Goal: Task Accomplishment & Management: Use online tool/utility

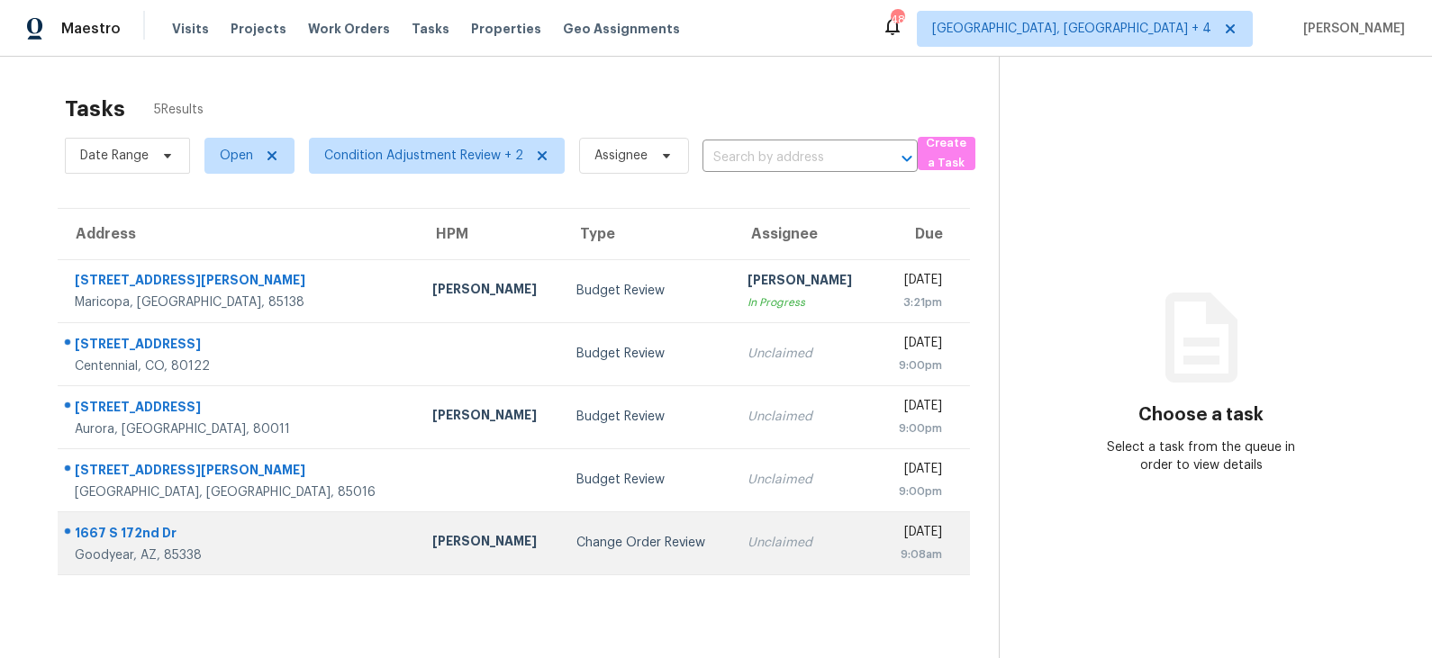
click at [576, 549] on div "Change Order Review" at bounding box center [647, 543] width 142 height 18
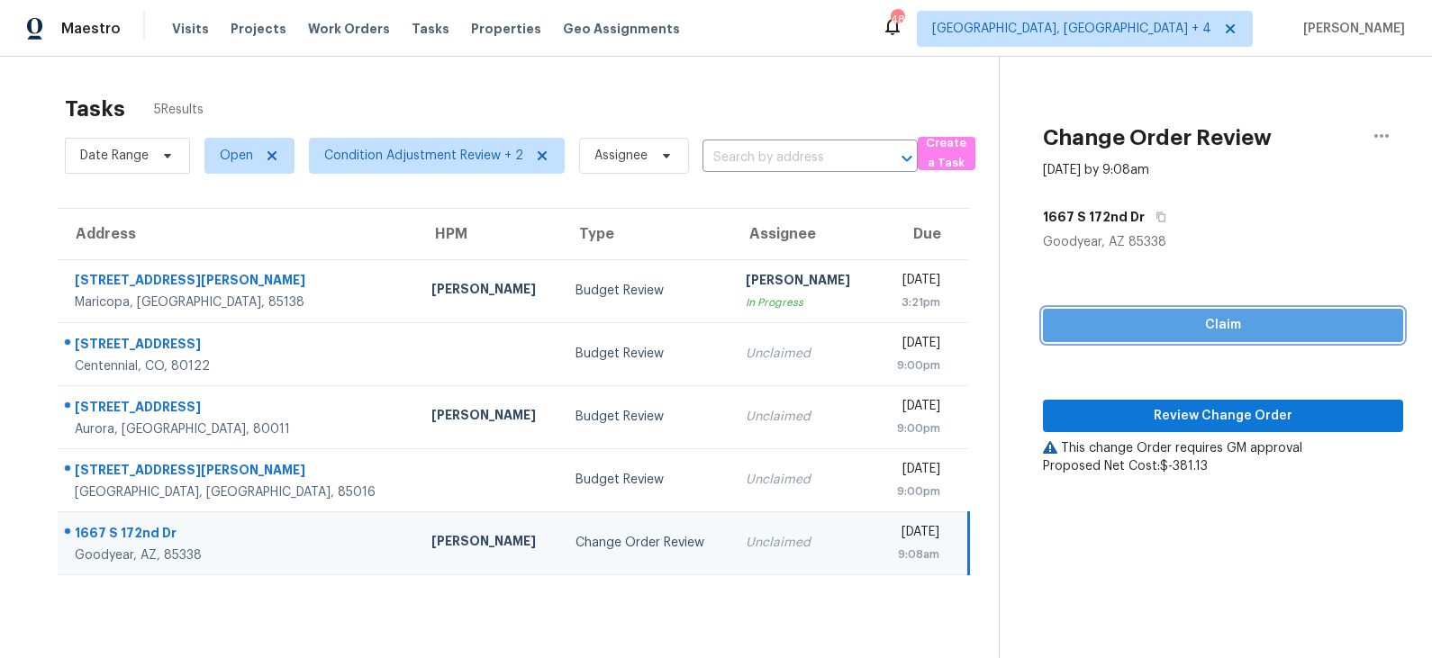
click at [1157, 325] on span "Claim" at bounding box center [1222, 325] width 331 height 23
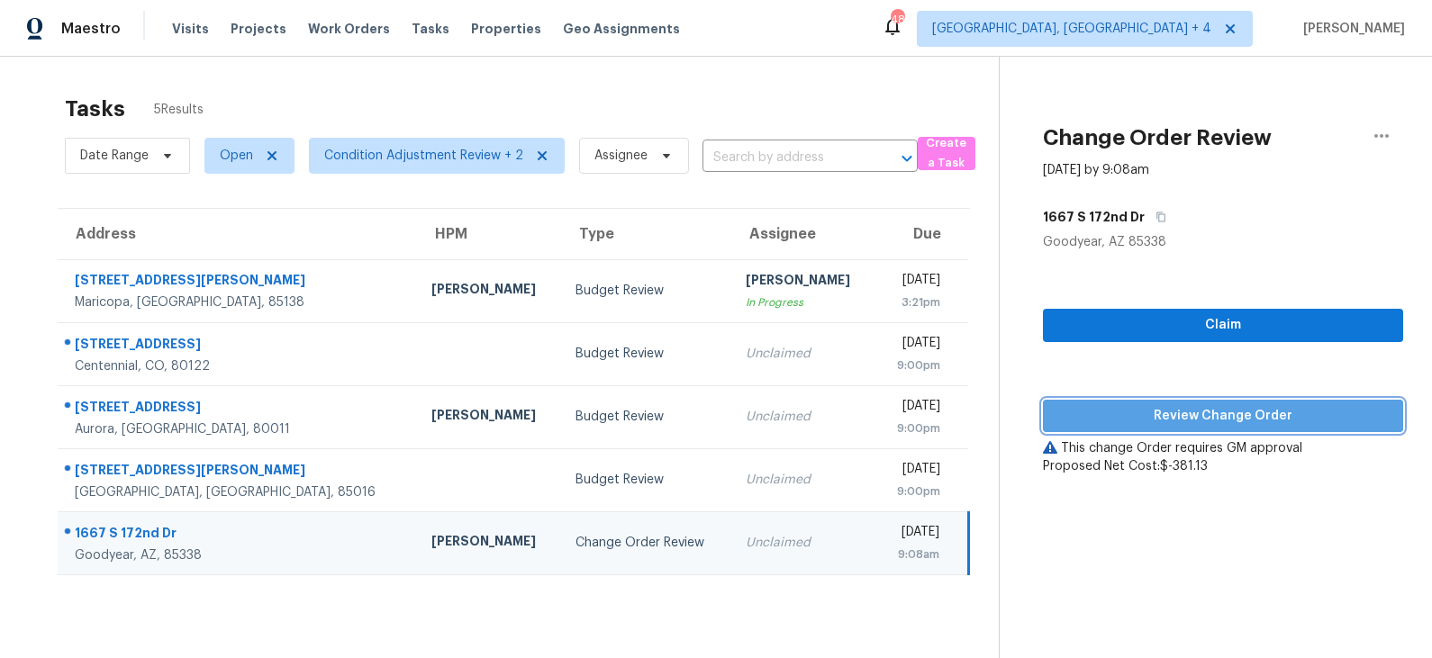
click at [1153, 425] on span "Review Change Order" at bounding box center [1222, 416] width 331 height 23
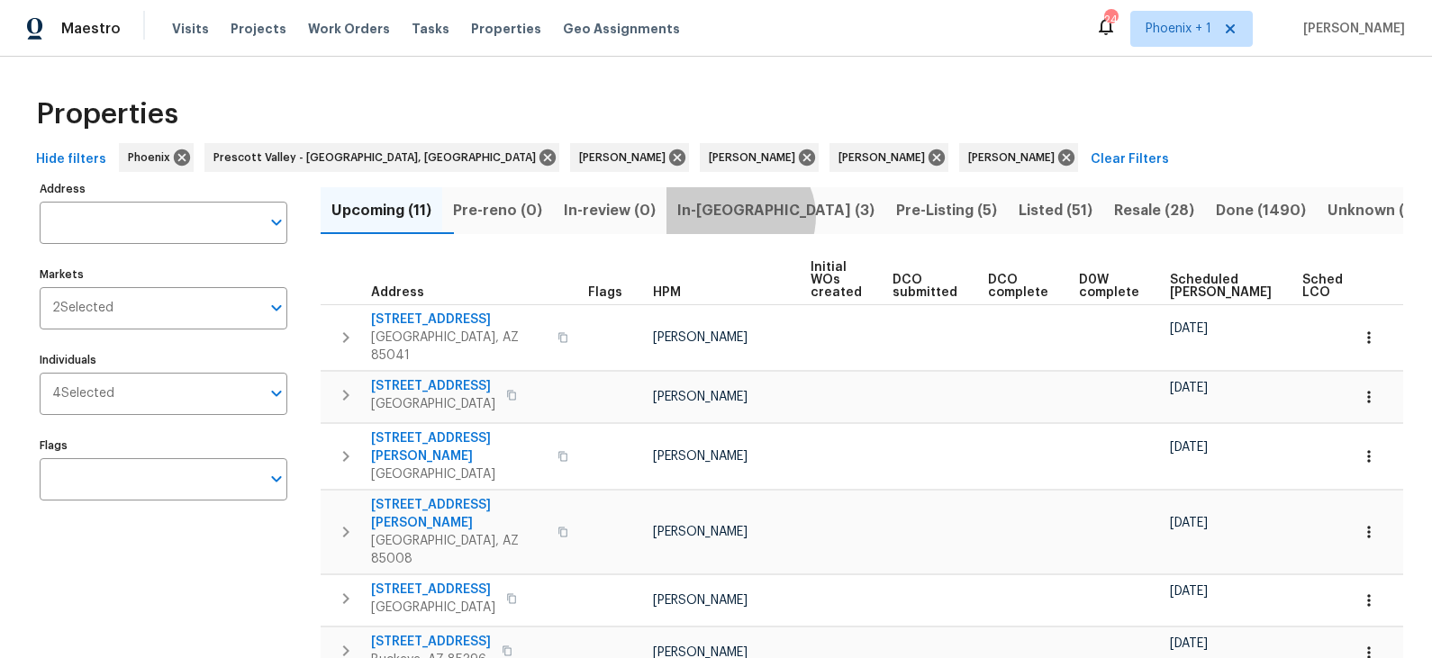
click at [769, 216] on span "In-reno (3)" at bounding box center [775, 210] width 197 height 25
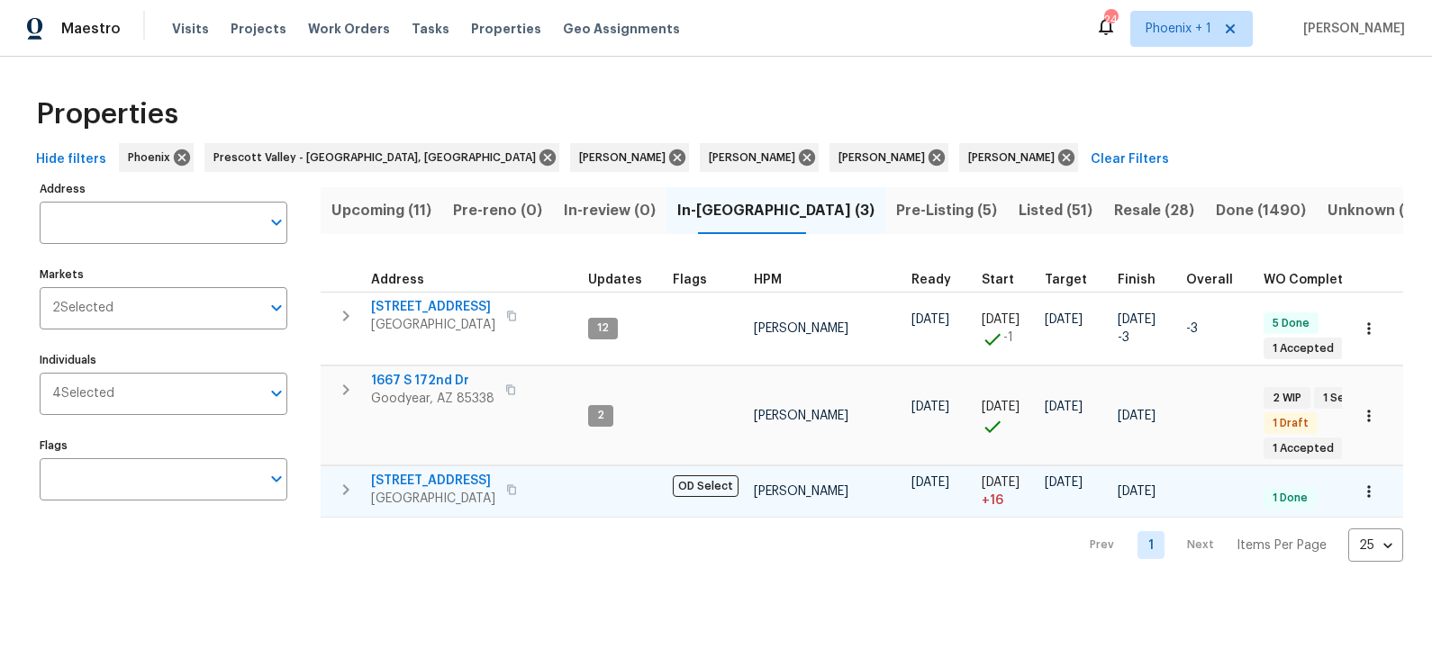
click at [486, 472] on span "13433 N Emberwood Dr" at bounding box center [433, 481] width 124 height 18
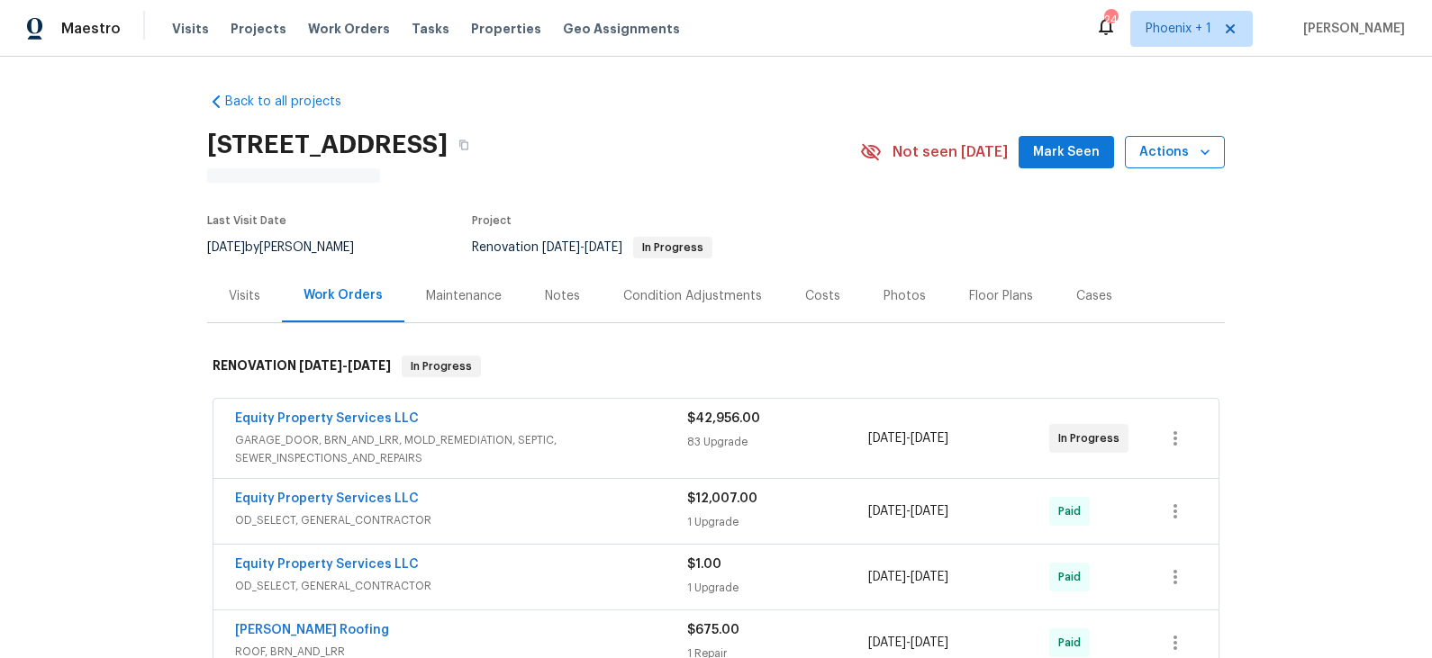
click at [1187, 152] on span "Actions" at bounding box center [1174, 152] width 71 height 23
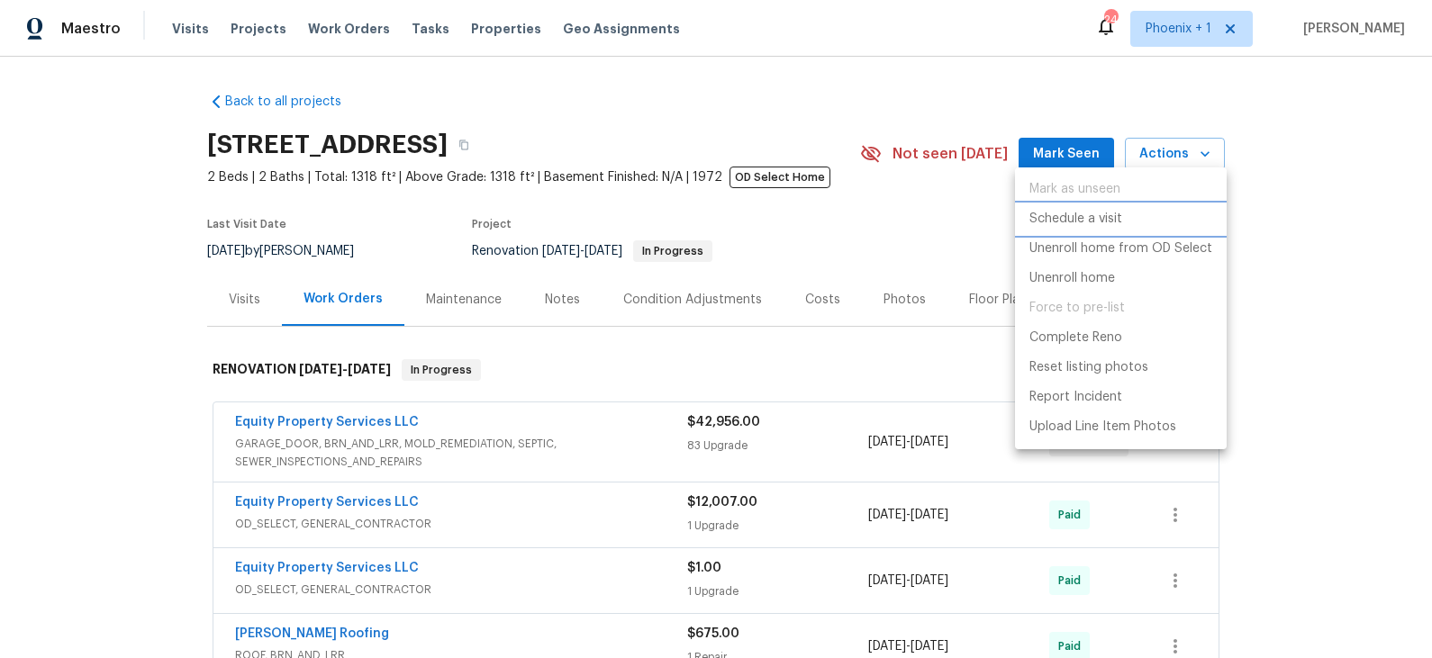
click at [1103, 217] on p "Schedule a visit" at bounding box center [1075, 219] width 93 height 19
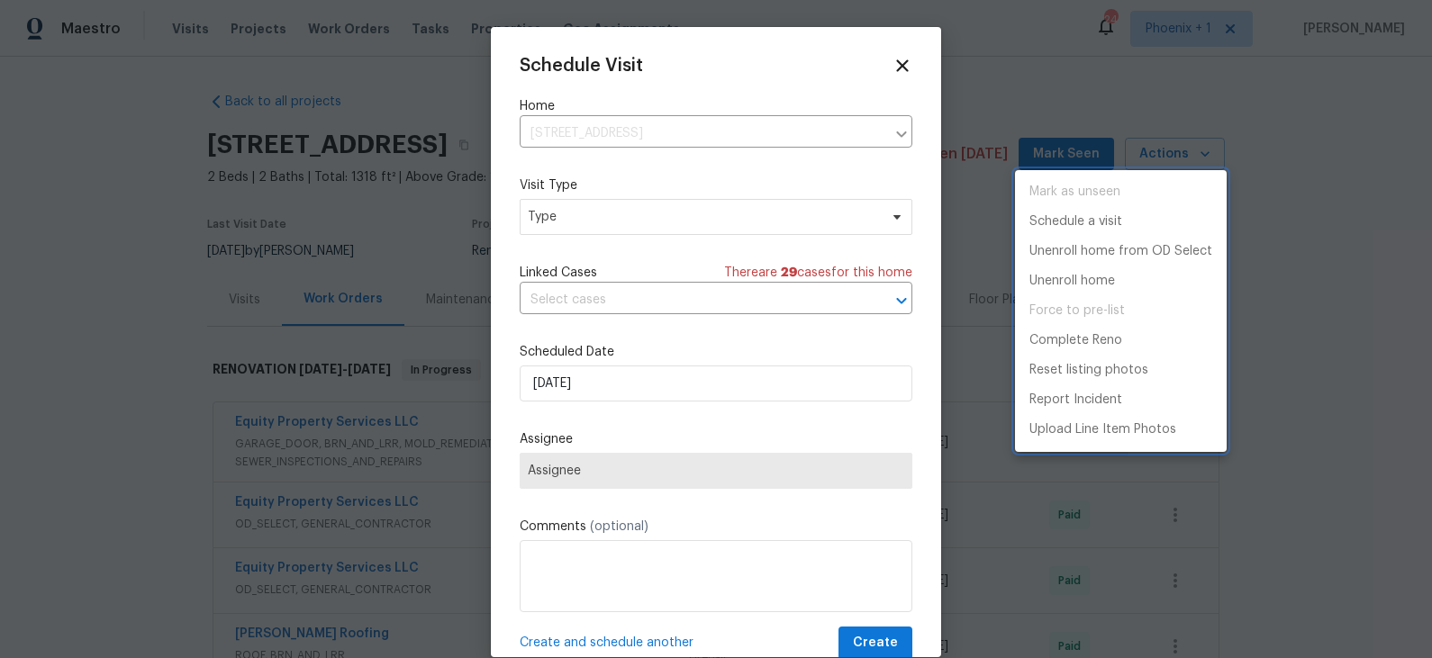
click at [729, 223] on div at bounding box center [716, 329] width 1432 height 658
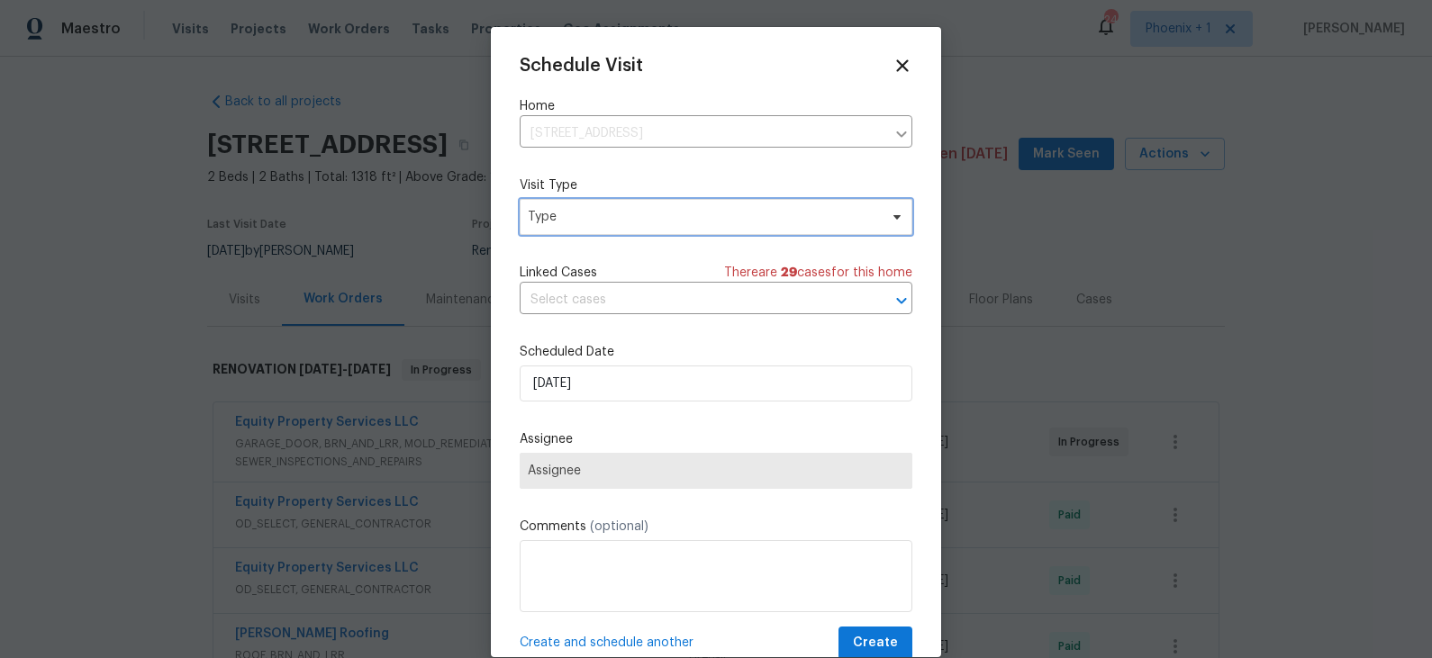
click at [694, 223] on span "Type" at bounding box center [703, 217] width 350 height 18
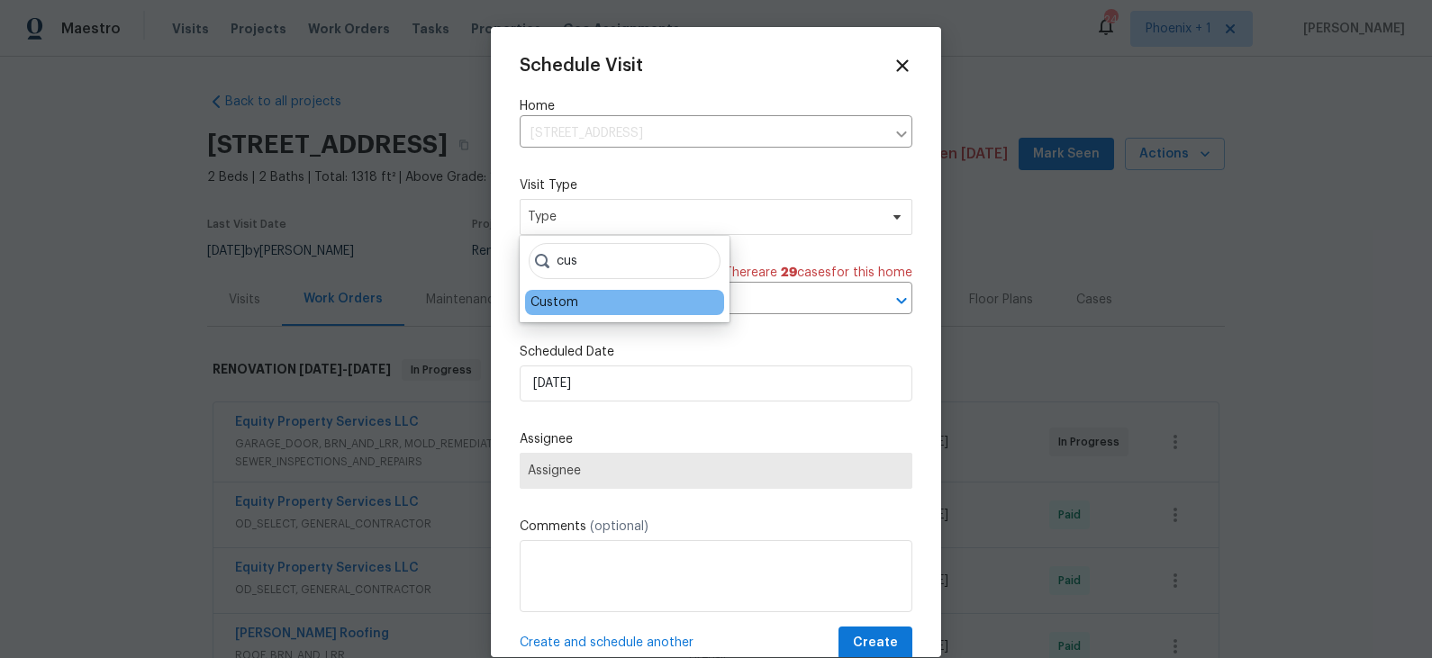
type input "cus"
click at [566, 303] on div "Custom" at bounding box center [554, 303] width 48 height 18
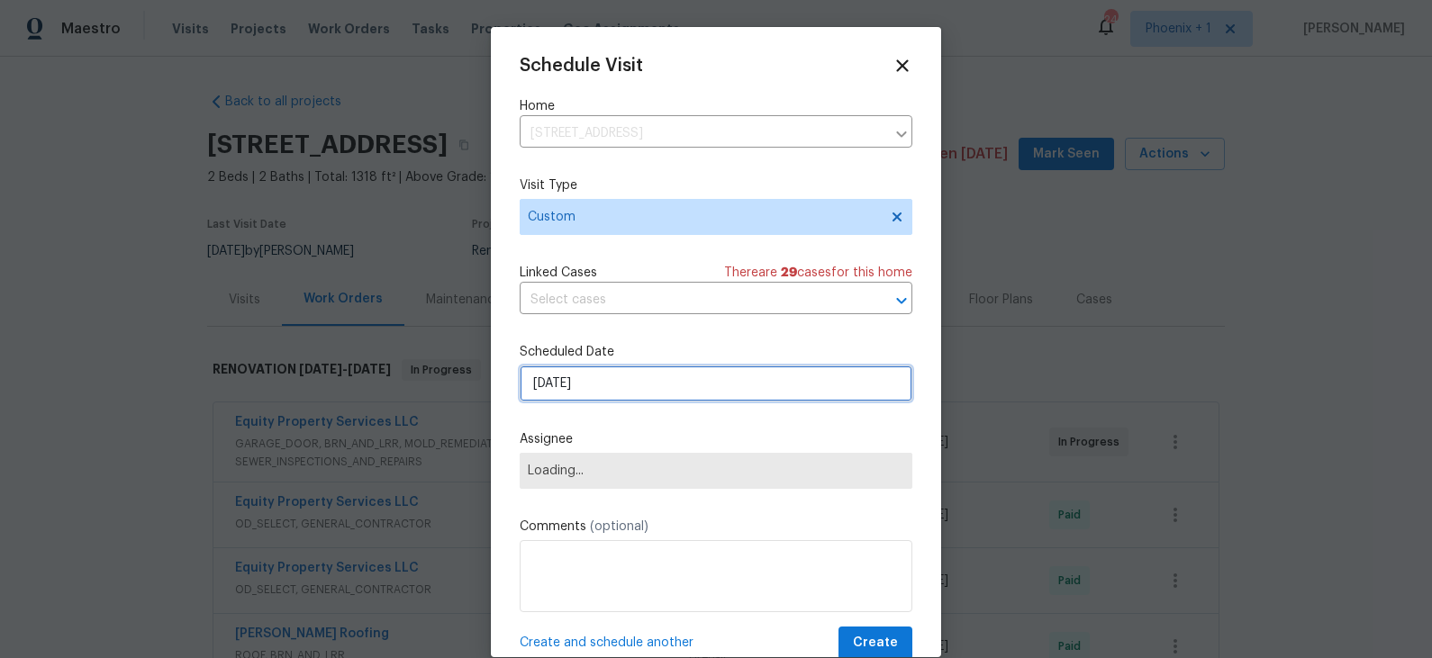
click at [612, 394] on input "9/18/2025" at bounding box center [716, 384] width 393 height 36
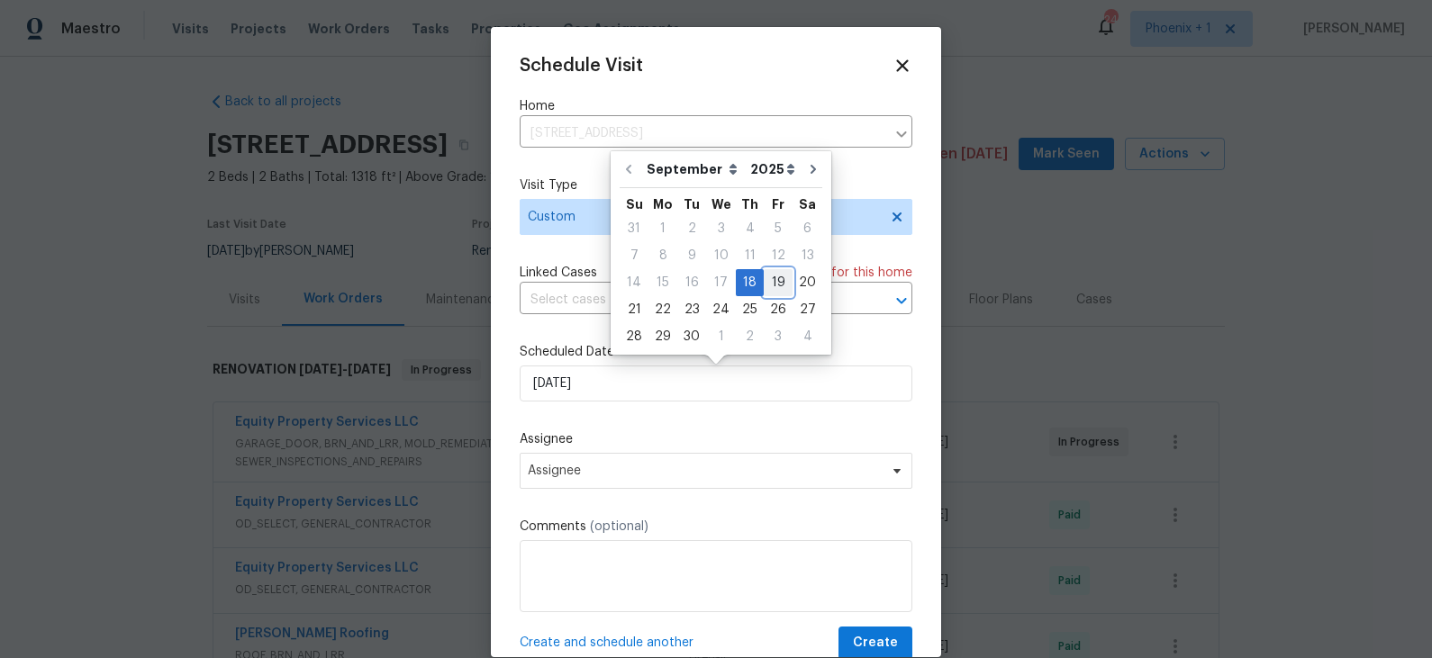
click at [773, 279] on div "19" at bounding box center [778, 282] width 29 height 25
type input "9/19/2025"
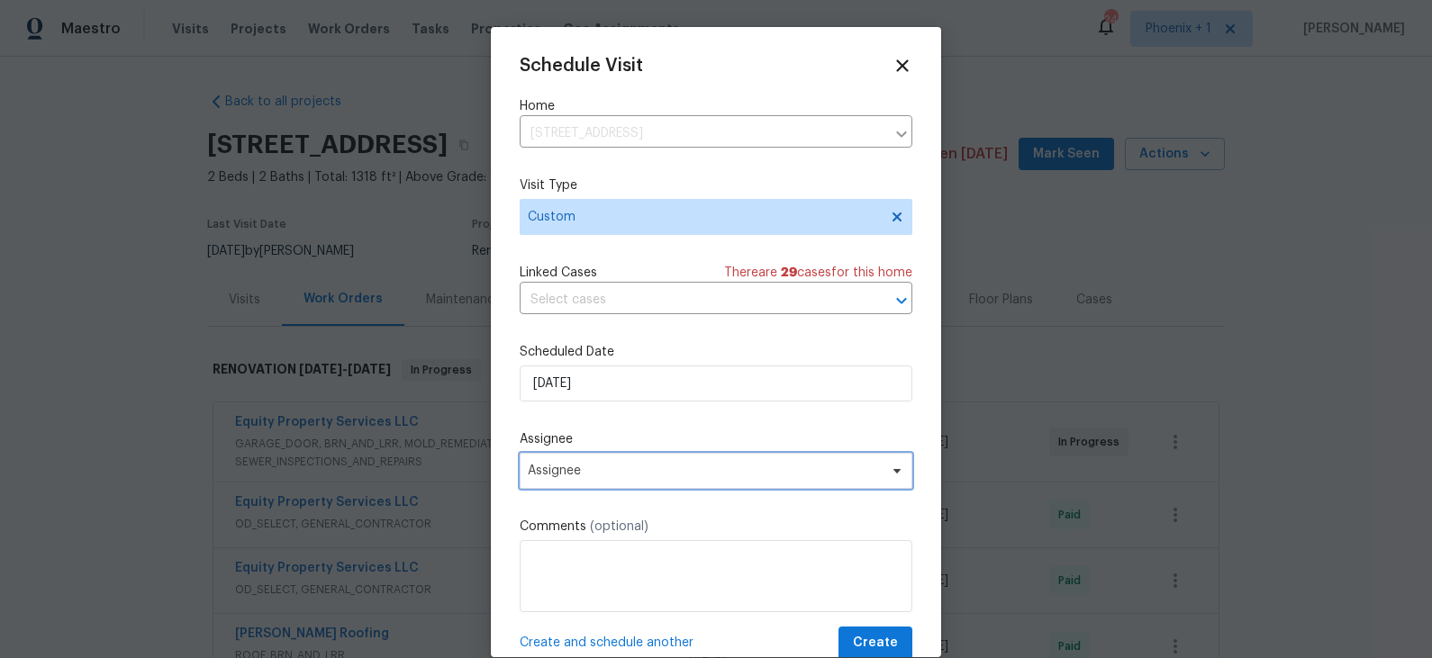
click at [657, 472] on span "Assignee" at bounding box center [704, 471] width 353 height 14
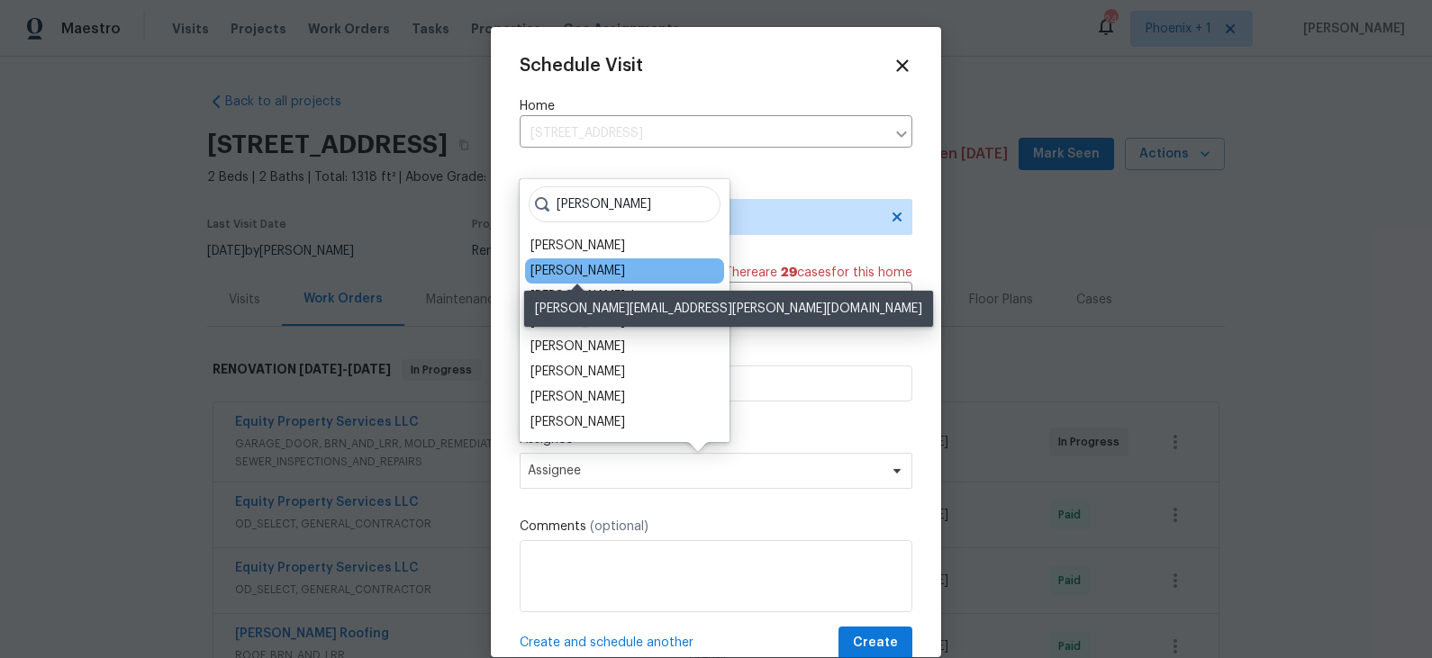
type input "jere"
click at [606, 269] on div "Jeremy Van Kirk" at bounding box center [577, 271] width 95 height 18
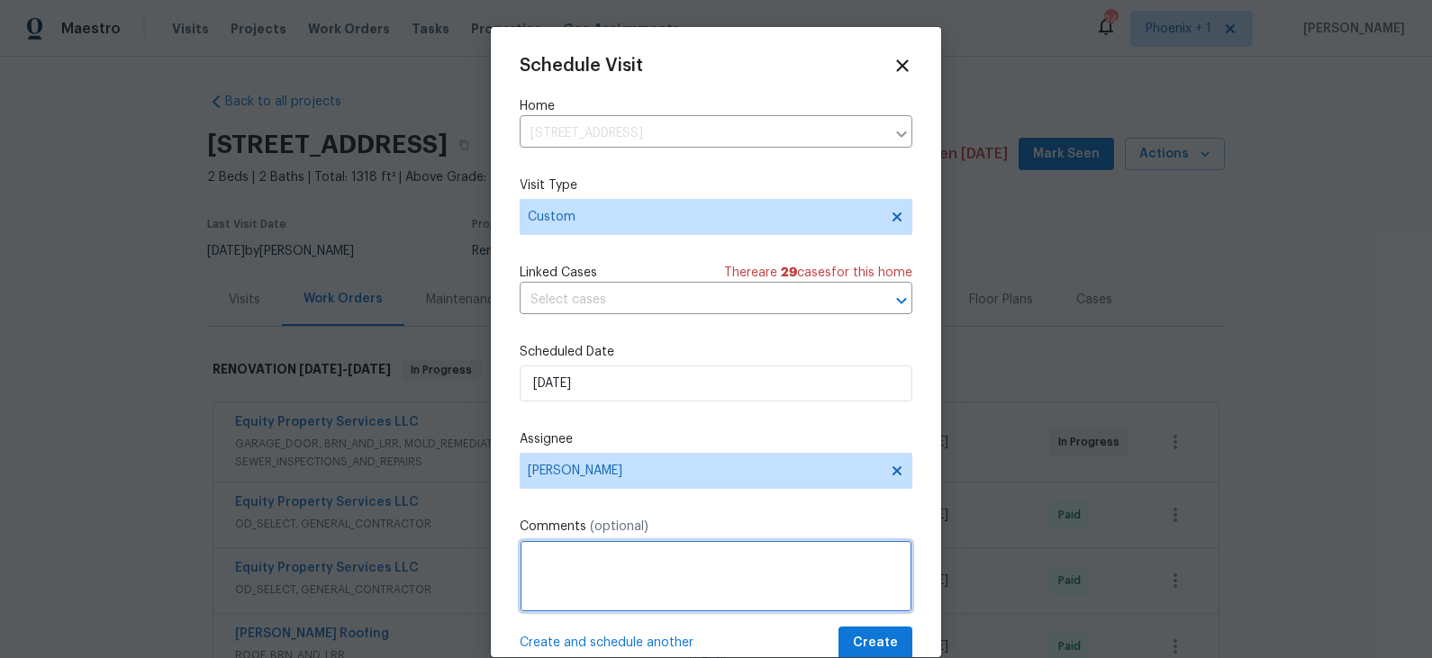
click at [658, 573] on textarea at bounding box center [716, 576] width 393 height 72
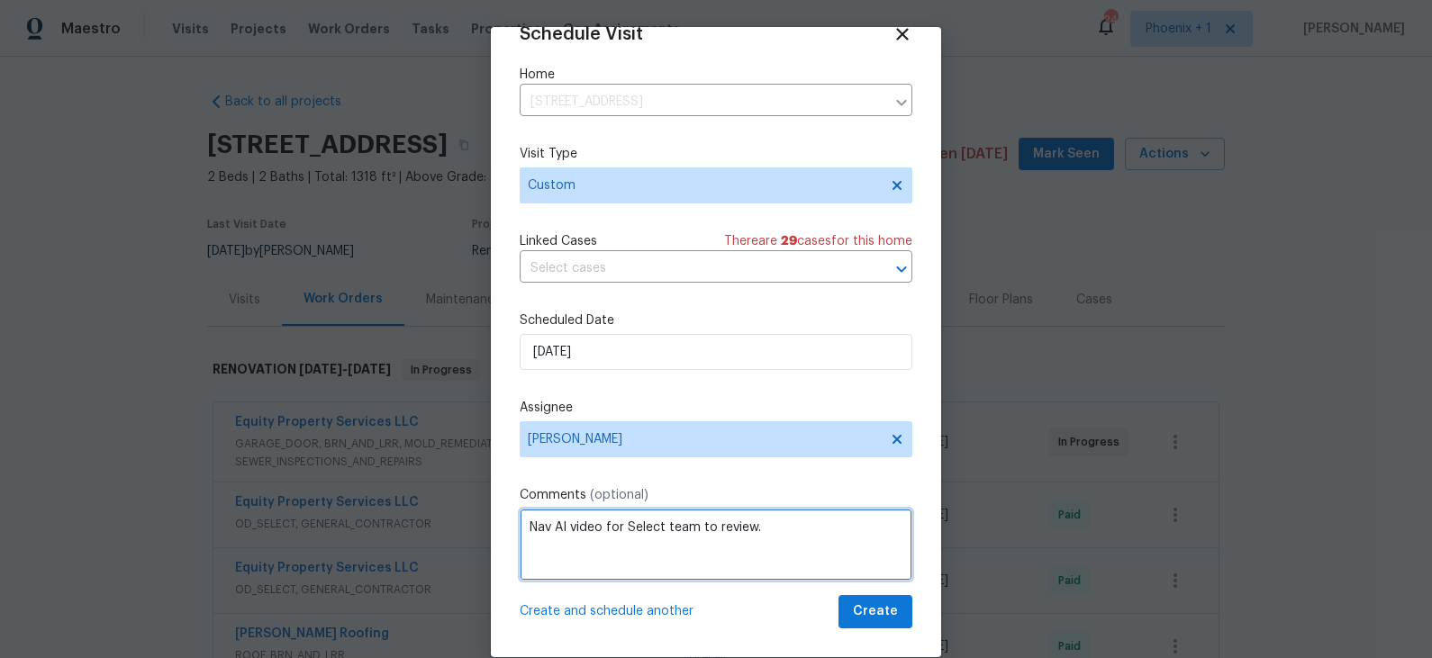
type textarea "Nav AI video for Select team to review."
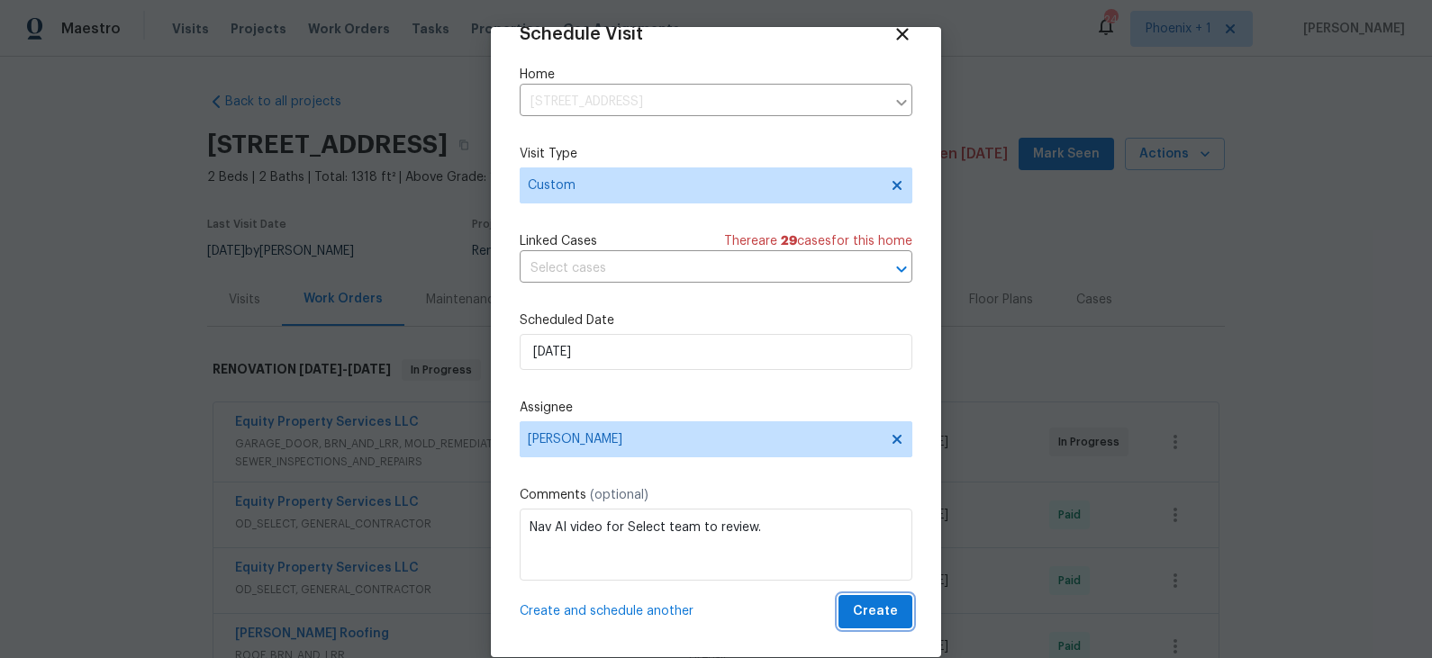
click at [858, 614] on span "Create" at bounding box center [875, 612] width 45 height 23
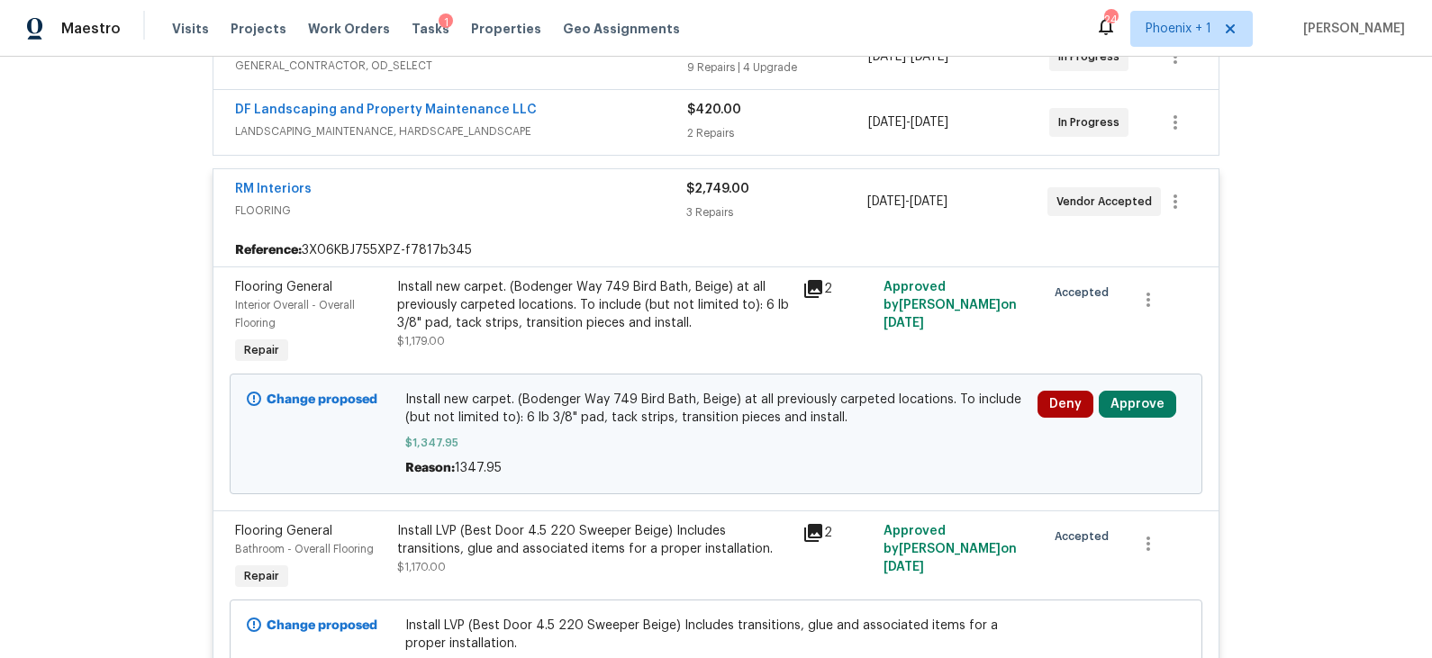
scroll to position [380, 0]
click at [1137, 398] on button "Approve" at bounding box center [1137, 402] width 77 height 27
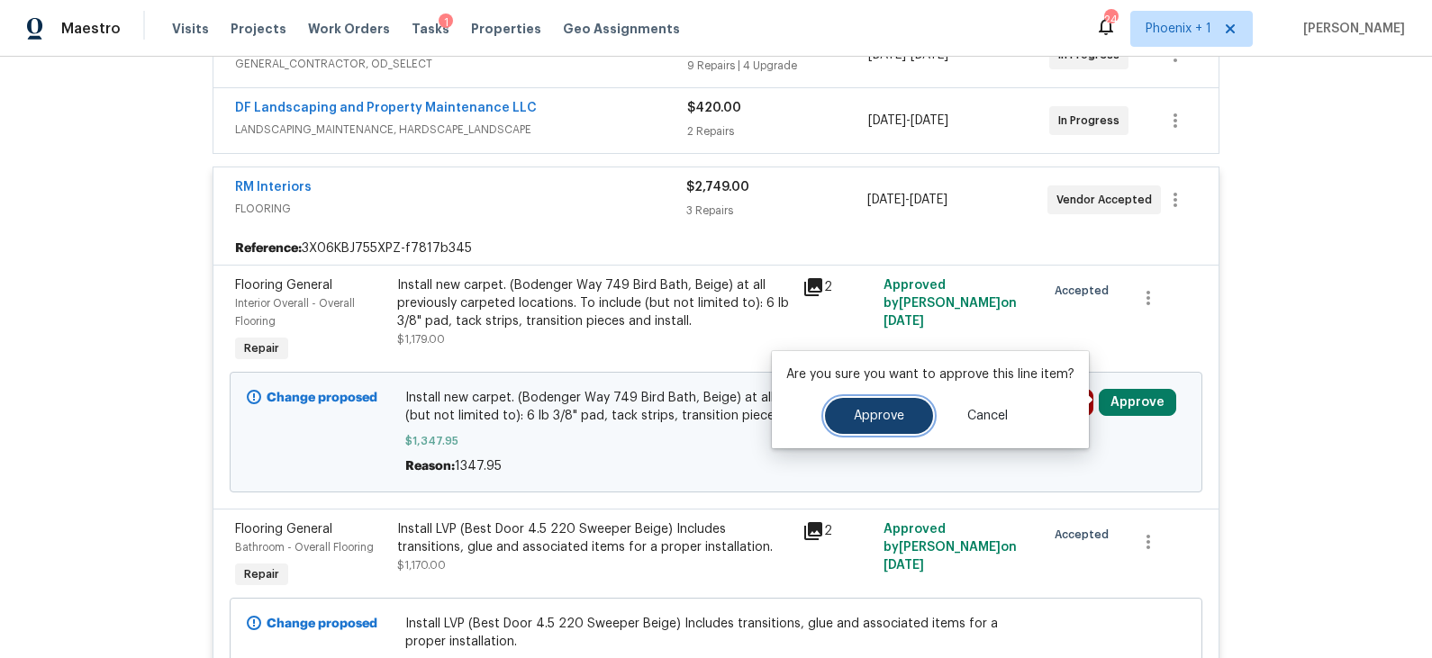
click at [874, 417] on span "Approve" at bounding box center [879, 417] width 50 height 14
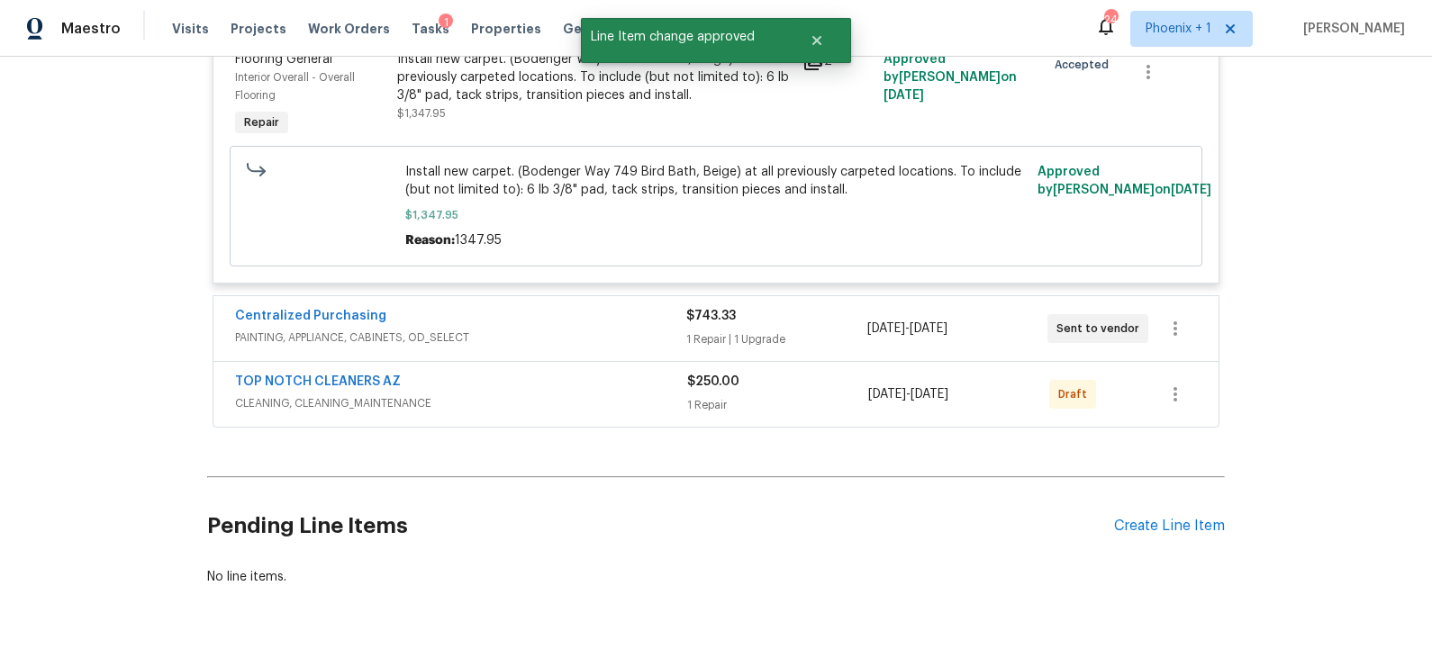
scroll to position [1049, 0]
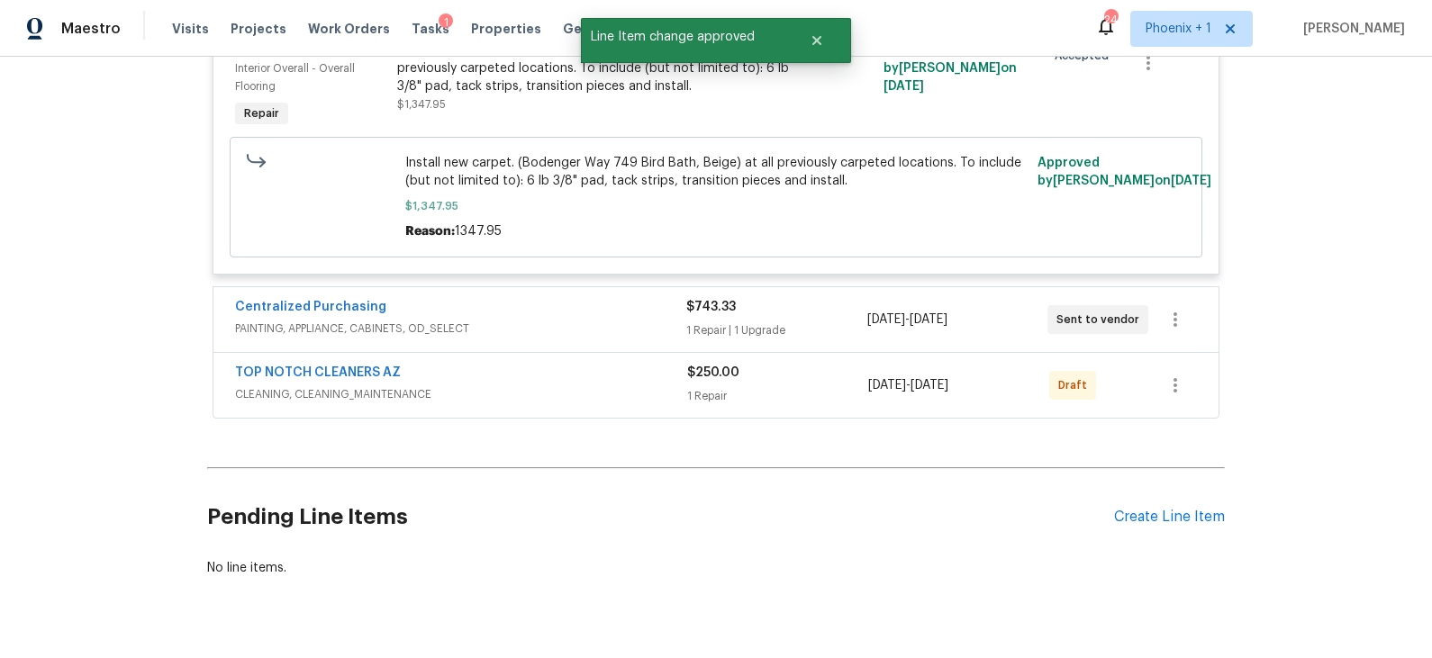
click at [610, 322] on span "PAINTING, APPLIANCE, CABINETS, OD_SELECT" at bounding box center [460, 329] width 451 height 18
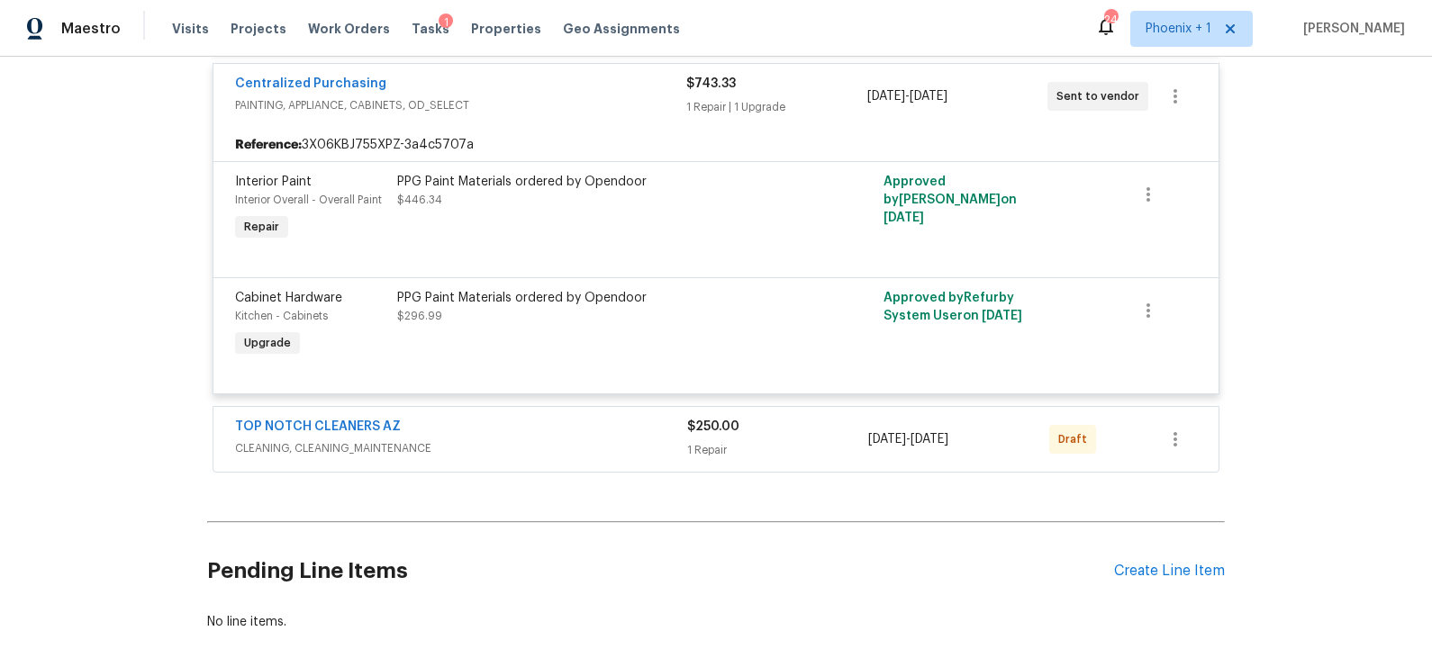
scroll to position [1363, 0]
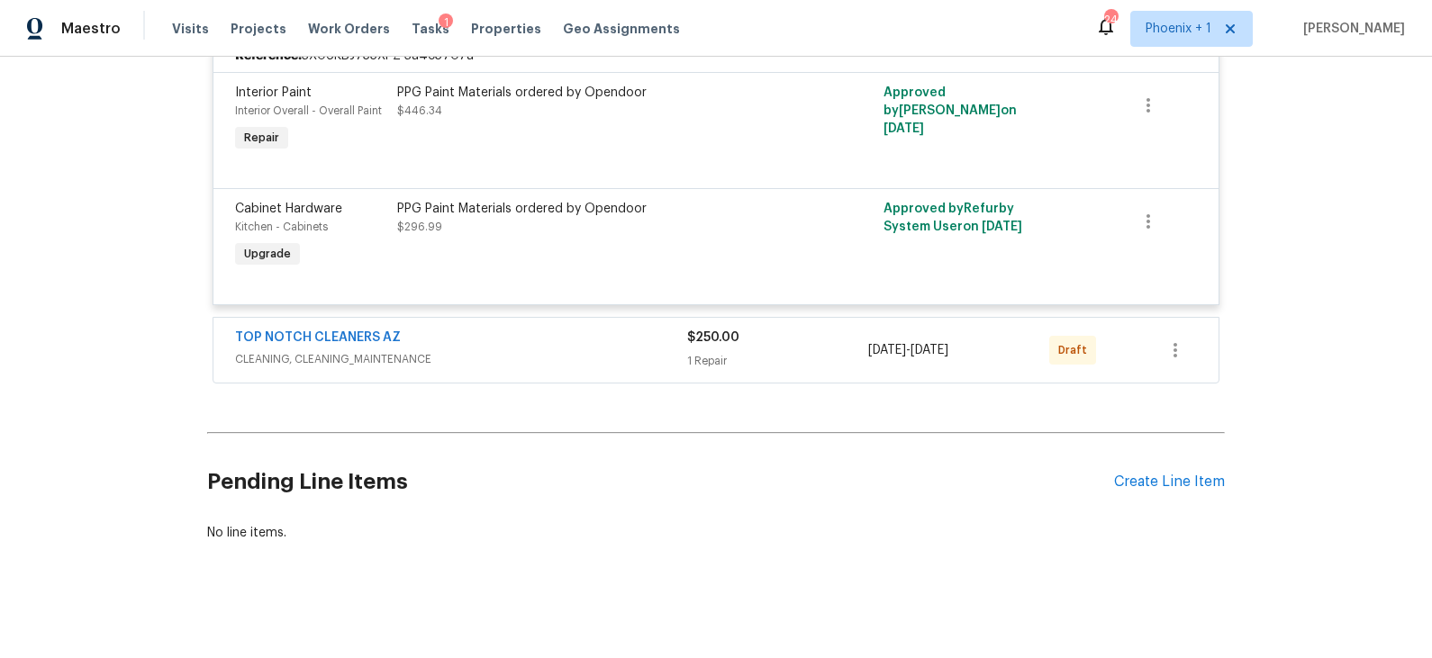
click at [607, 330] on div "TOP NOTCH CLEANERS AZ" at bounding box center [461, 340] width 452 height 22
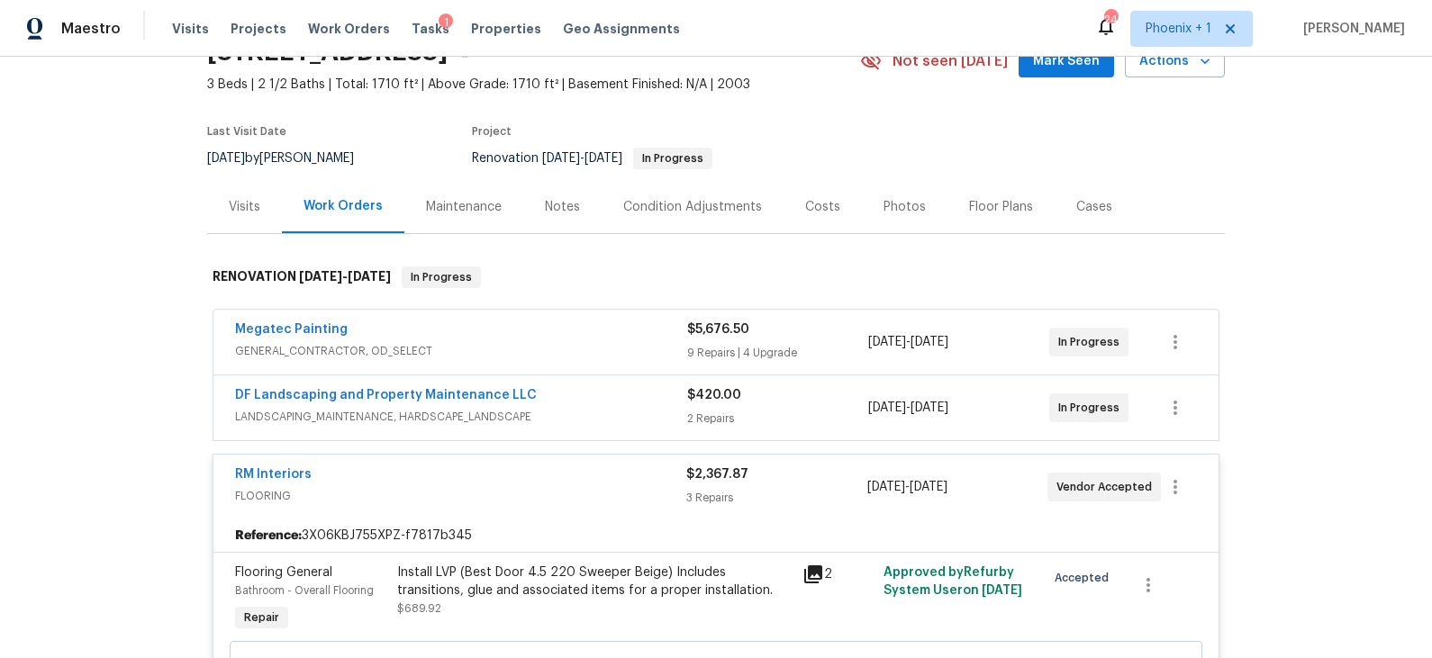
scroll to position [46, 0]
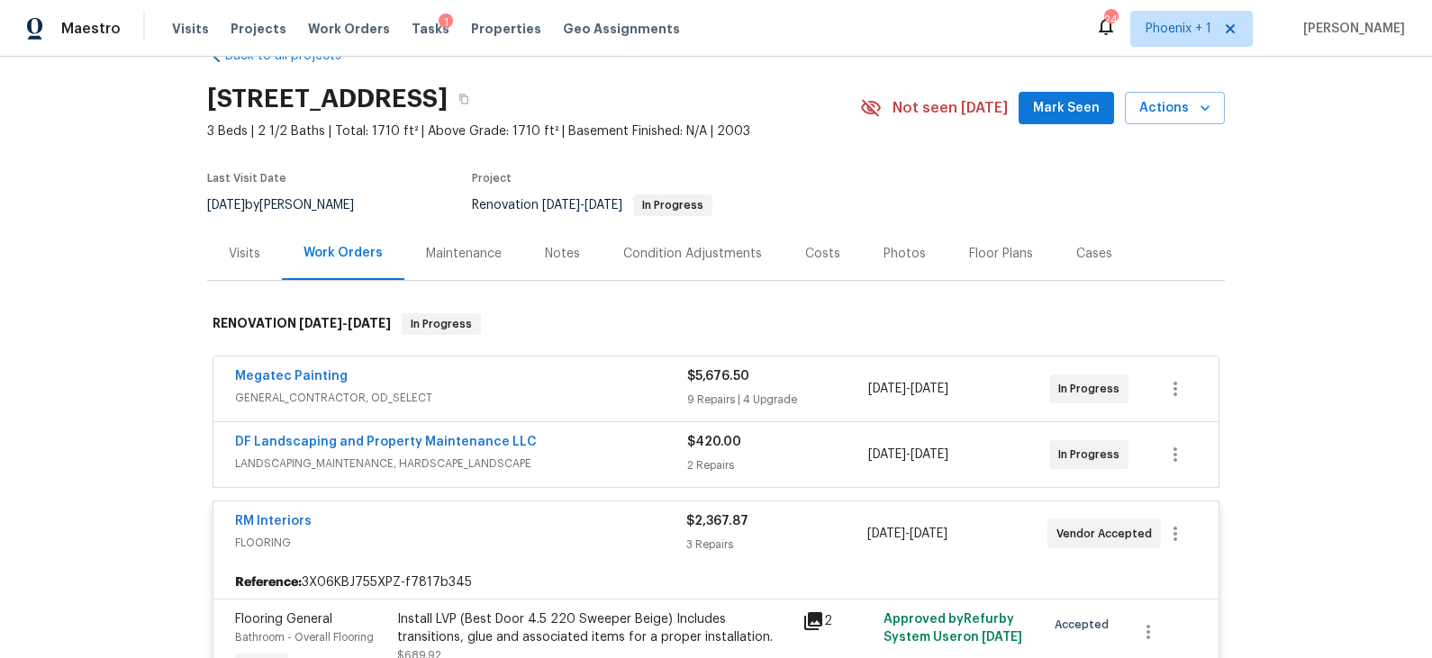
click at [614, 455] on span "LANDSCAPING_MAINTENANCE, HARDSCAPE_LANDSCAPE" at bounding box center [461, 464] width 452 height 18
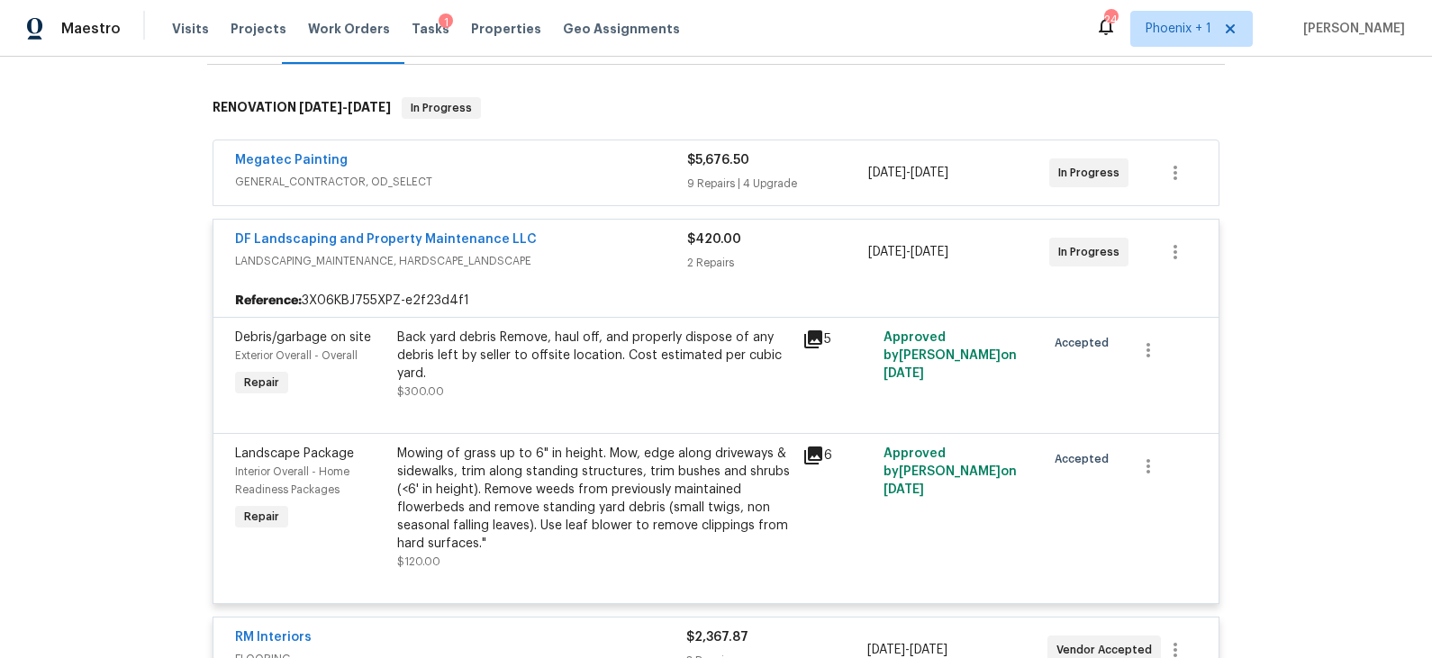
scroll to position [257, 0]
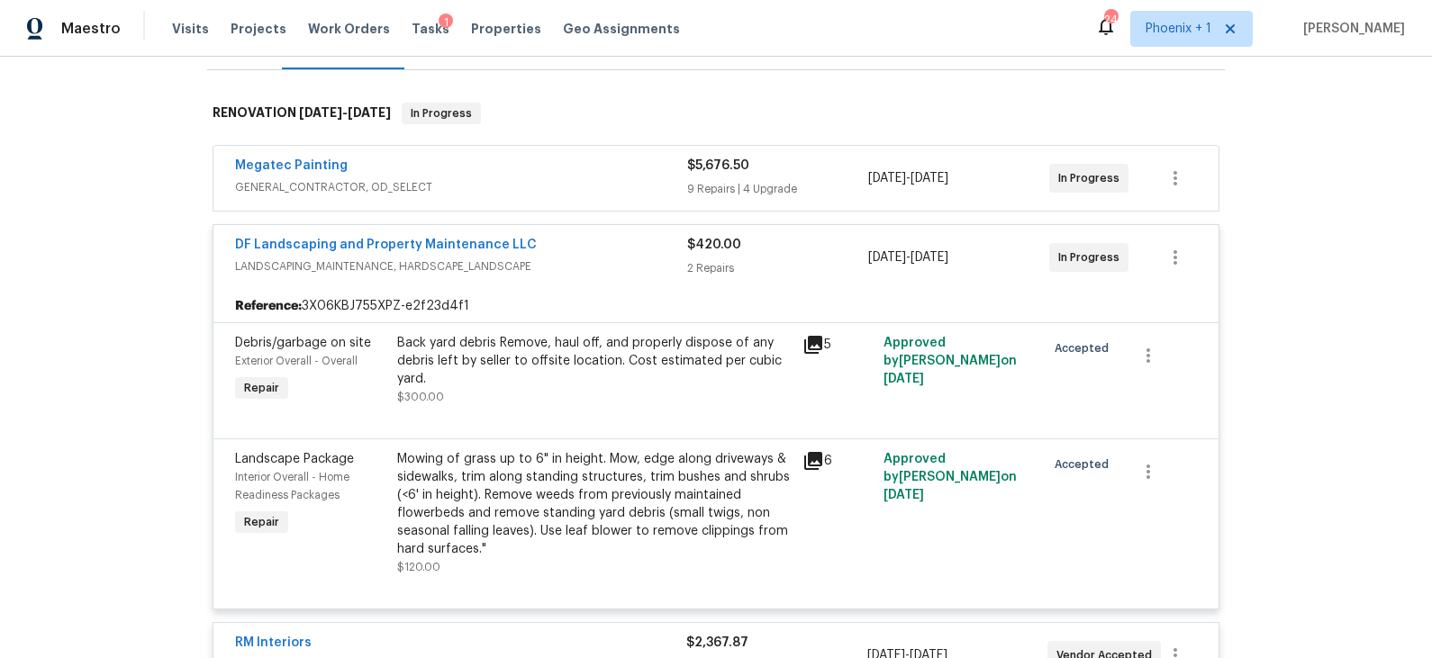
click at [588, 195] on div "Megatec Painting GENERAL_CONTRACTOR, OD_SELECT" at bounding box center [461, 178] width 452 height 43
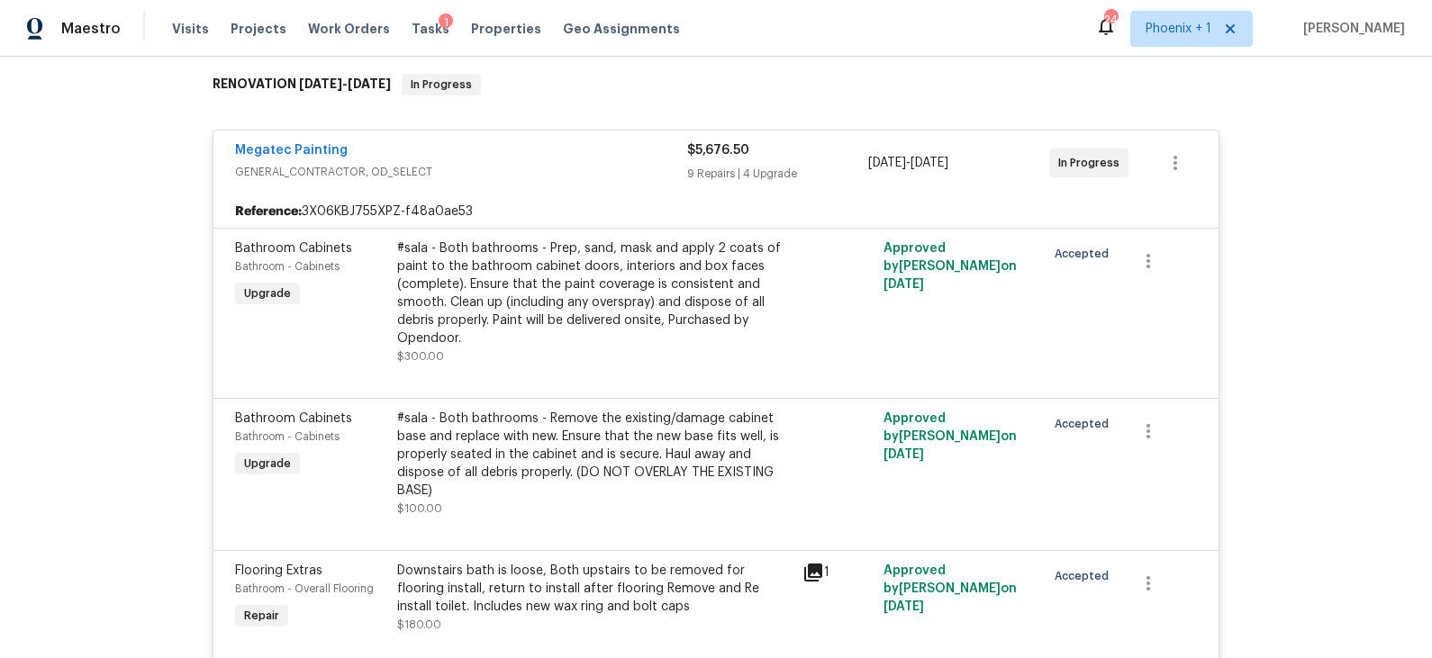
scroll to position [0, 0]
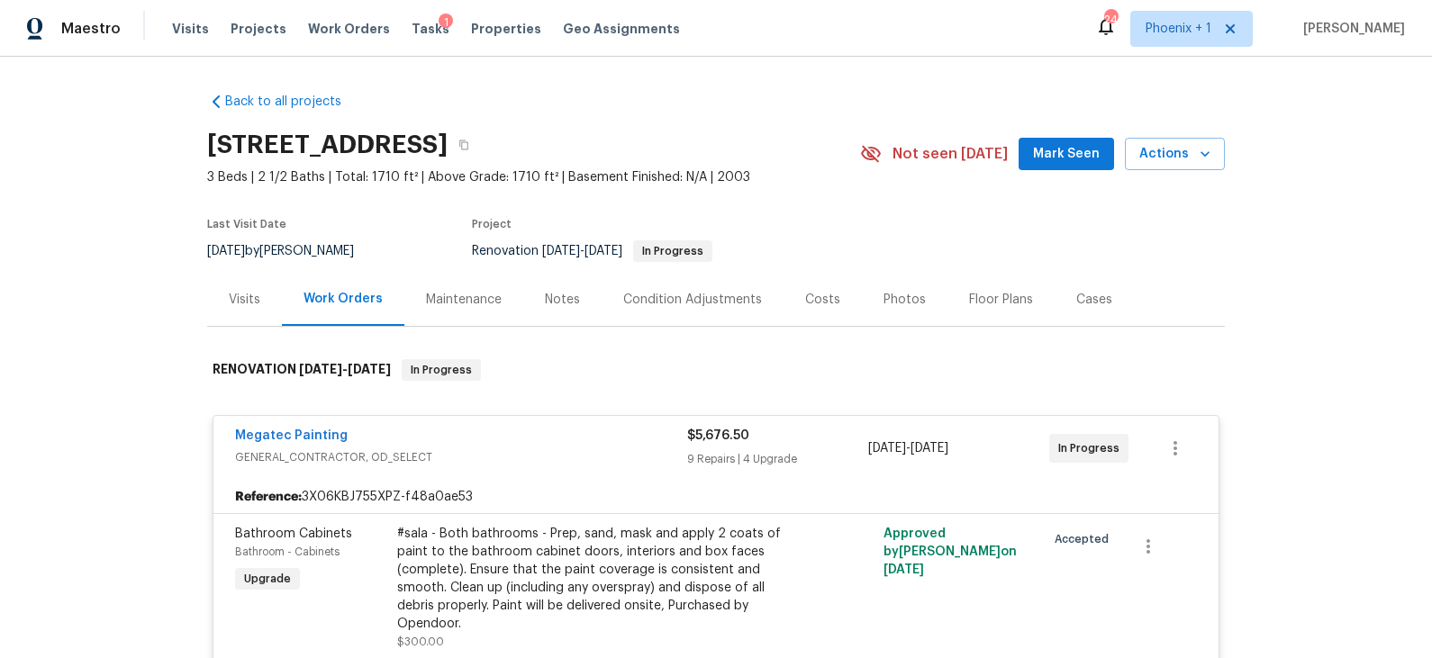
click at [245, 295] on div "Visits" at bounding box center [245, 300] width 32 height 18
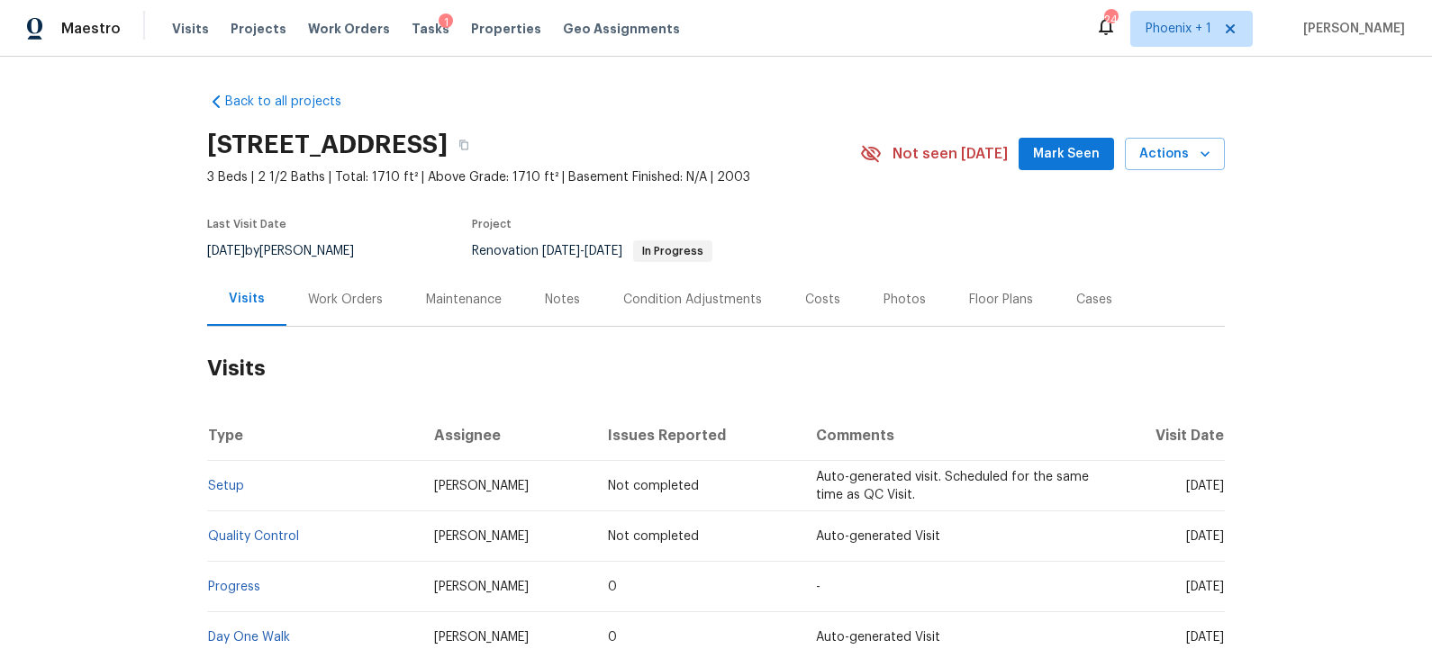
click at [819, 301] on div "Costs" at bounding box center [822, 300] width 35 height 18
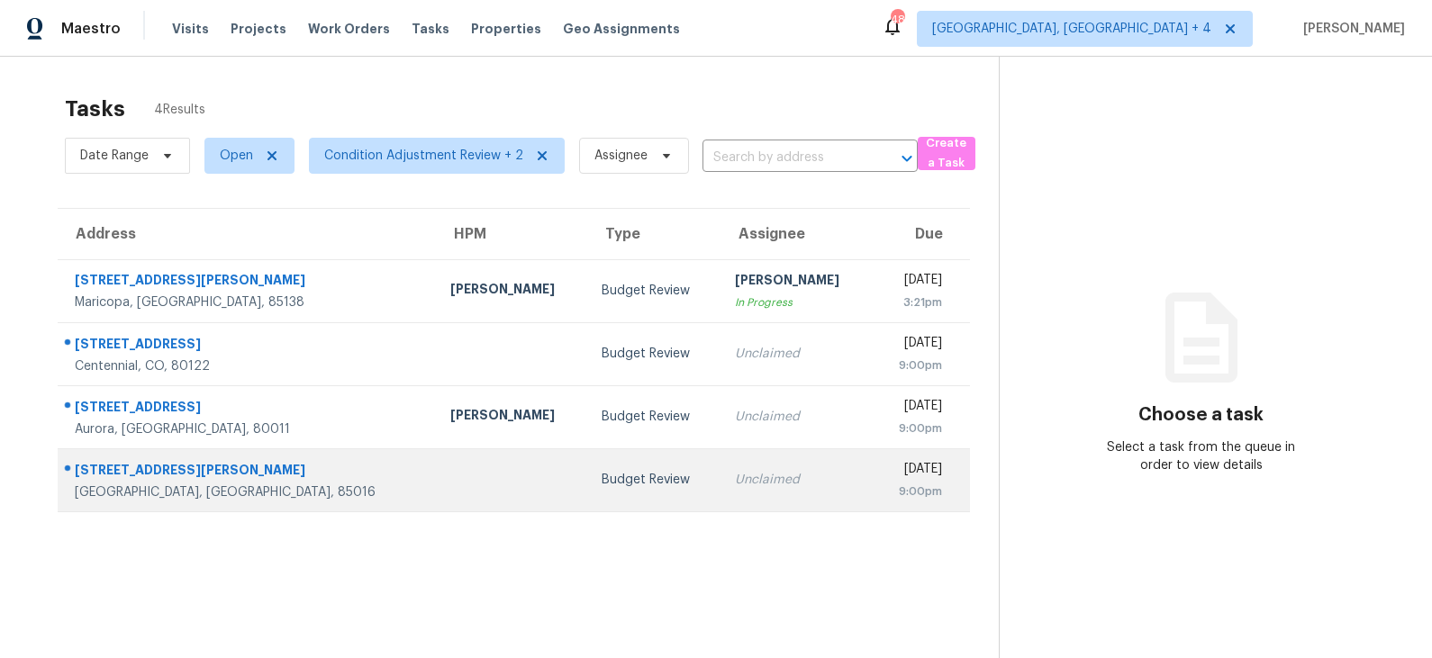
click at [602, 478] on div "Budget Review" at bounding box center [654, 480] width 104 height 18
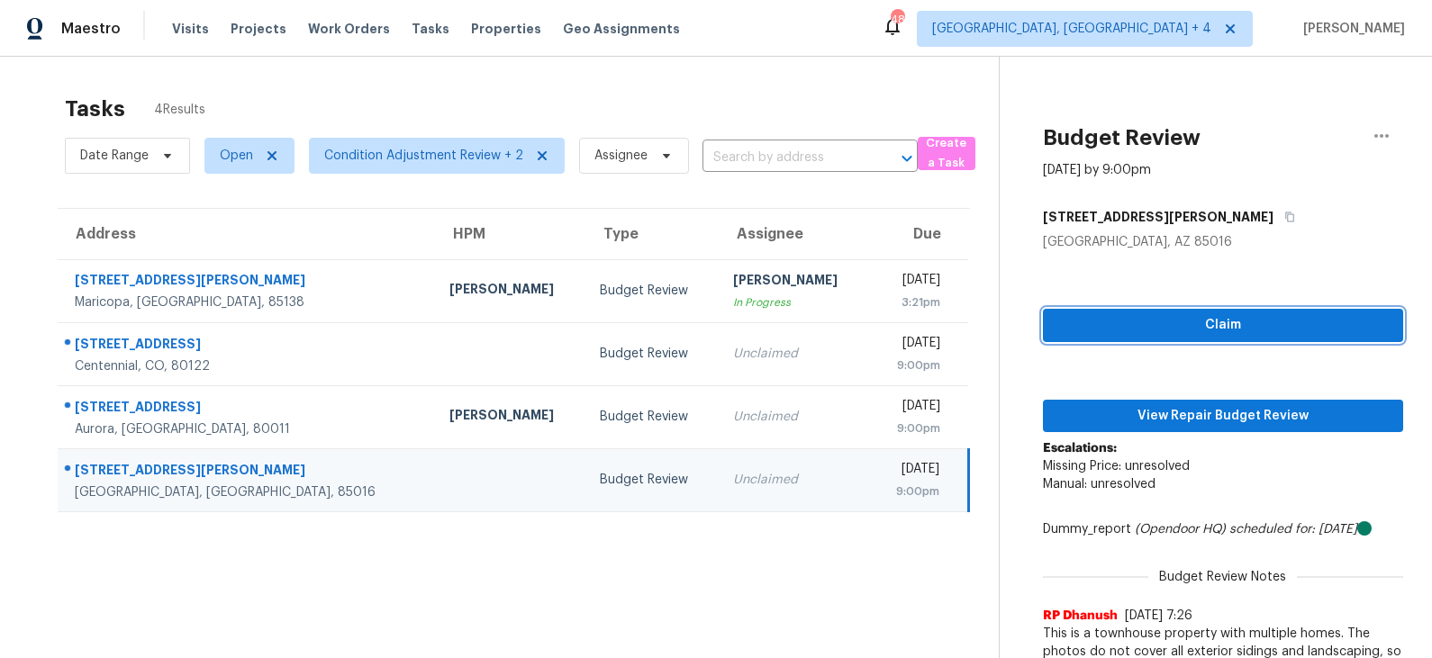
click at [1223, 315] on span "Claim" at bounding box center [1222, 325] width 331 height 23
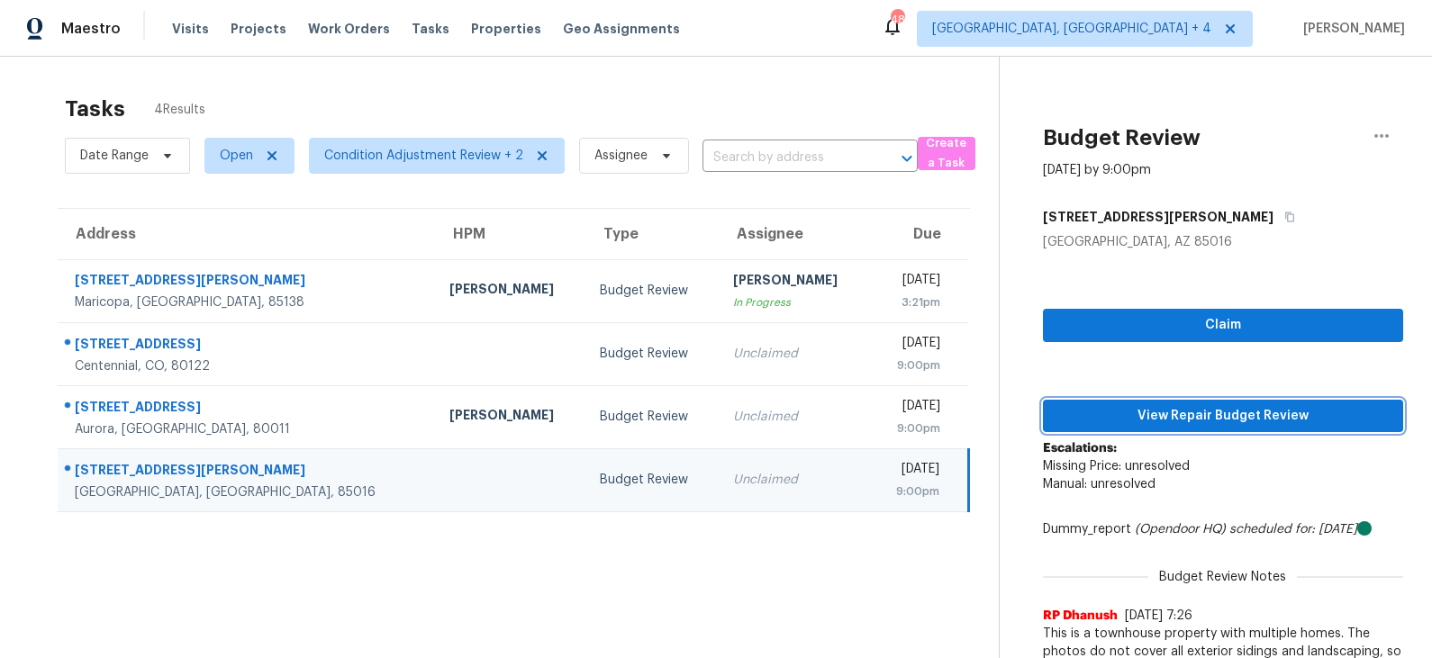
click at [1188, 420] on span "View Repair Budget Review" at bounding box center [1222, 416] width 331 height 23
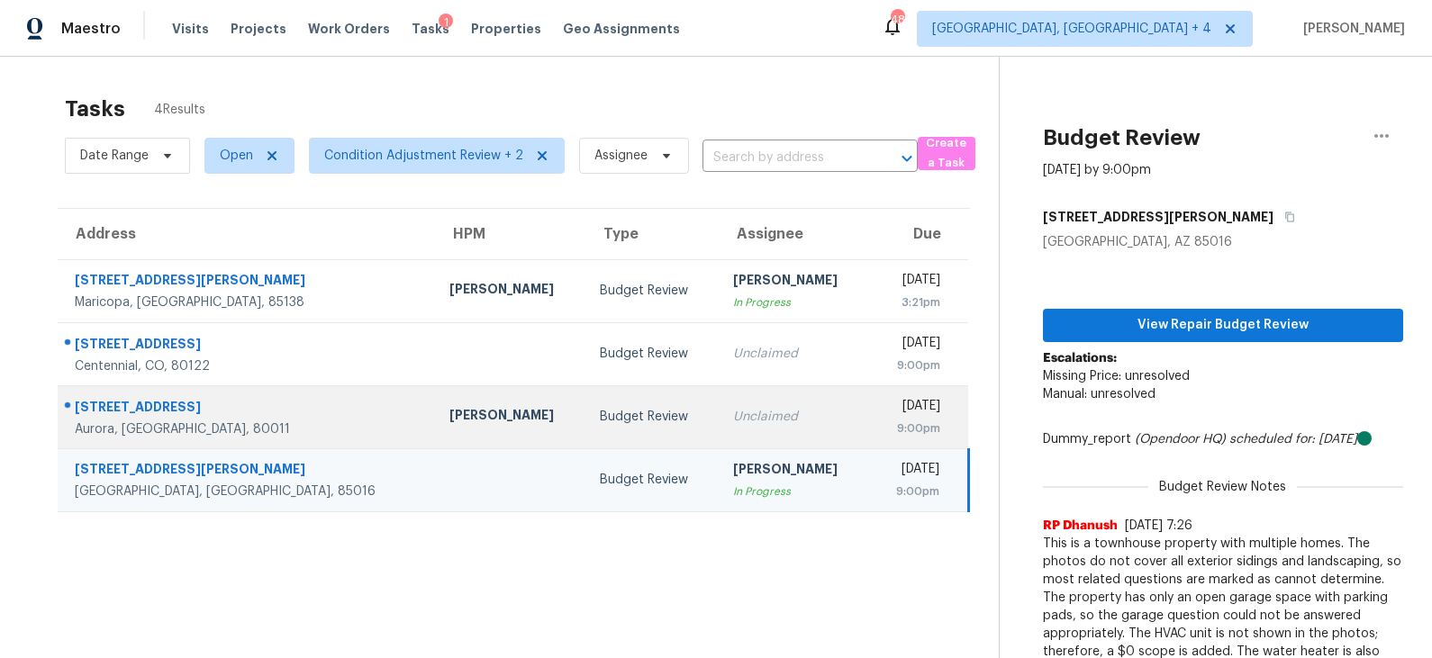
click at [585, 400] on td "Budget Review" at bounding box center [651, 416] width 132 height 63
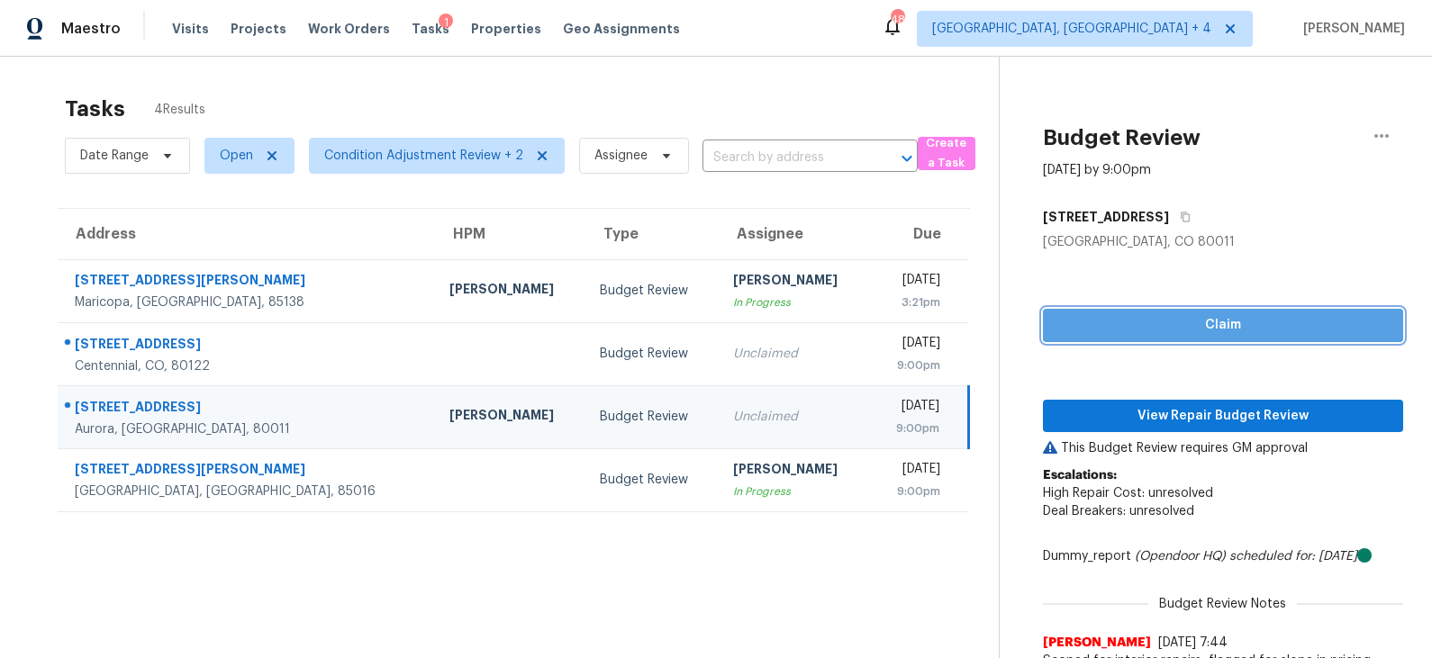
click at [1160, 322] on span "Claim" at bounding box center [1222, 325] width 331 height 23
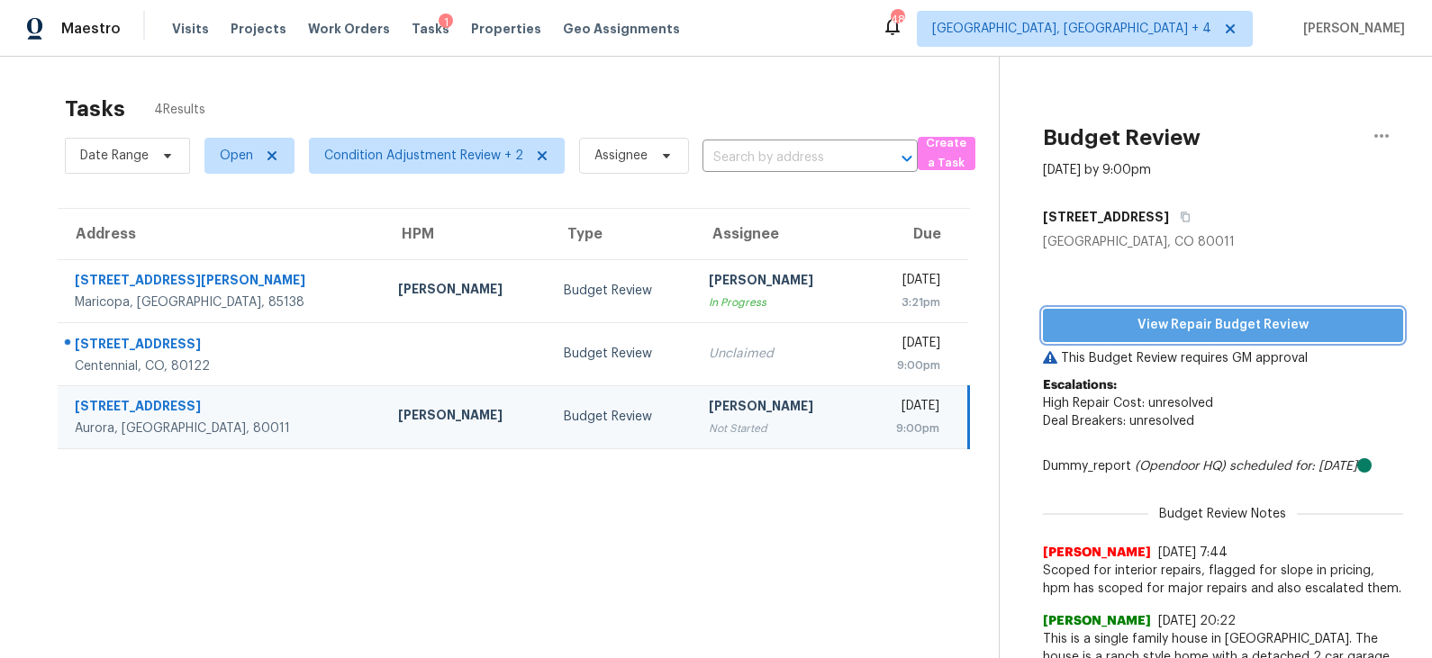
click at [1160, 322] on span "View Repair Budget Review" at bounding box center [1222, 325] width 331 height 23
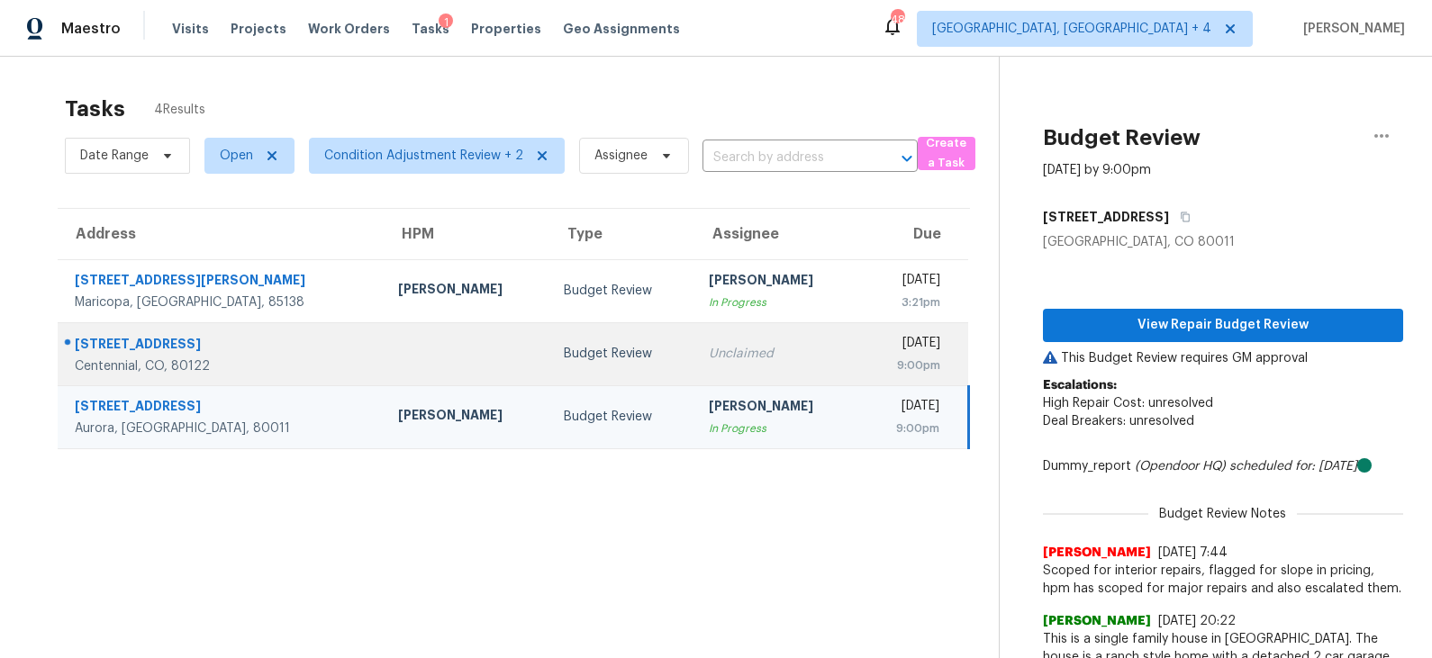
click at [576, 361] on div "Budget Review" at bounding box center [622, 354] width 117 height 18
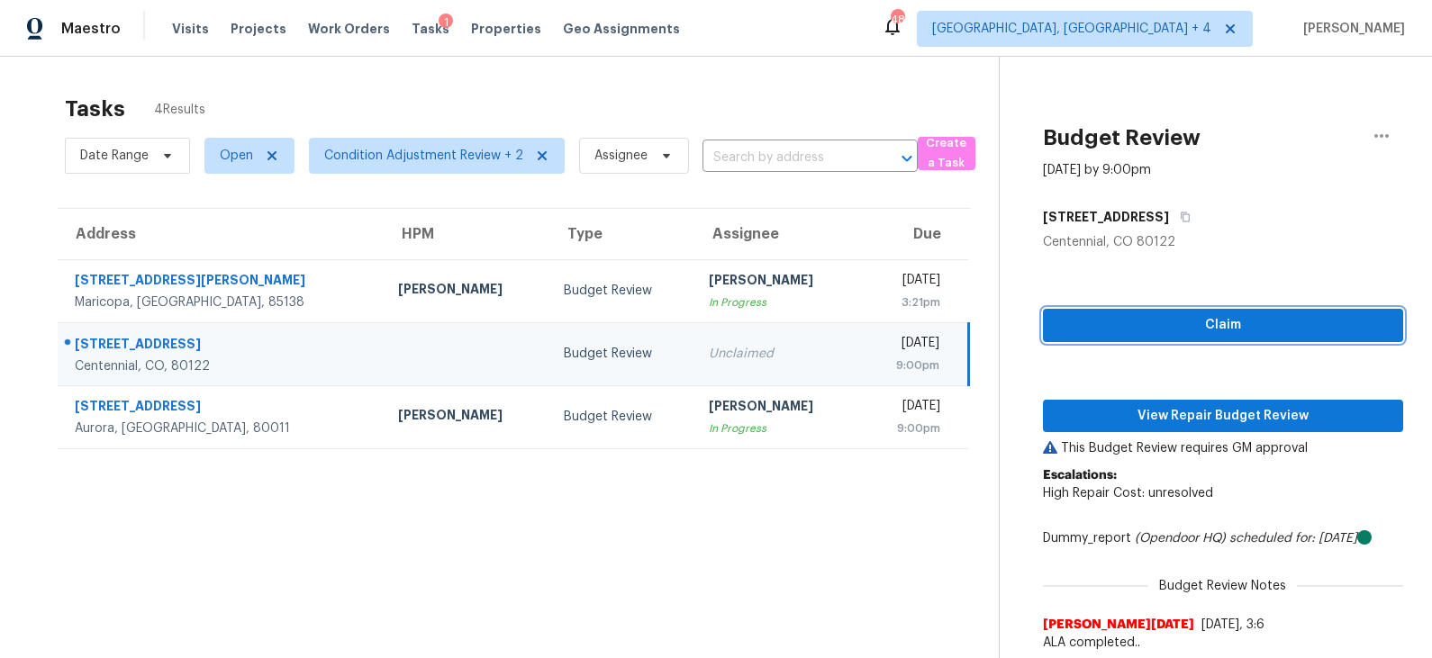
click at [1166, 318] on span "Claim" at bounding box center [1222, 325] width 331 height 23
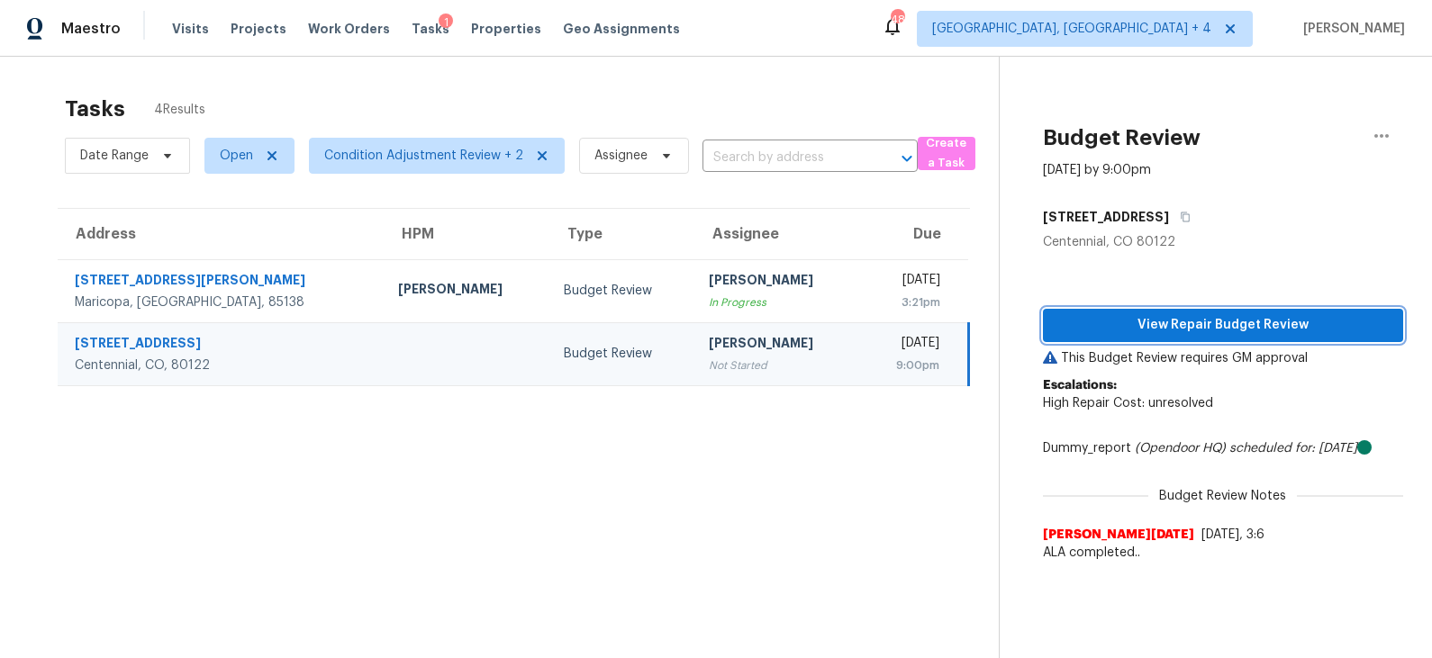
click at [1166, 320] on span "View Repair Budget Review" at bounding box center [1222, 325] width 331 height 23
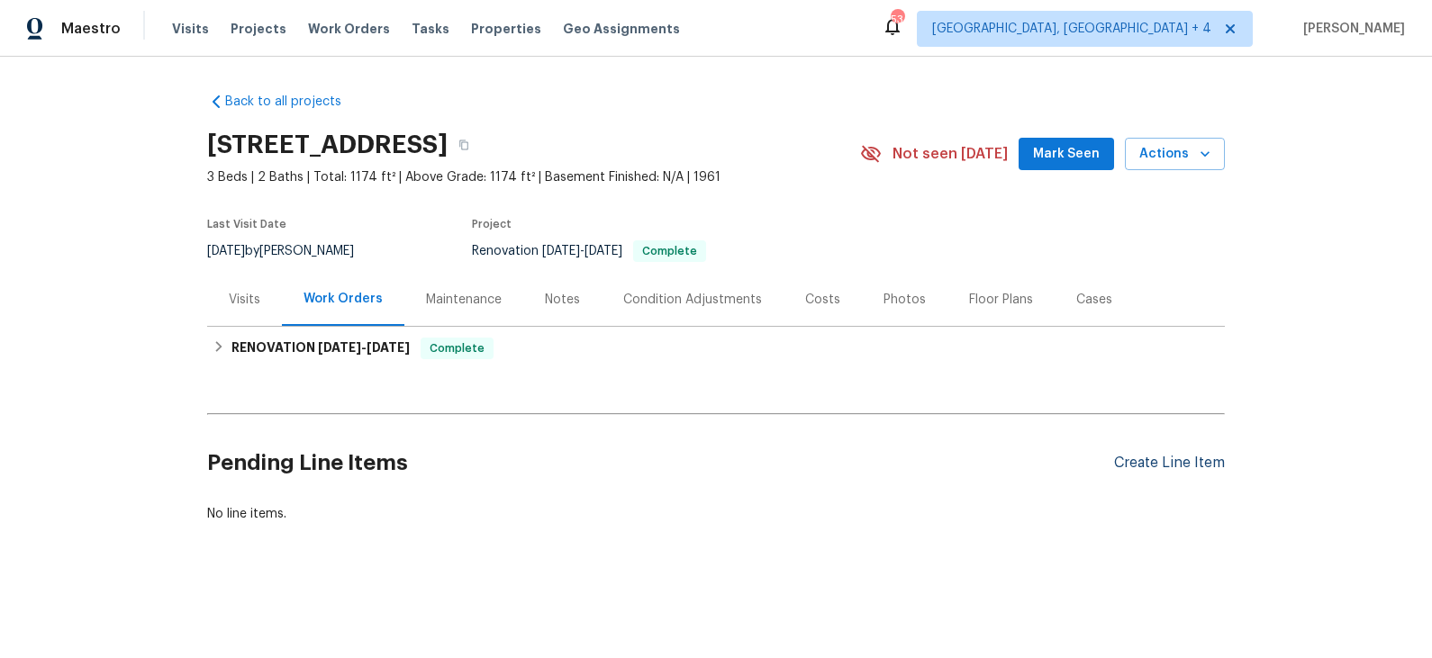
click at [1148, 464] on div "Create Line Item" at bounding box center [1169, 463] width 111 height 17
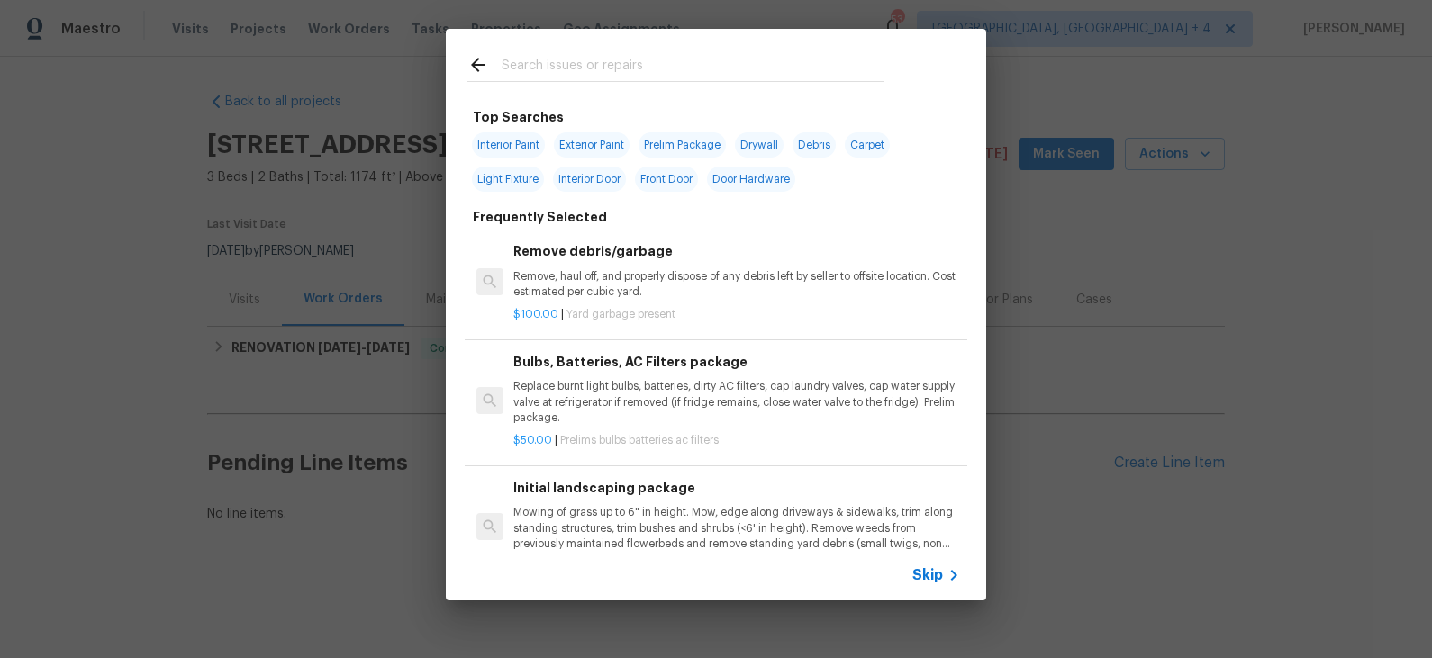
click at [623, 74] on input "text" at bounding box center [693, 67] width 382 height 27
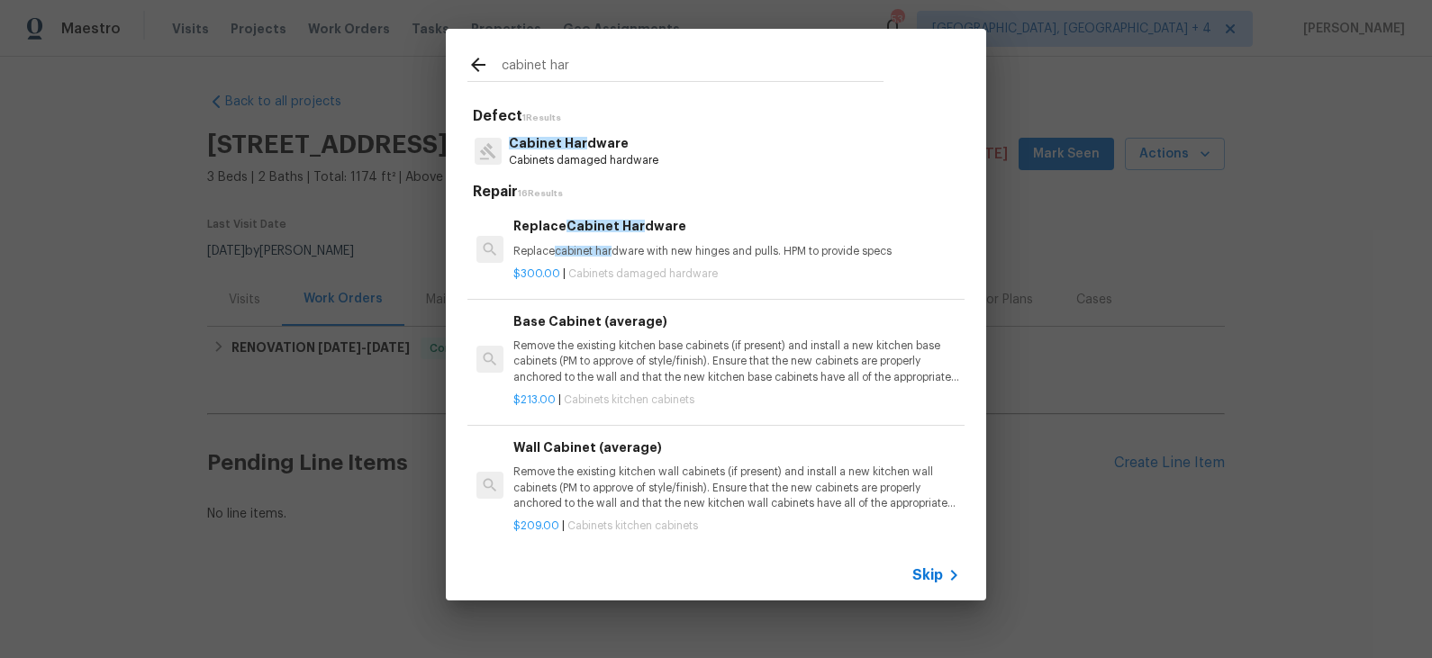
type input "cabinet har"
click at [628, 240] on div "Replace Cabinet Har dware Replace cabinet har dware with new hinges and pulls. …" at bounding box center [736, 237] width 447 height 43
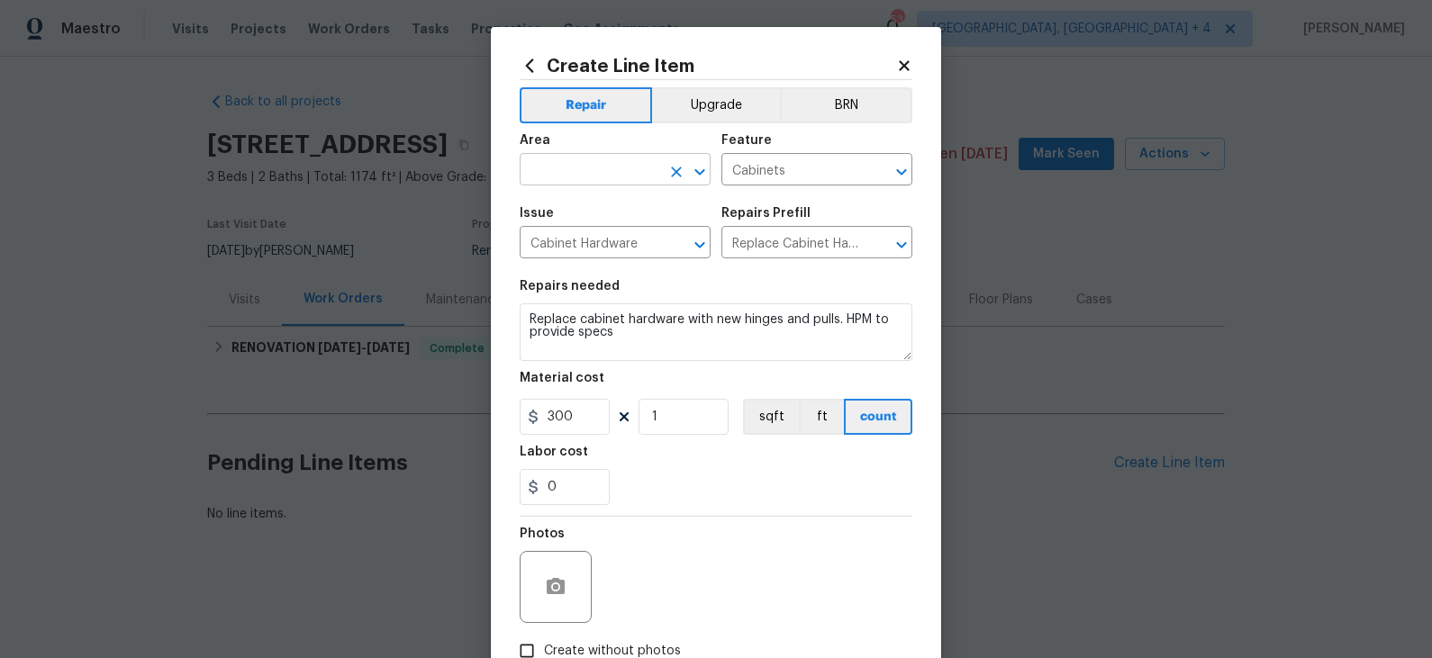
click at [637, 168] on input "text" at bounding box center [590, 172] width 140 height 28
click at [613, 211] on li "Kitchen" at bounding box center [615, 212] width 191 height 30
type input "Kitchen"
click at [808, 249] on input "Replace Cabinet Hardware $300.00" at bounding box center [791, 245] width 140 height 28
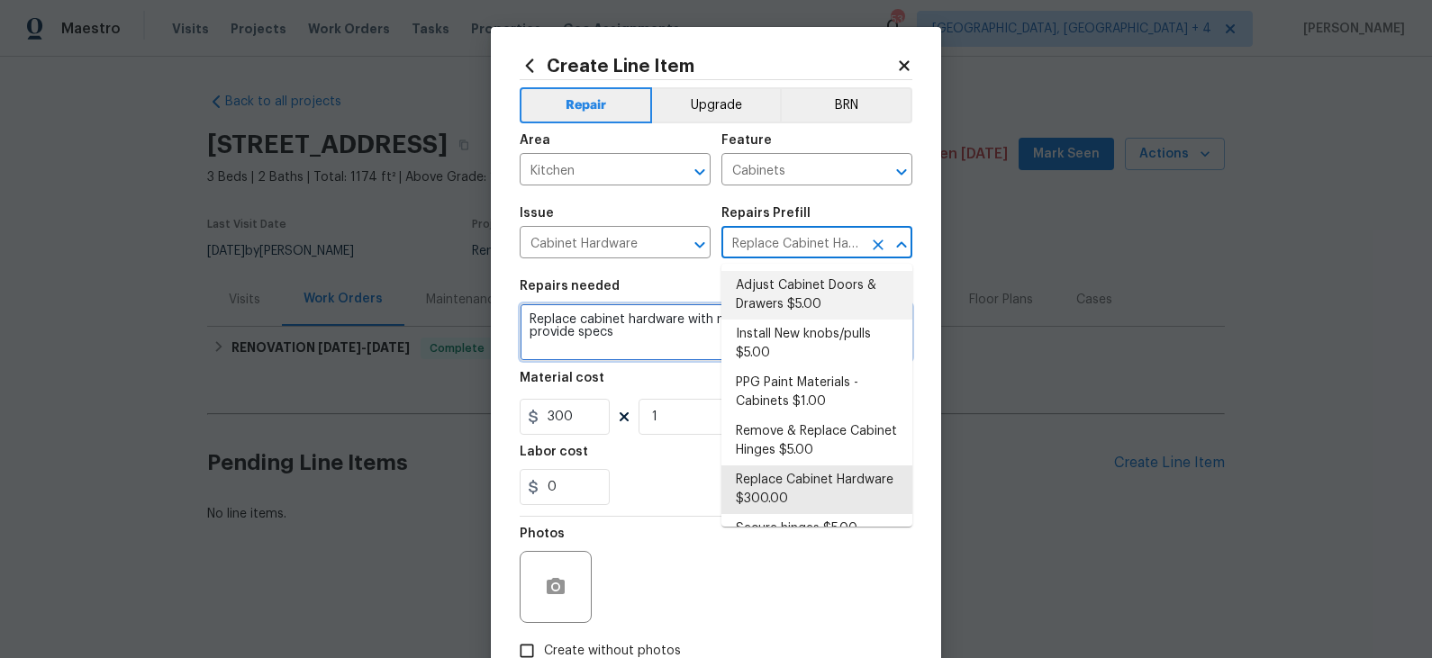
click at [627, 346] on textarea "Replace cabinet hardware with new hinges and pulls. HPM to provide specs" at bounding box center [716, 333] width 393 height 58
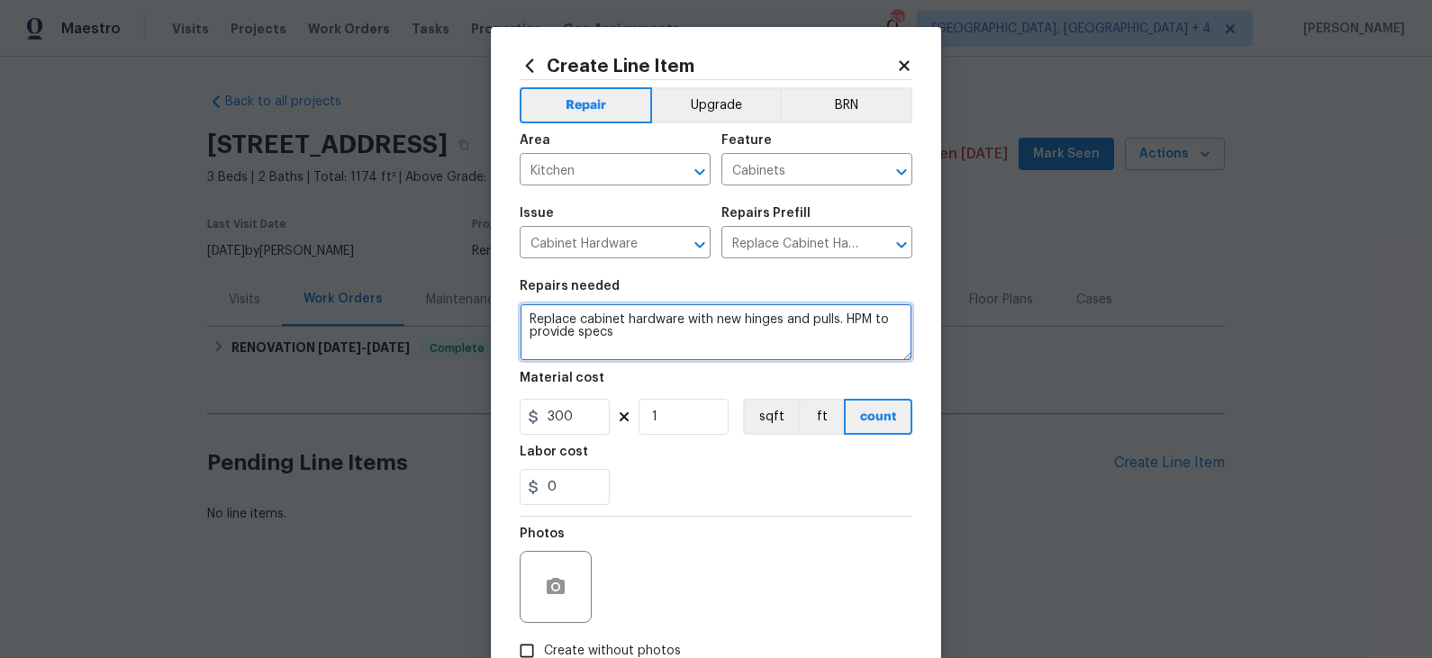
drag, startPoint x: 625, startPoint y: 342, endPoint x: 713, endPoint y: 322, distance: 90.7
click at [713, 322] on textarea "Replace cabinet hardware with new hinges and pulls. HPM to provide specs" at bounding box center [716, 333] width 393 height 58
drag, startPoint x: 577, startPoint y: 322, endPoint x: 525, endPoint y: 322, distance: 52.2
click at [525, 322] on textarea "Replace cabinet hardware with Black color Pull handle stye. Off the shelf Home …" at bounding box center [716, 333] width 393 height 58
click at [739, 324] on textarea "Install cabinet hardware with Black color Pull handle stye. Off the shelf Home …" at bounding box center [716, 333] width 393 height 58
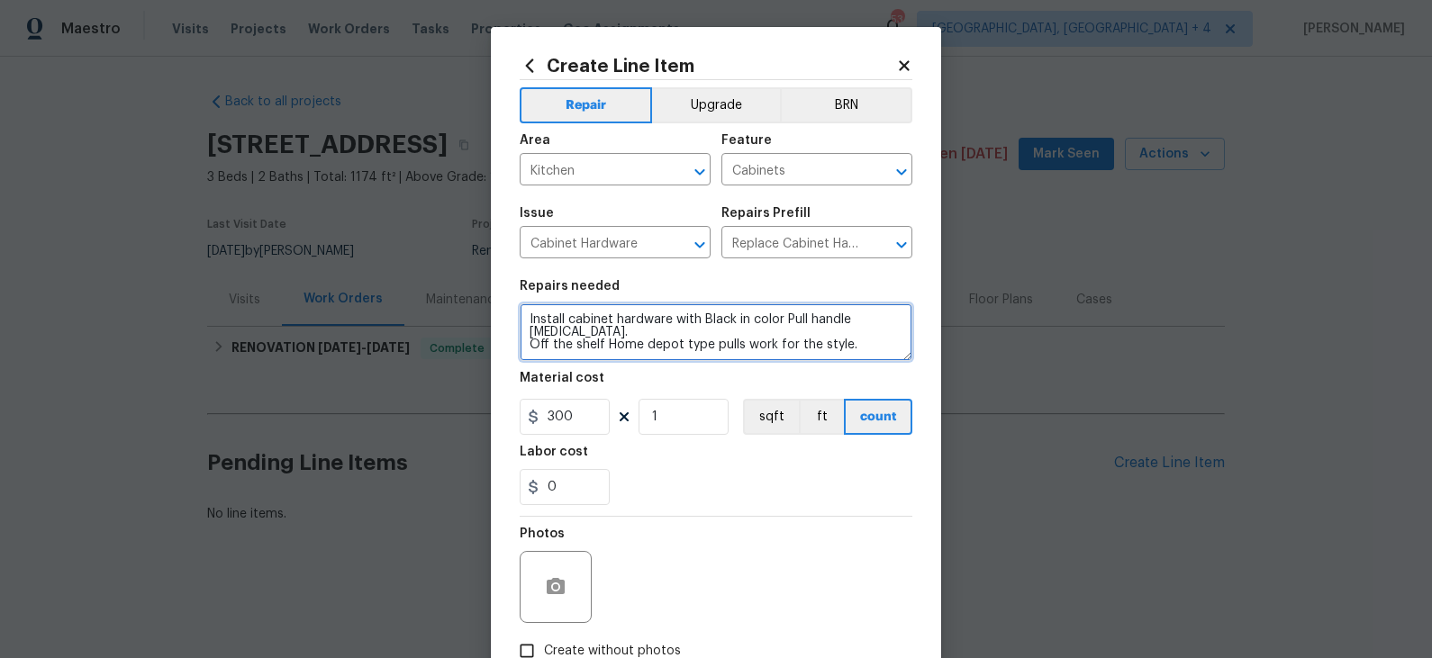
type textarea "Install cabinet hardware with Black in color Pull handle stye. Off the shelf Ho…"
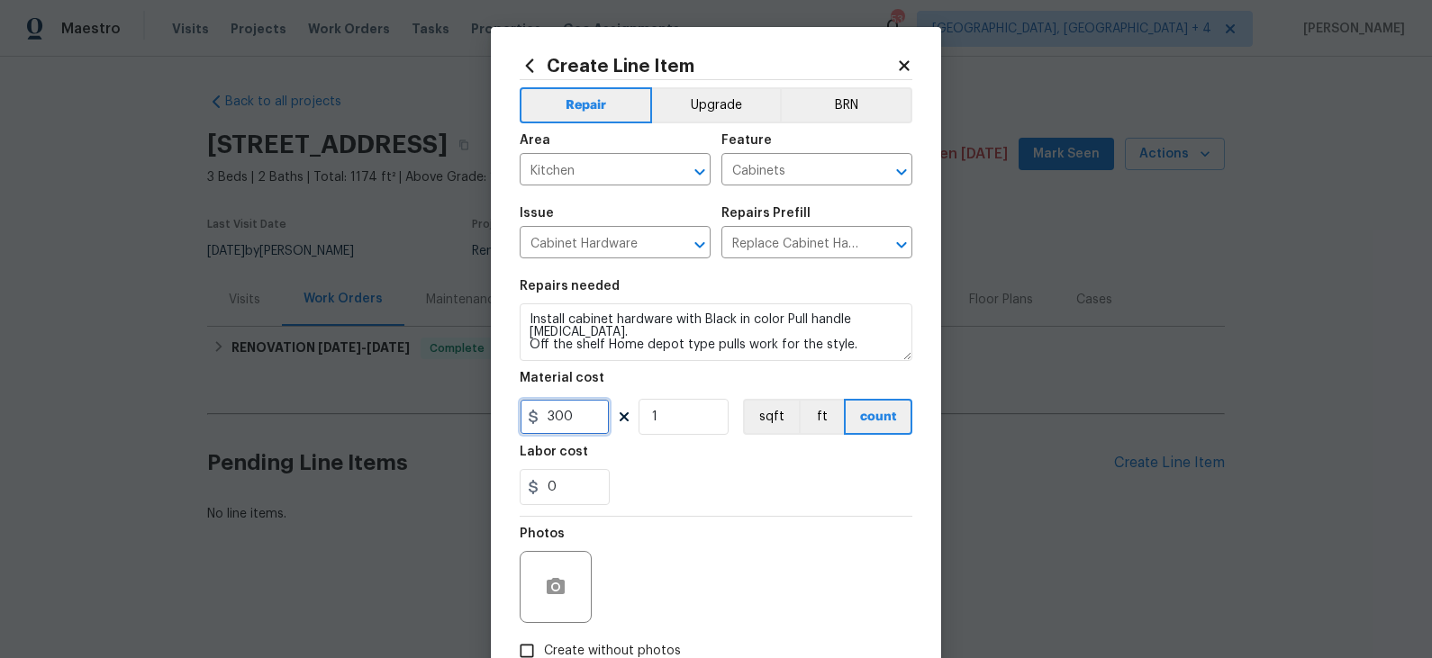
click at [583, 420] on input "300" at bounding box center [565, 417] width 90 height 36
type input "75"
click at [744, 495] on div "0" at bounding box center [716, 487] width 393 height 36
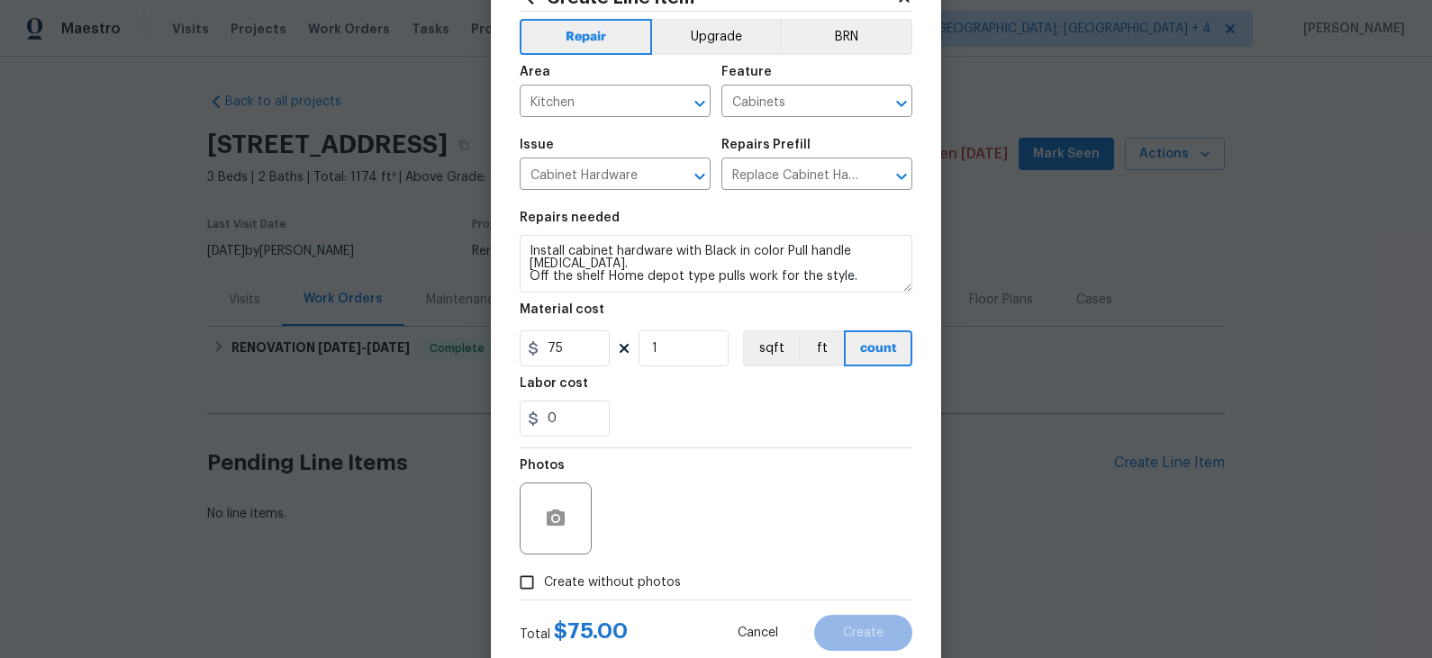
scroll to position [117, 0]
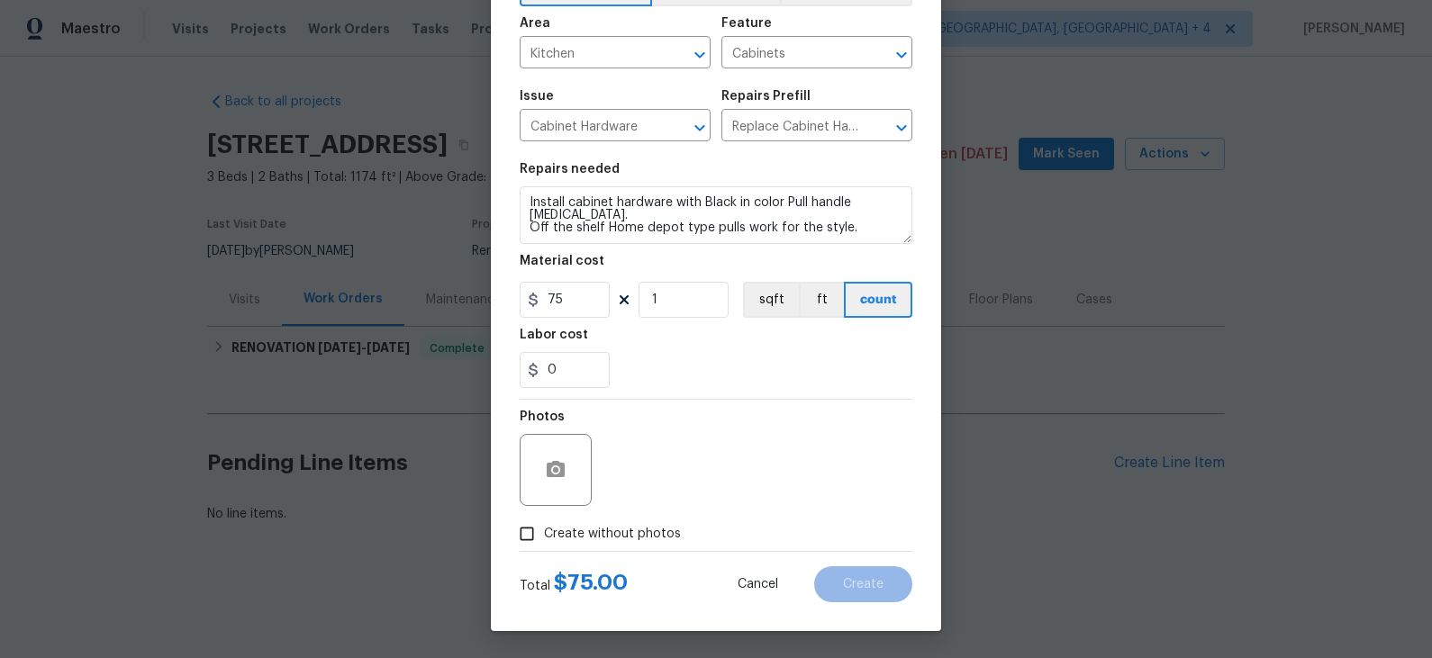
click at [600, 533] on span "Create without photos" at bounding box center [612, 534] width 137 height 19
click at [544, 533] on input "Create without photos" at bounding box center [527, 534] width 34 height 34
checkbox input "true"
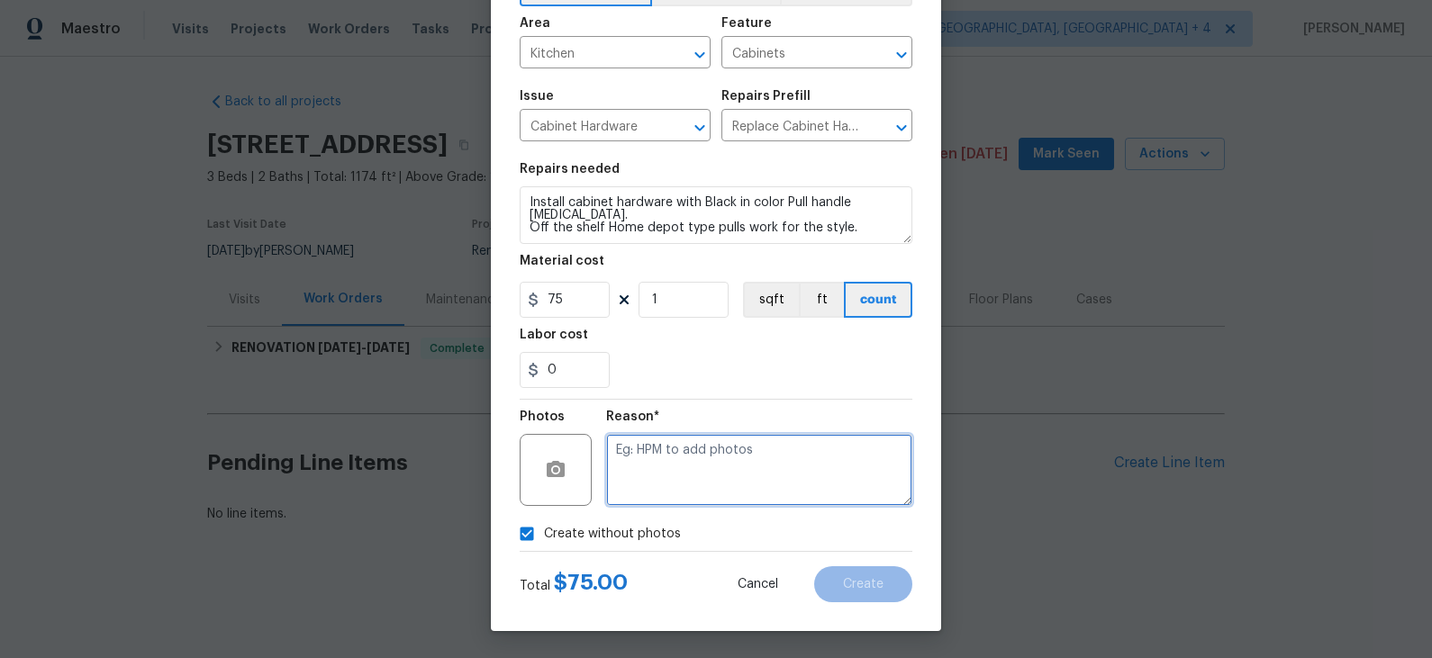
click at [720, 485] on textarea at bounding box center [759, 470] width 306 height 72
type textarea "remote"
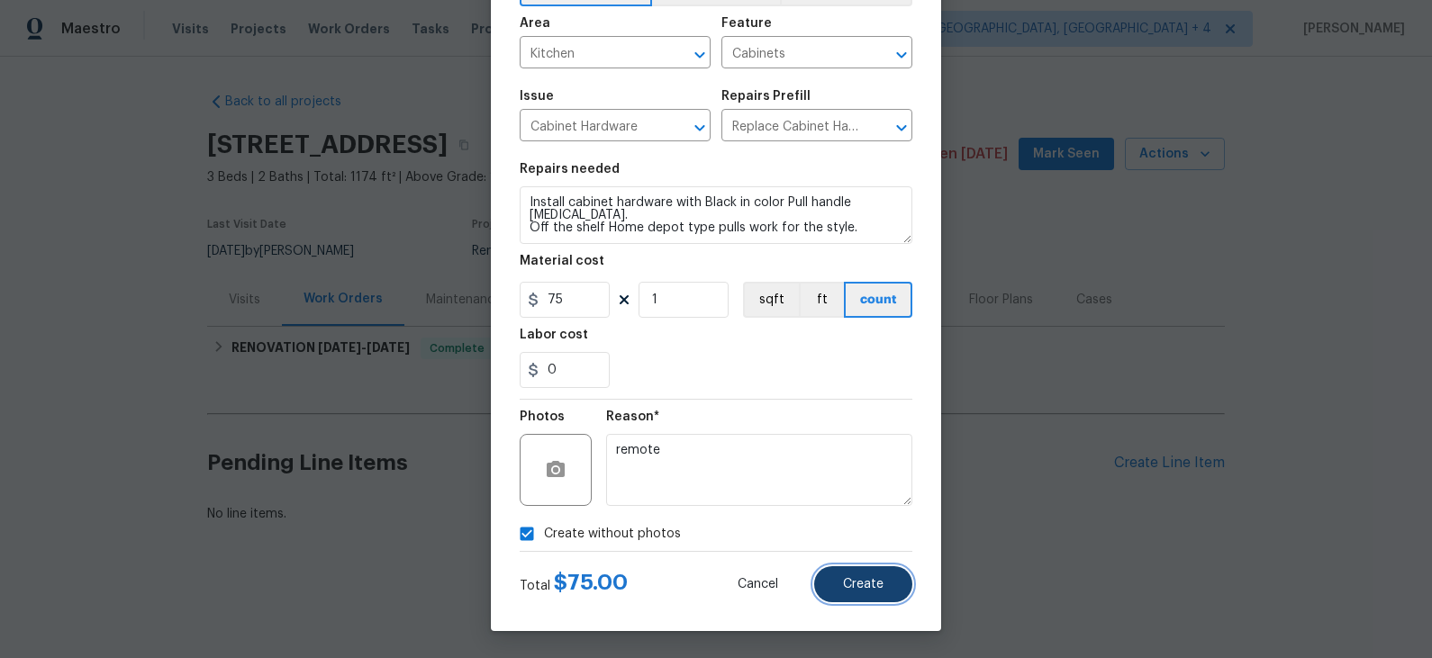
click at [872, 581] on span "Create" at bounding box center [863, 585] width 41 height 14
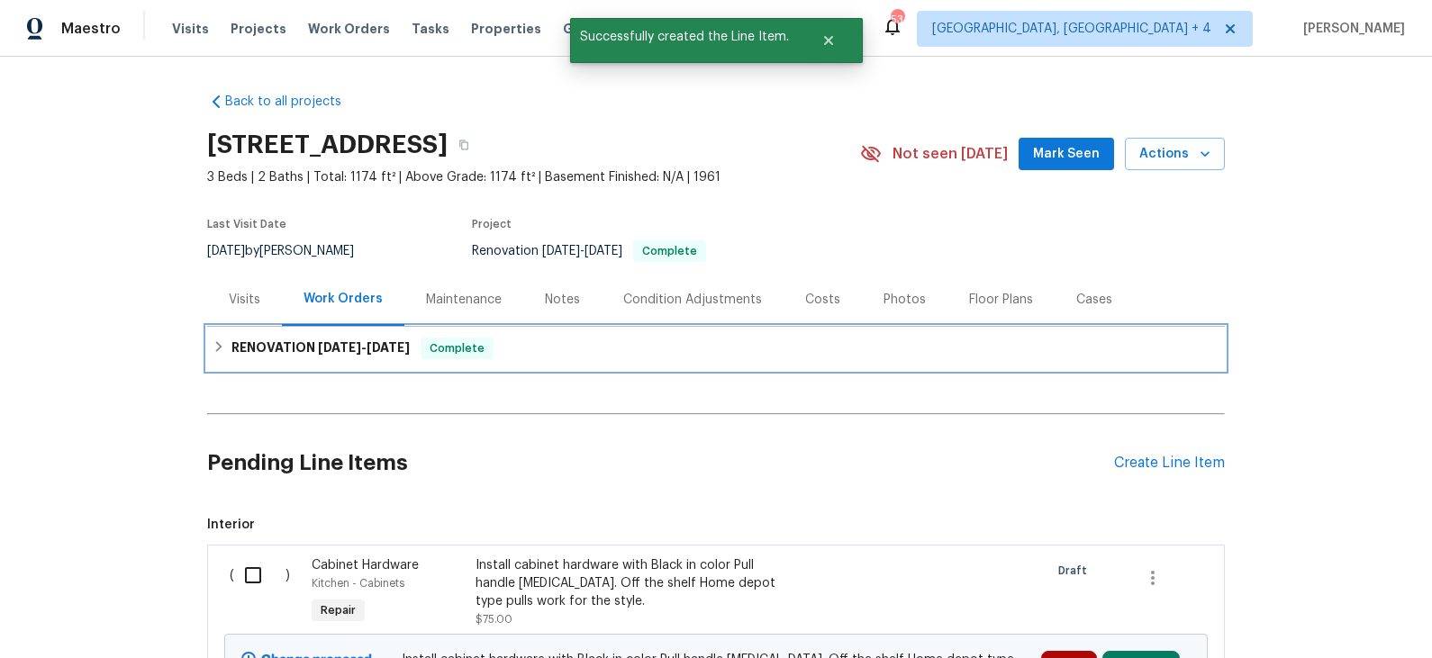
click at [583, 349] on div "RENOVATION 8/18/25 - 9/12/25 Complete" at bounding box center [716, 349] width 1007 height 22
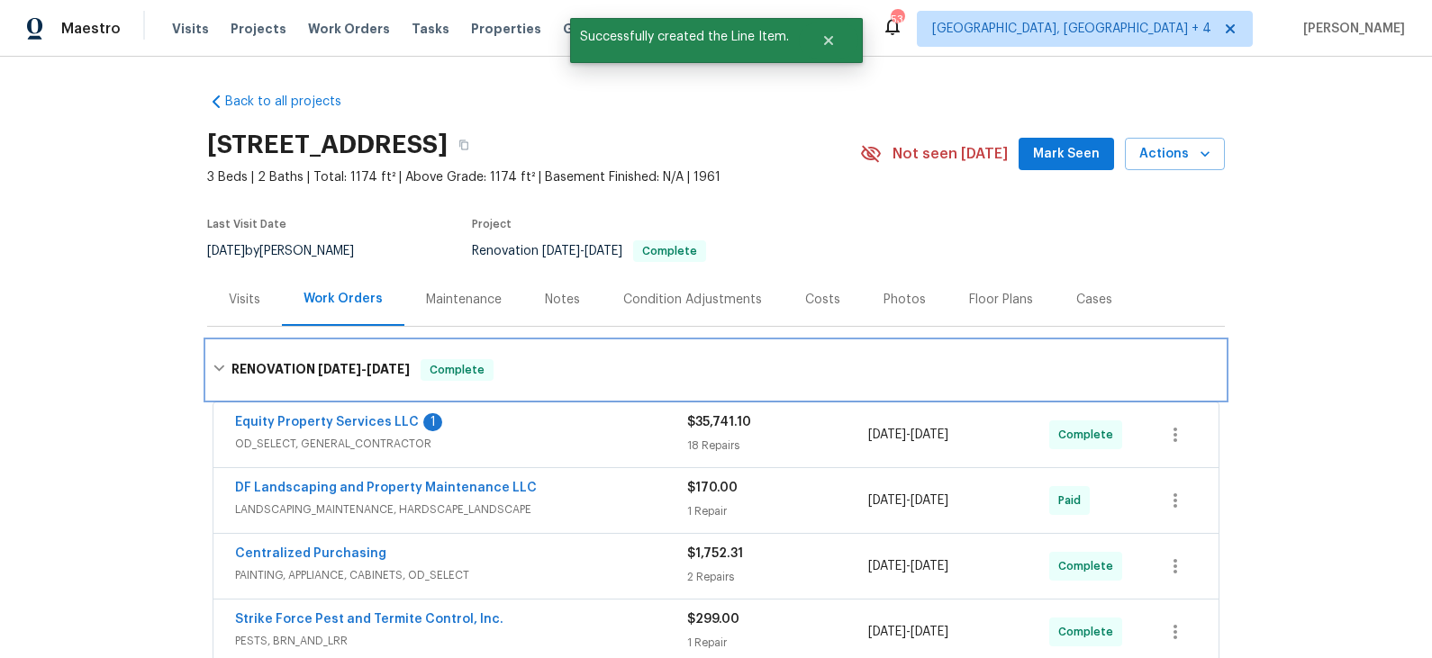
click at [583, 349] on div "RENOVATION 8/18/25 - 9/12/25 Complete" at bounding box center [716, 370] width 1018 height 58
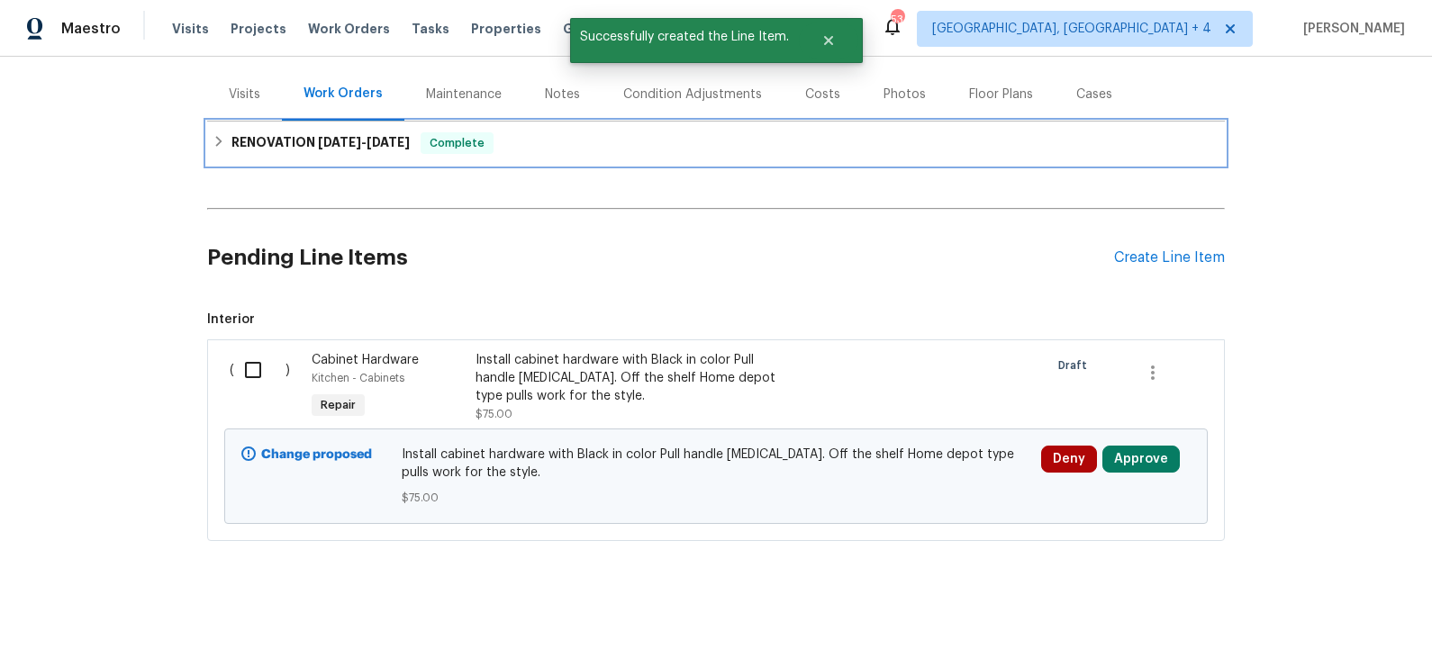
scroll to position [208, 0]
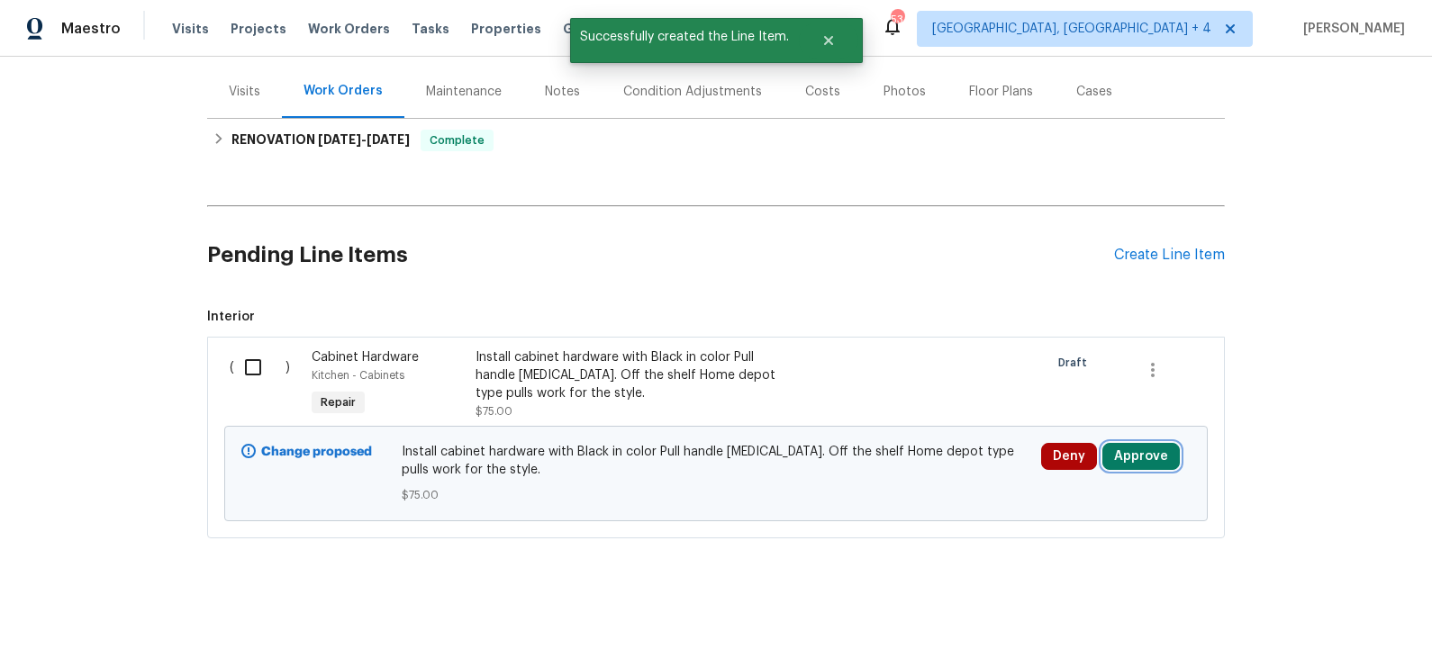
click at [1128, 452] on button "Approve" at bounding box center [1140, 456] width 77 height 27
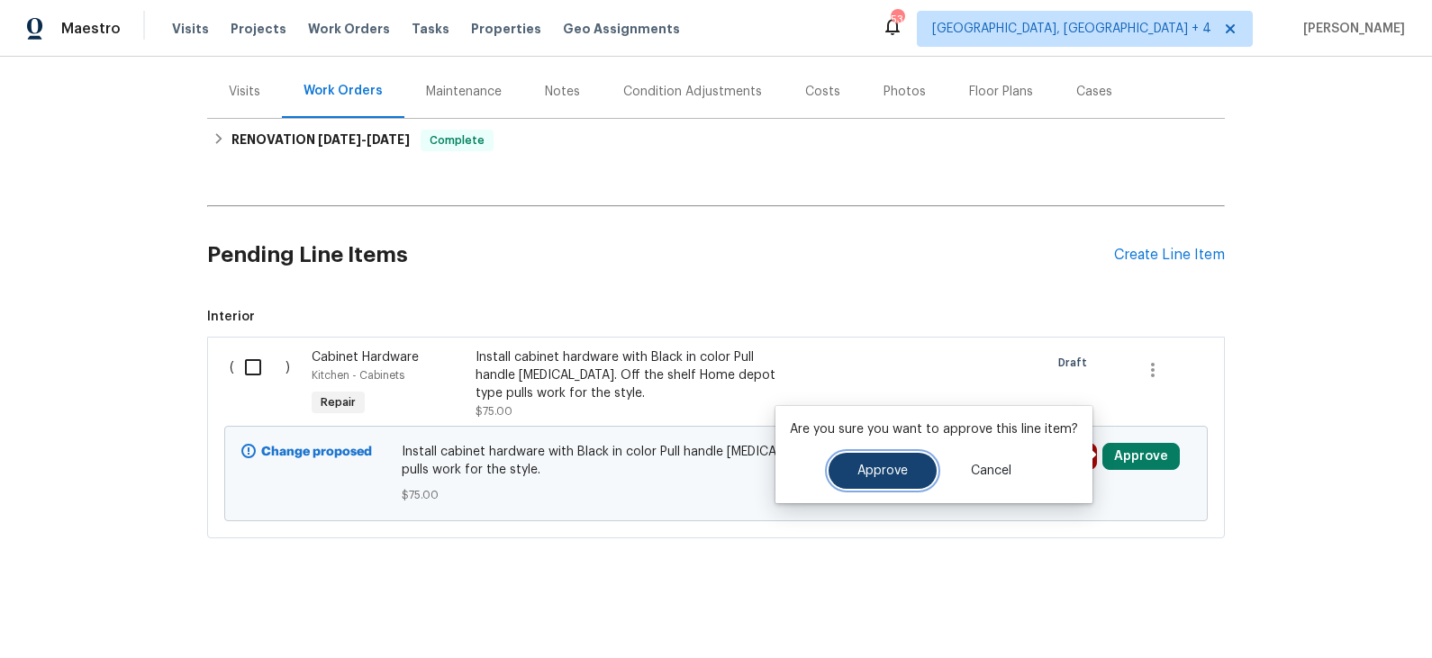
click at [906, 476] on button "Approve" at bounding box center [883, 471] width 108 height 36
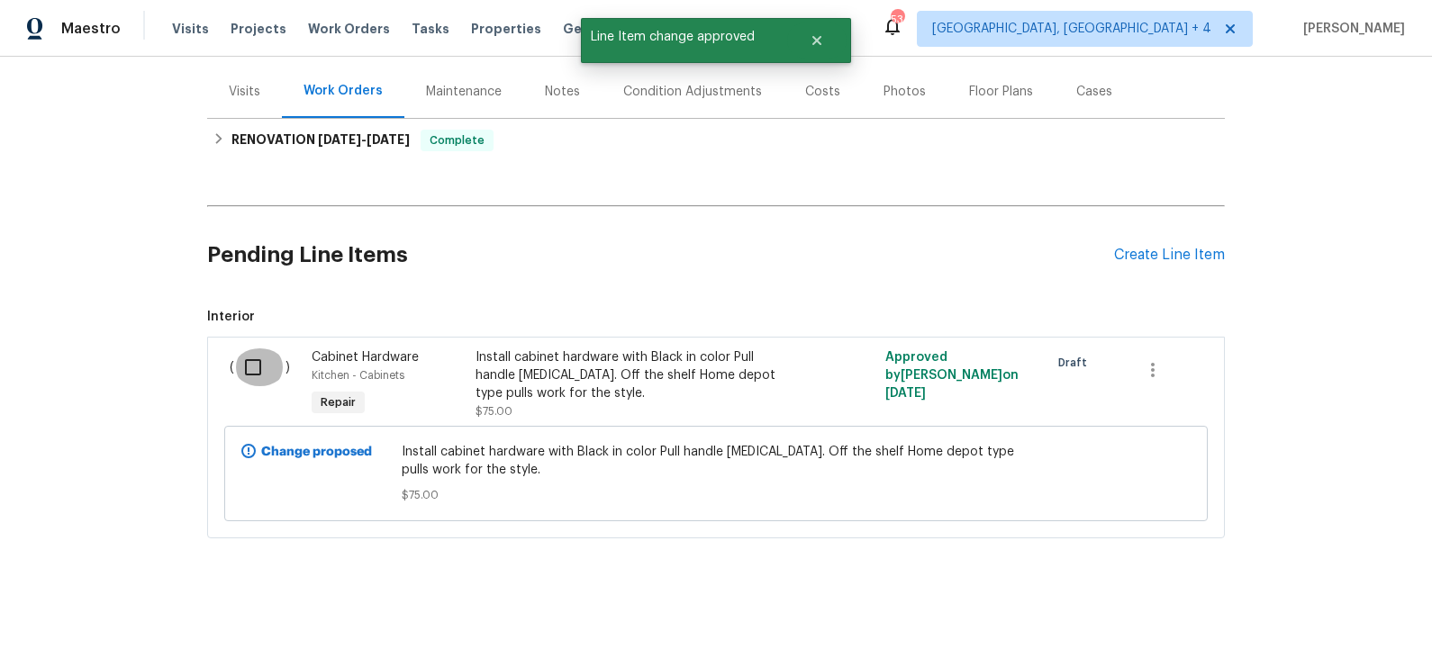
click at [255, 363] on input "checkbox" at bounding box center [259, 368] width 51 height 38
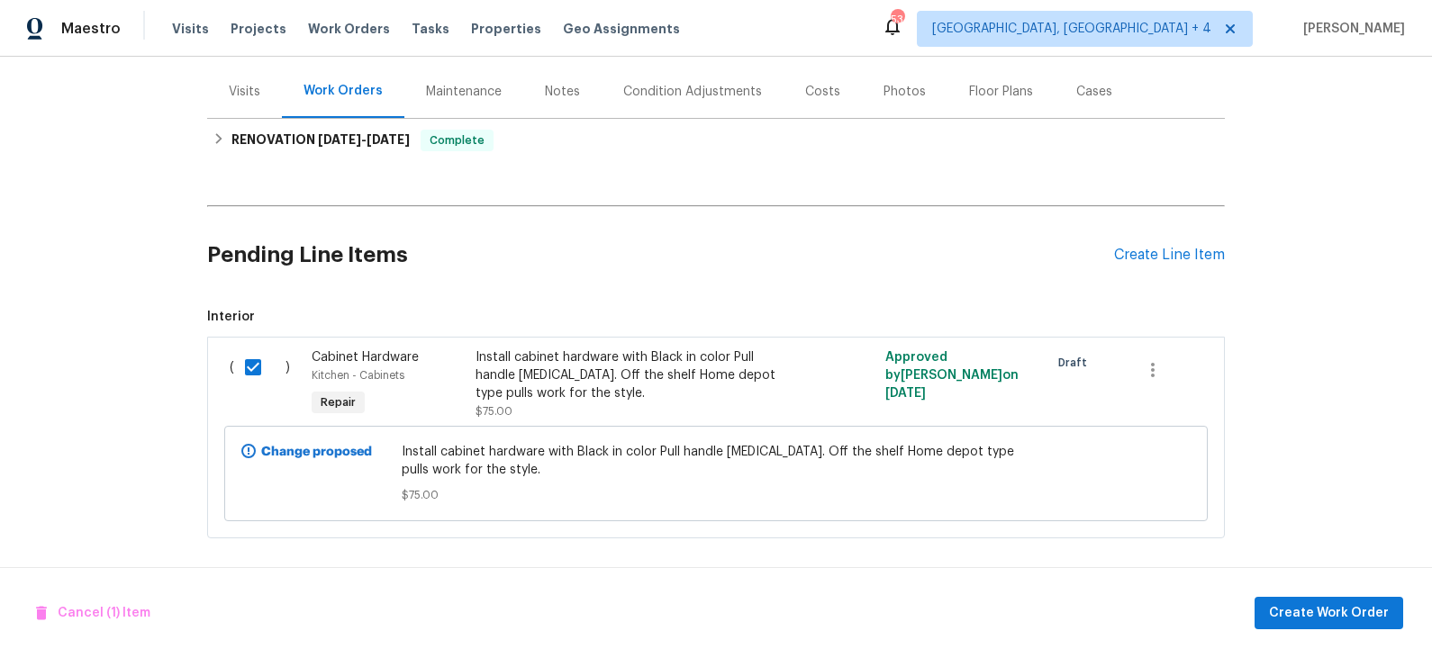
click at [259, 358] on input "checkbox" at bounding box center [259, 368] width 51 height 38
checkbox input "false"
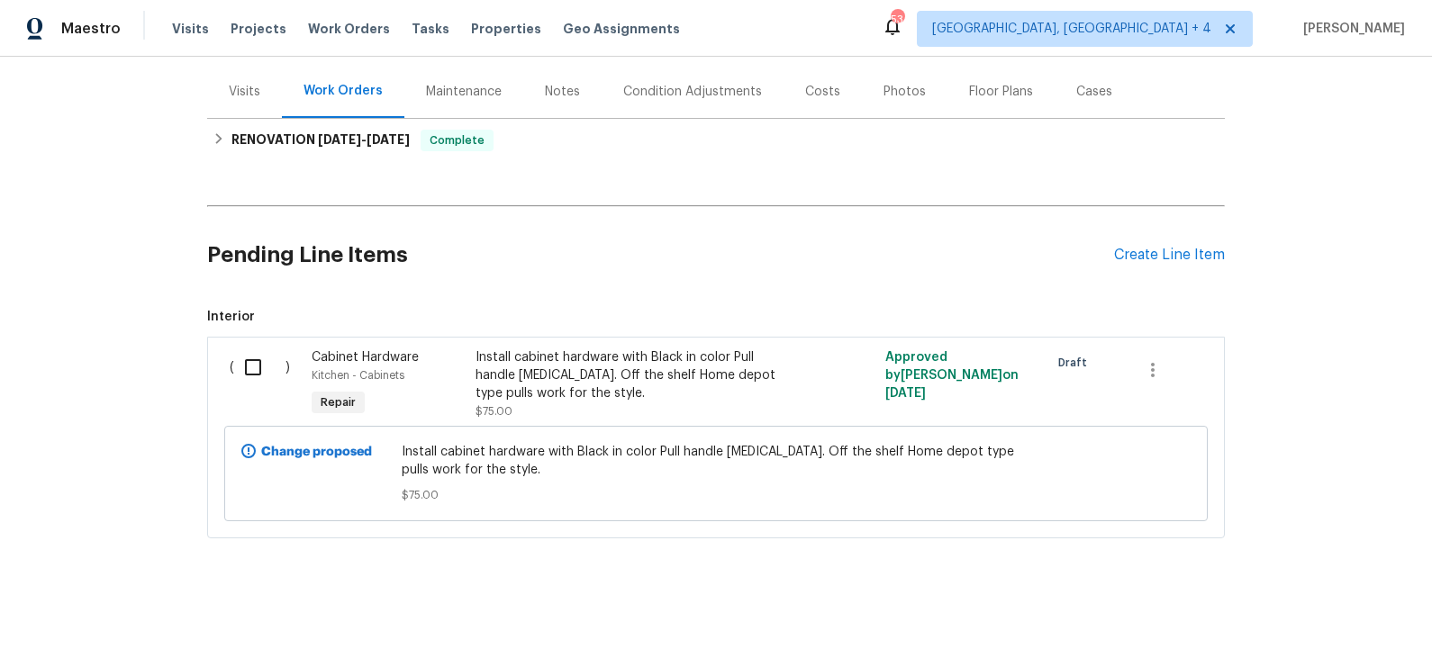
click at [533, 365] on div "Install cabinet hardware with Black in color Pull handle stye. Off the shelf Ho…" at bounding box center [634, 376] width 317 height 54
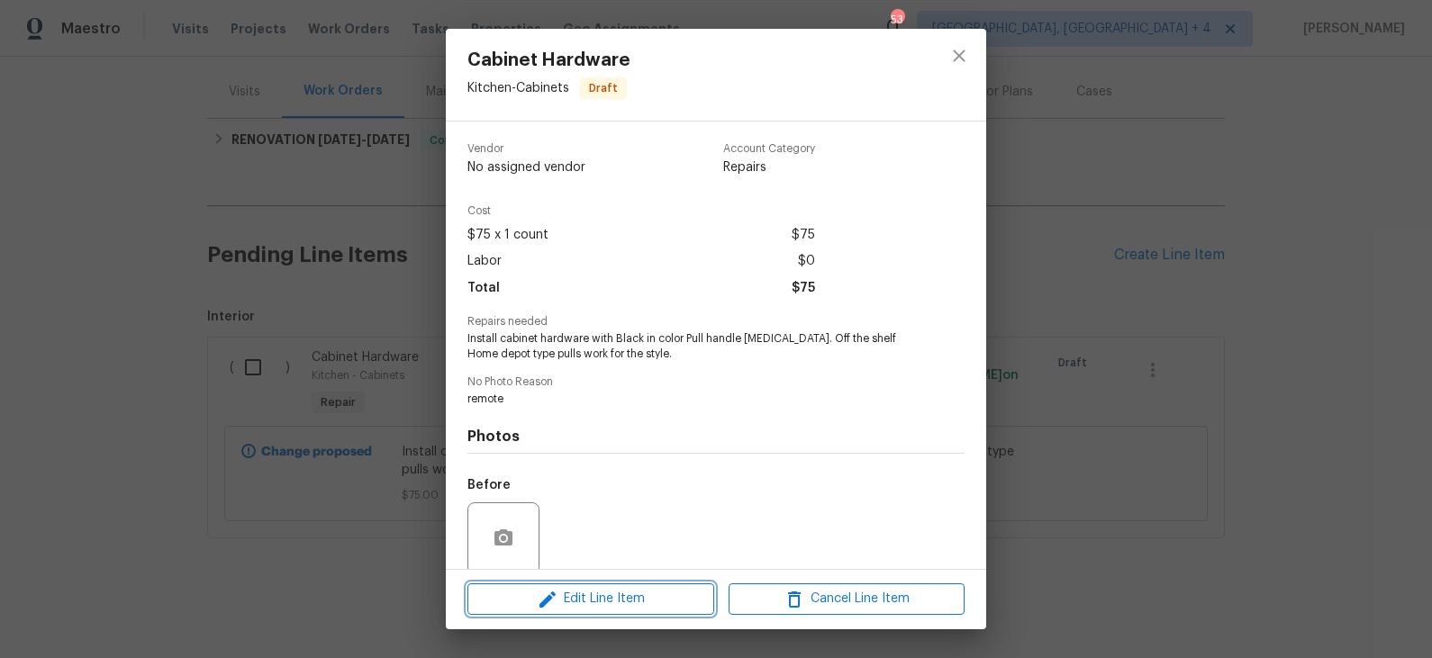
click at [626, 593] on span "Edit Line Item" at bounding box center [591, 599] width 236 height 23
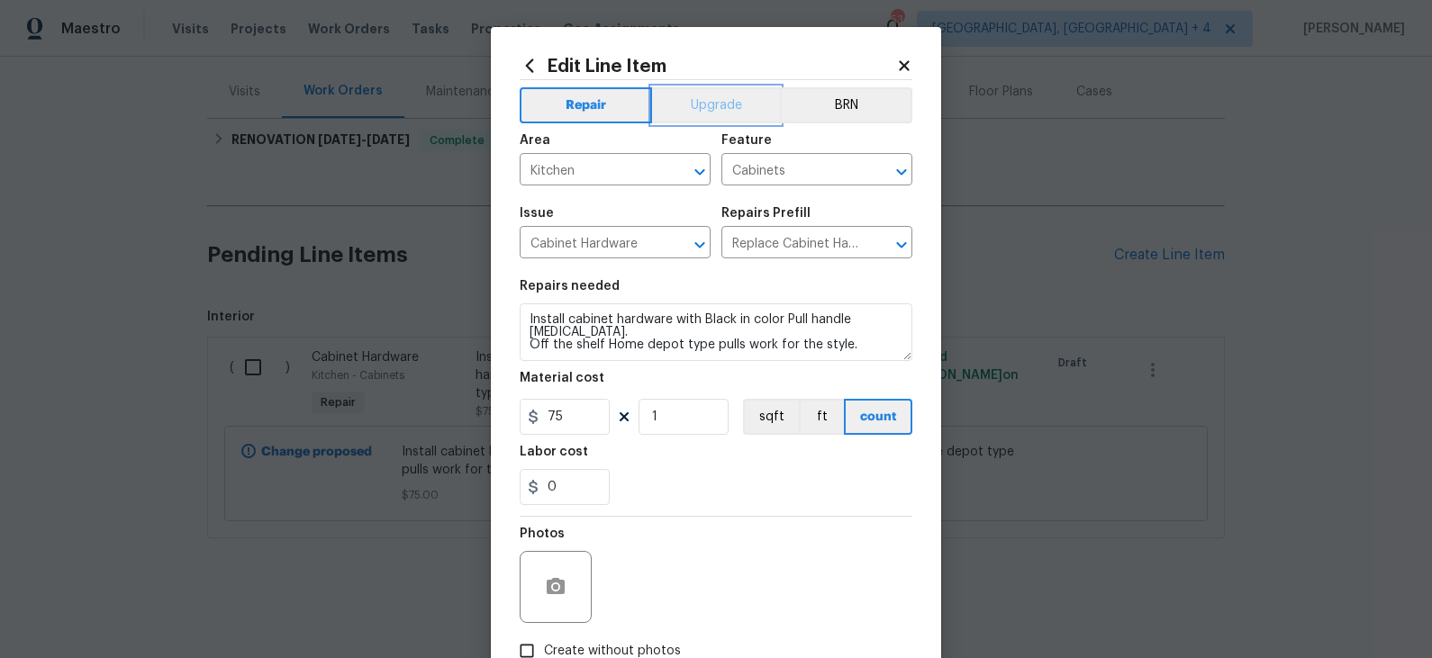
click at [728, 110] on button "Upgrade" at bounding box center [716, 105] width 129 height 36
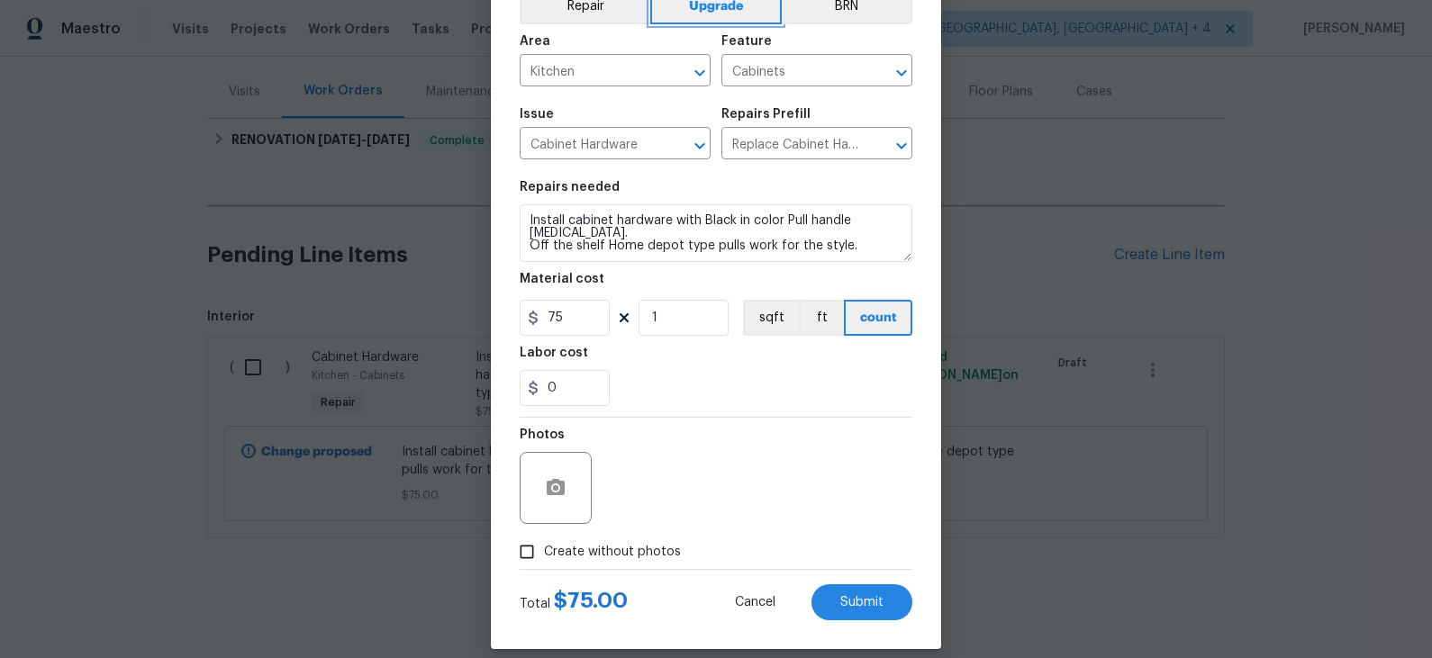
scroll to position [117, 0]
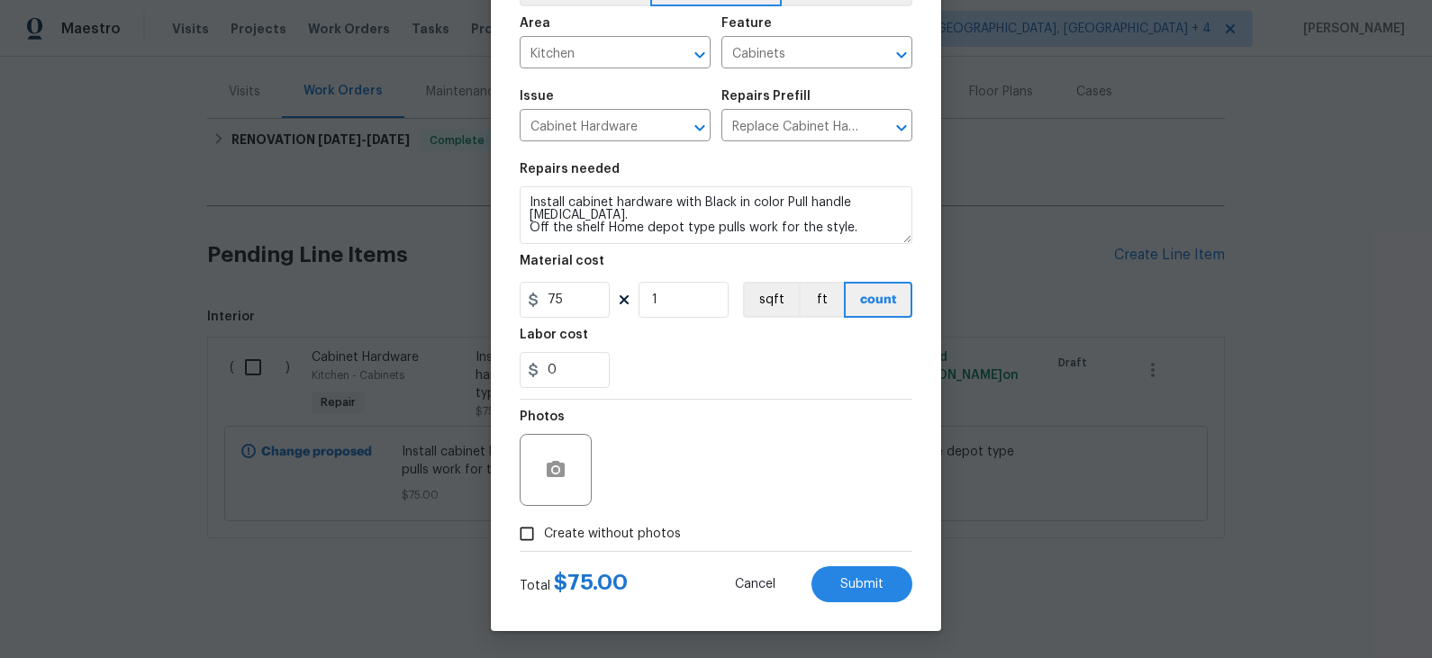
click at [615, 534] on span "Create without photos" at bounding box center [612, 534] width 137 height 19
click at [544, 534] on input "Create without photos" at bounding box center [527, 534] width 34 height 34
checkbox input "true"
click at [847, 578] on span "Submit" at bounding box center [861, 585] width 43 height 14
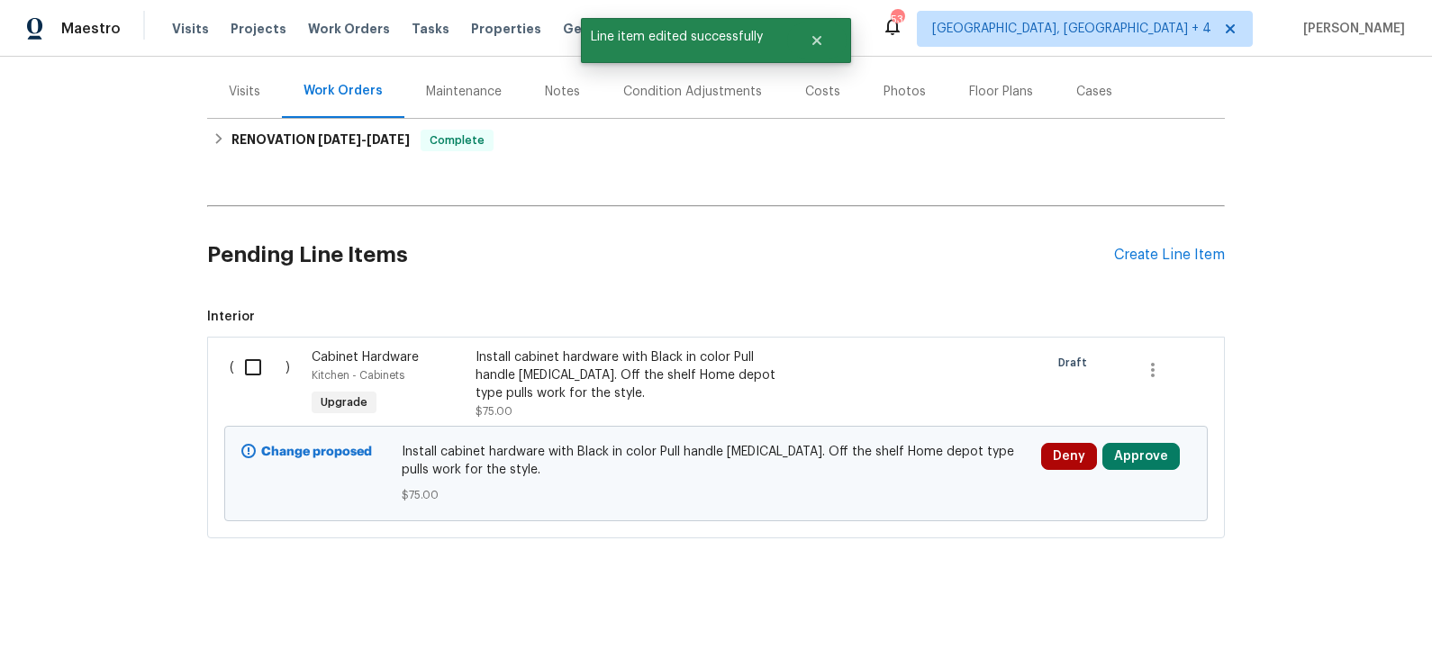
scroll to position [0, 0]
click at [1138, 459] on button "Approve" at bounding box center [1140, 456] width 77 height 27
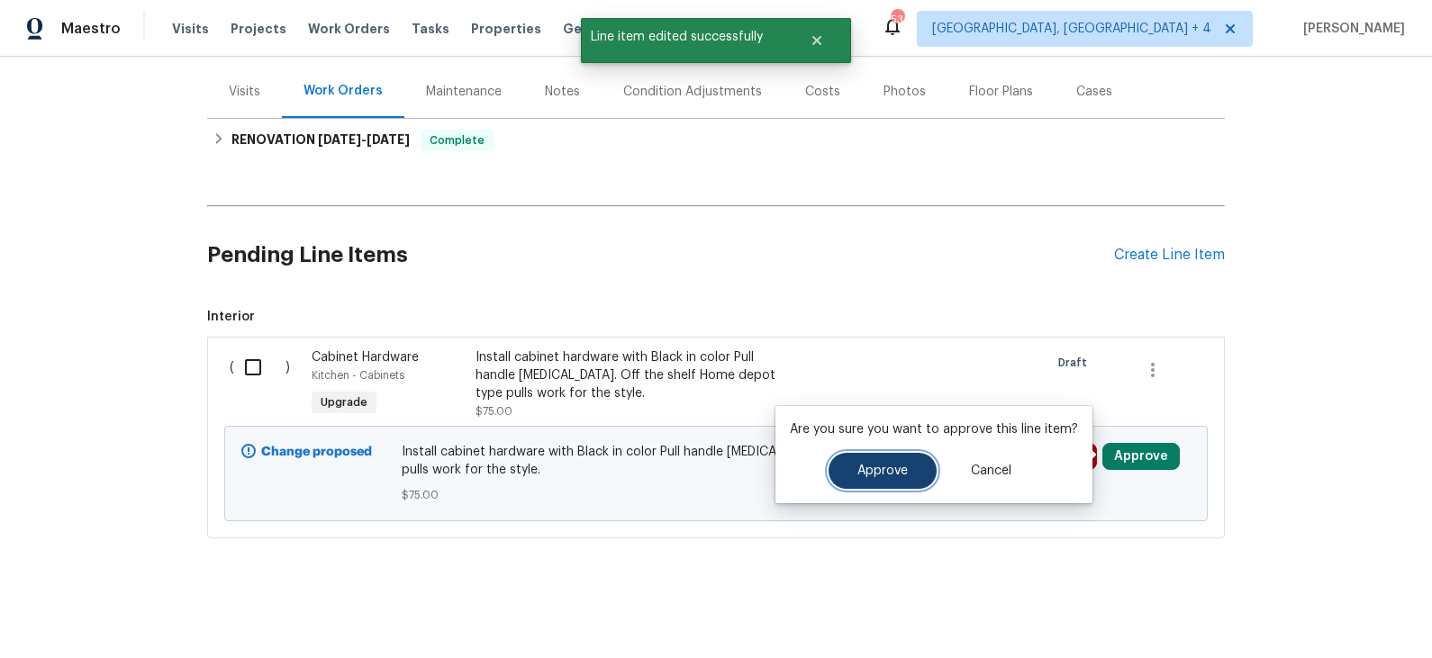
click at [874, 472] on span "Approve" at bounding box center [882, 472] width 50 height 14
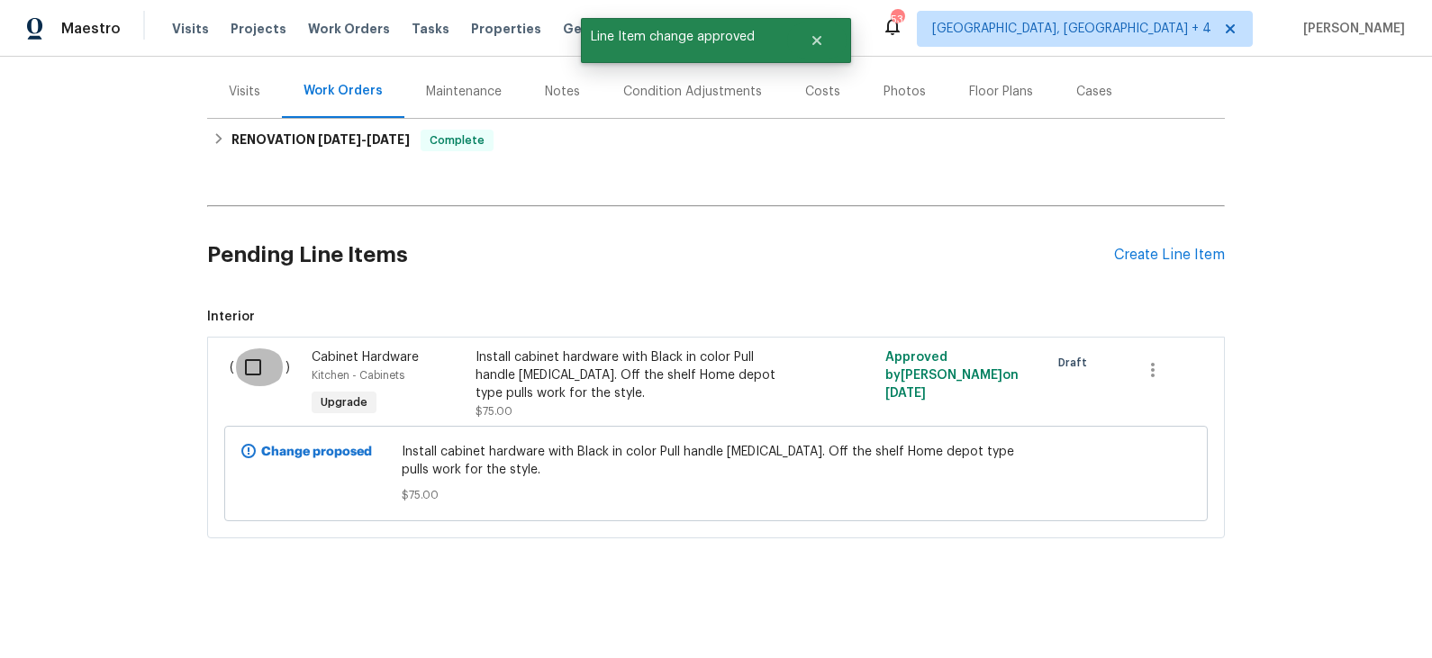
click at [258, 367] on input "checkbox" at bounding box center [259, 368] width 51 height 38
checkbox input "true"
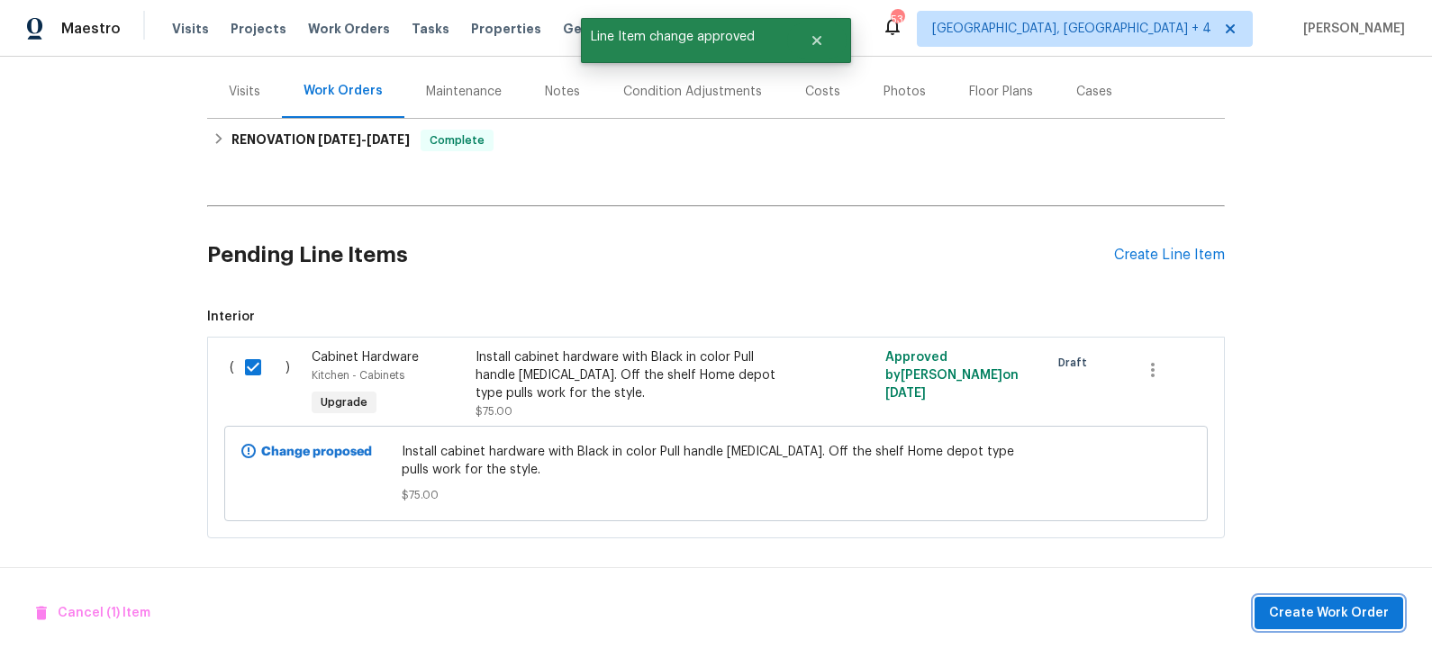
click at [1345, 621] on span "Create Work Order" at bounding box center [1329, 614] width 120 height 23
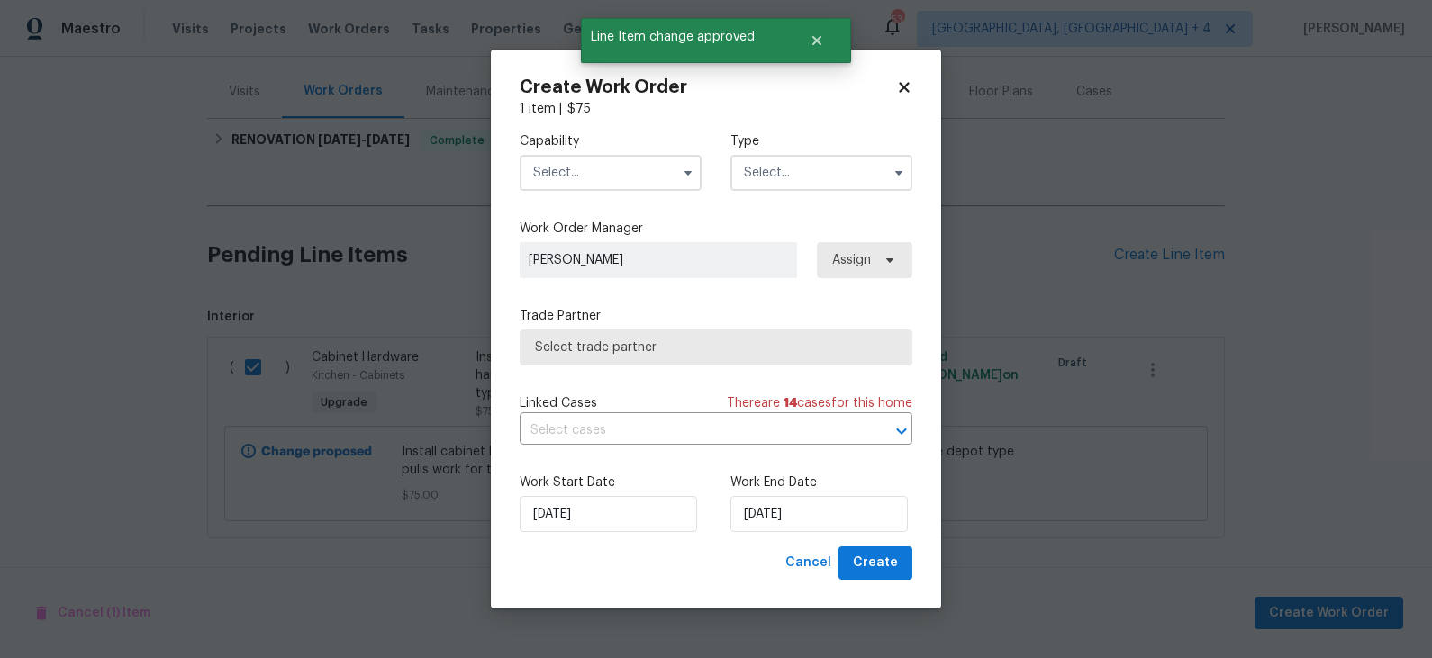
click at [607, 172] on input "text" at bounding box center [611, 173] width 182 height 36
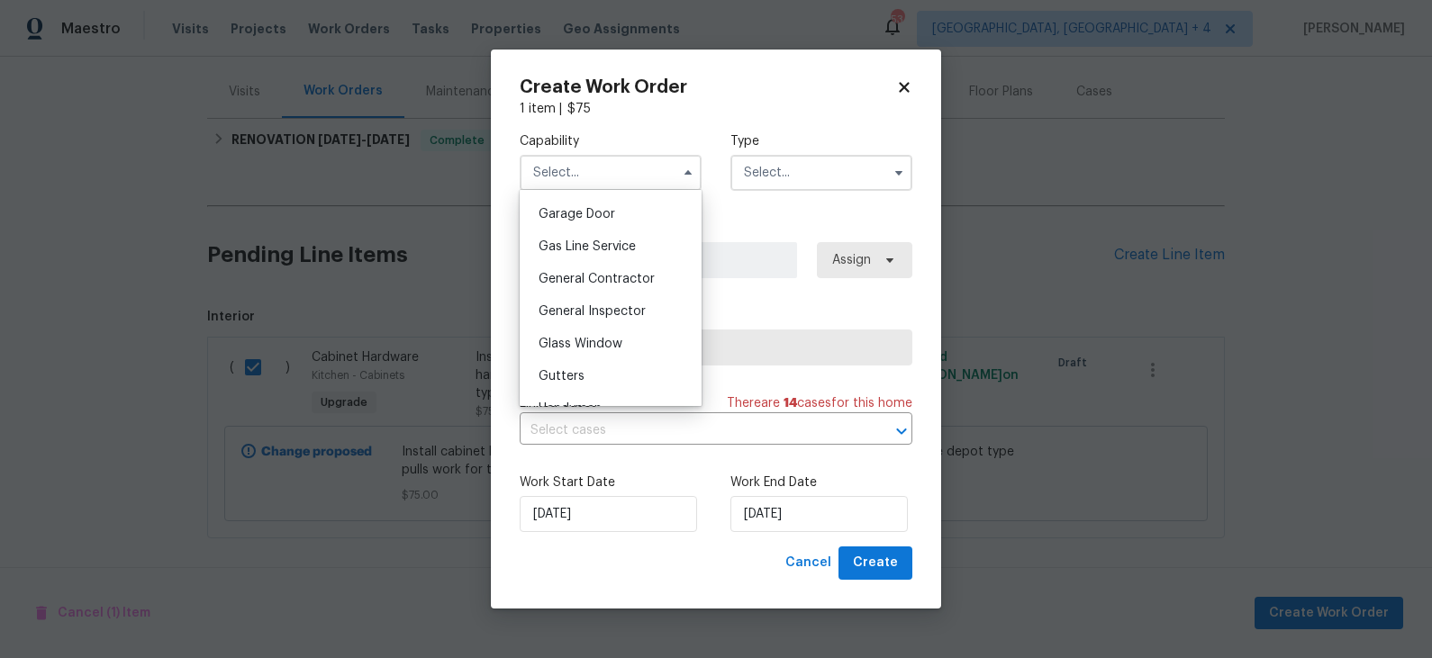
scroll to position [794, 0]
click at [598, 277] on span "General Contractor" at bounding box center [597, 277] width 116 height 13
type input "General Contractor"
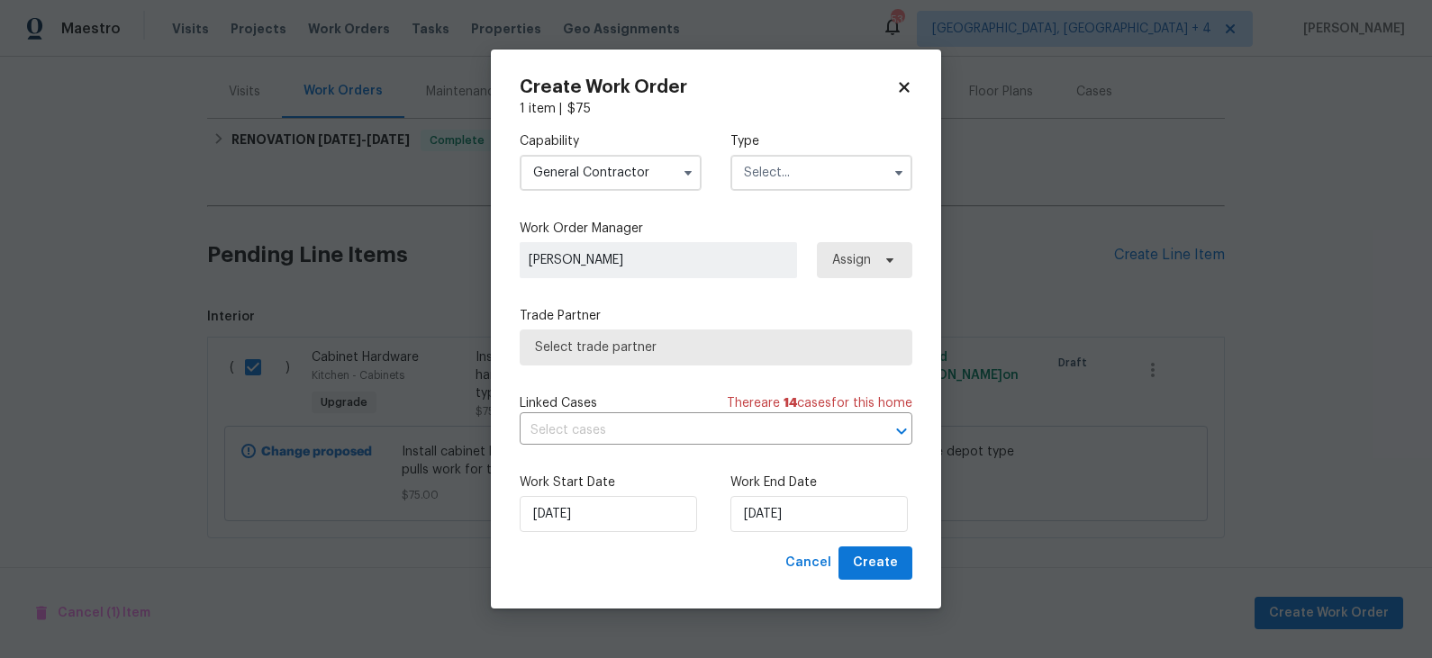
click at [760, 166] on input "text" at bounding box center [821, 173] width 182 height 36
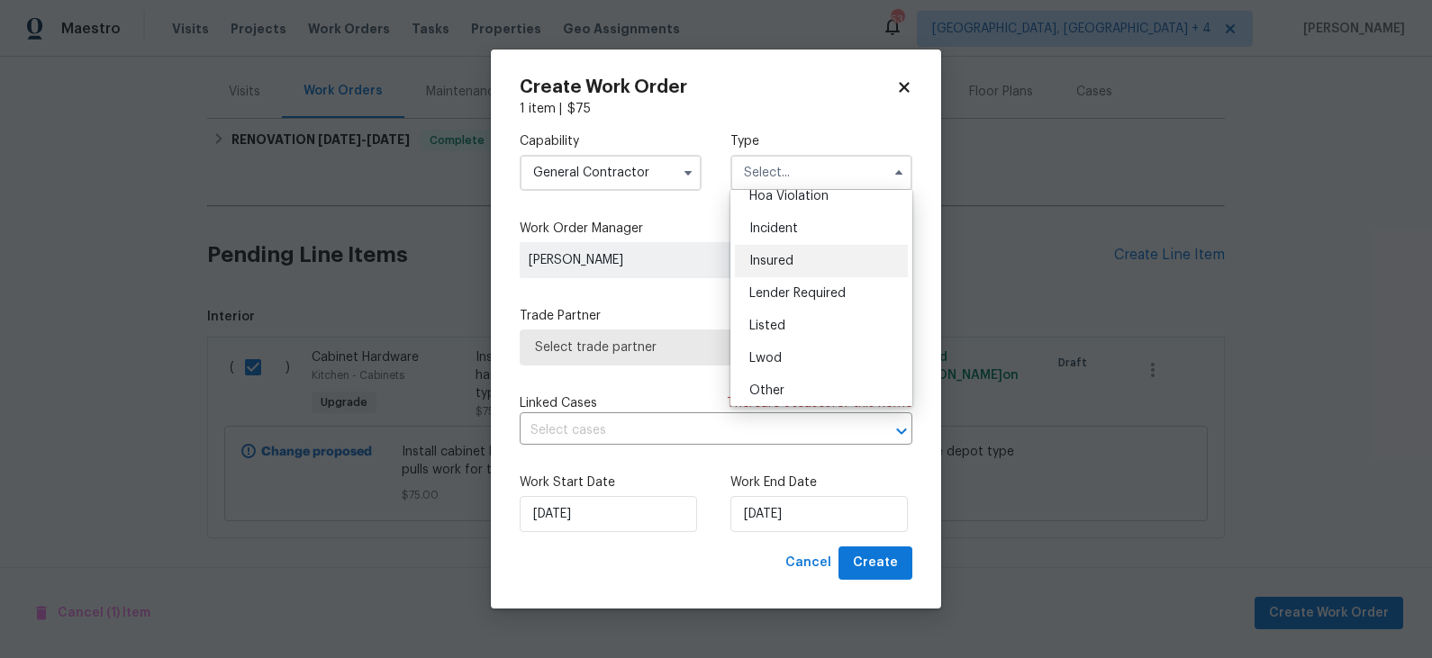
scroll to position [65, 0]
click at [768, 309] on span "Listed" at bounding box center [767, 308] width 36 height 13
type input "Listed"
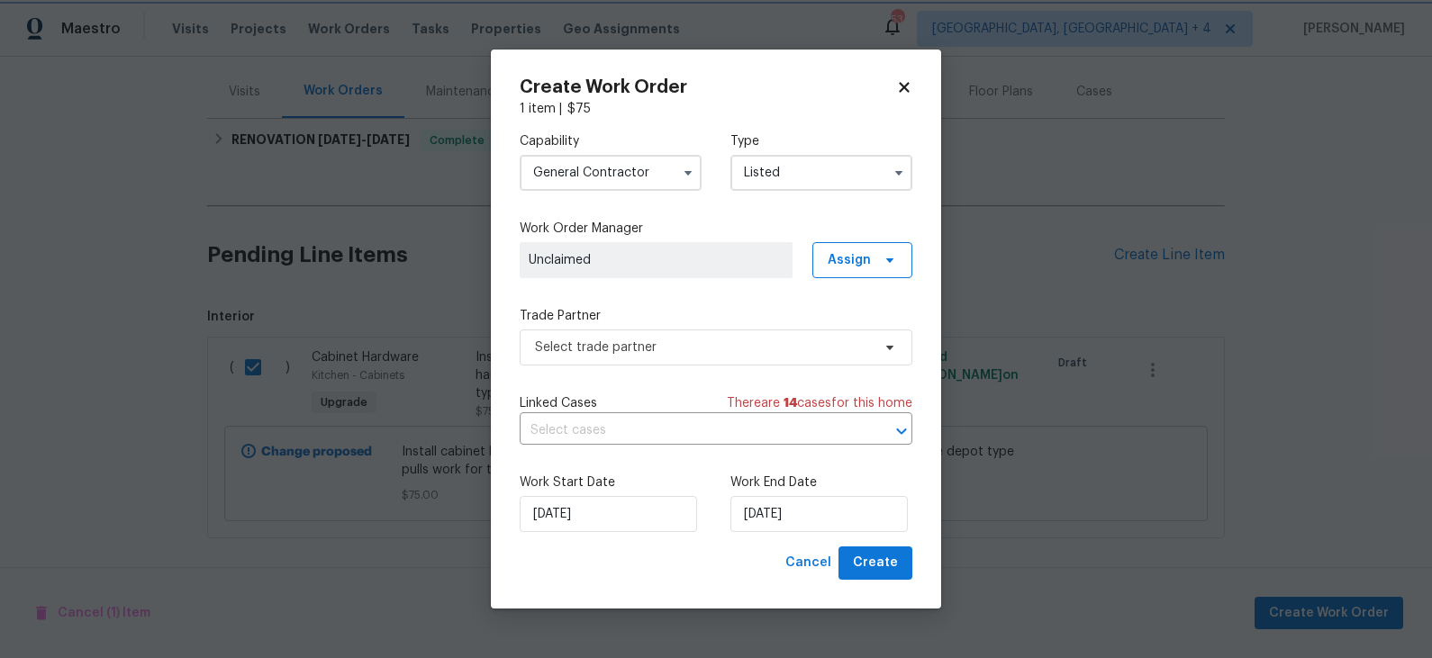
scroll to position [0, 0]
click at [740, 254] on span "Unclaimed" at bounding box center [656, 260] width 255 height 18
click at [845, 259] on span "Assign" at bounding box center [849, 260] width 43 height 18
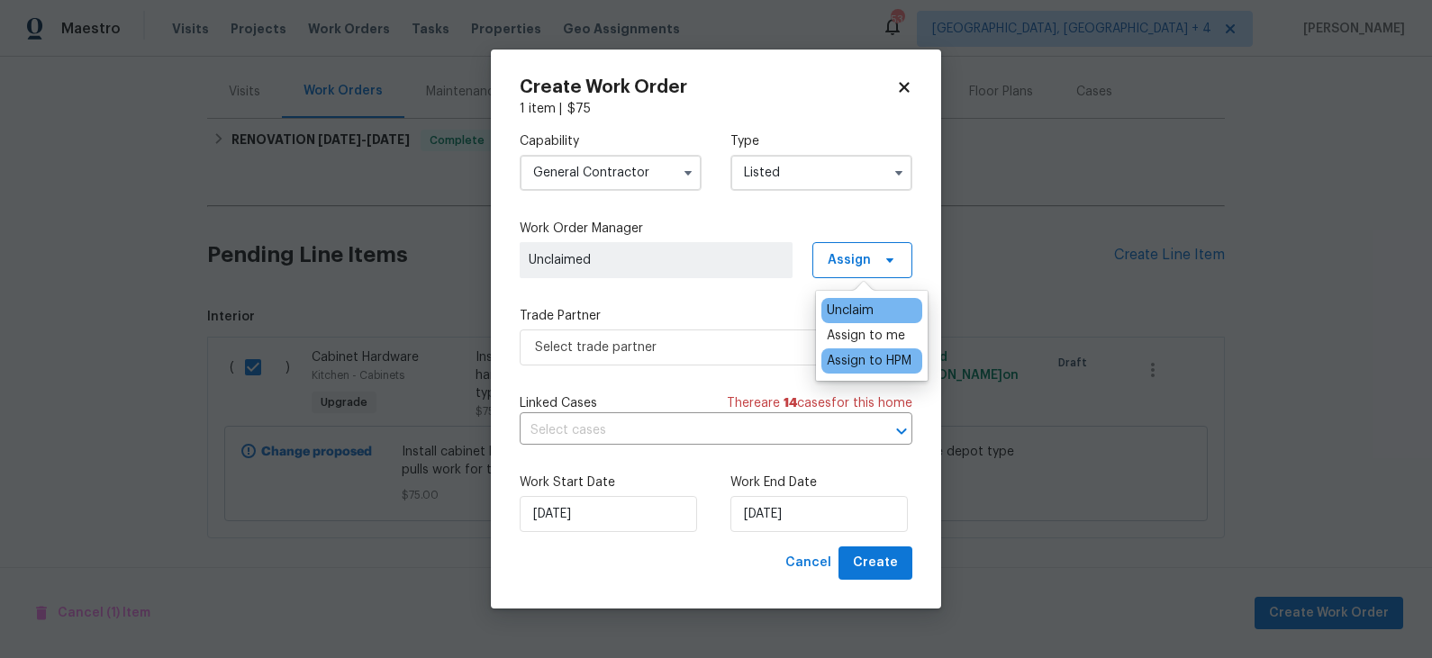
click at [865, 361] on div "Assign to HPM" at bounding box center [869, 361] width 85 height 18
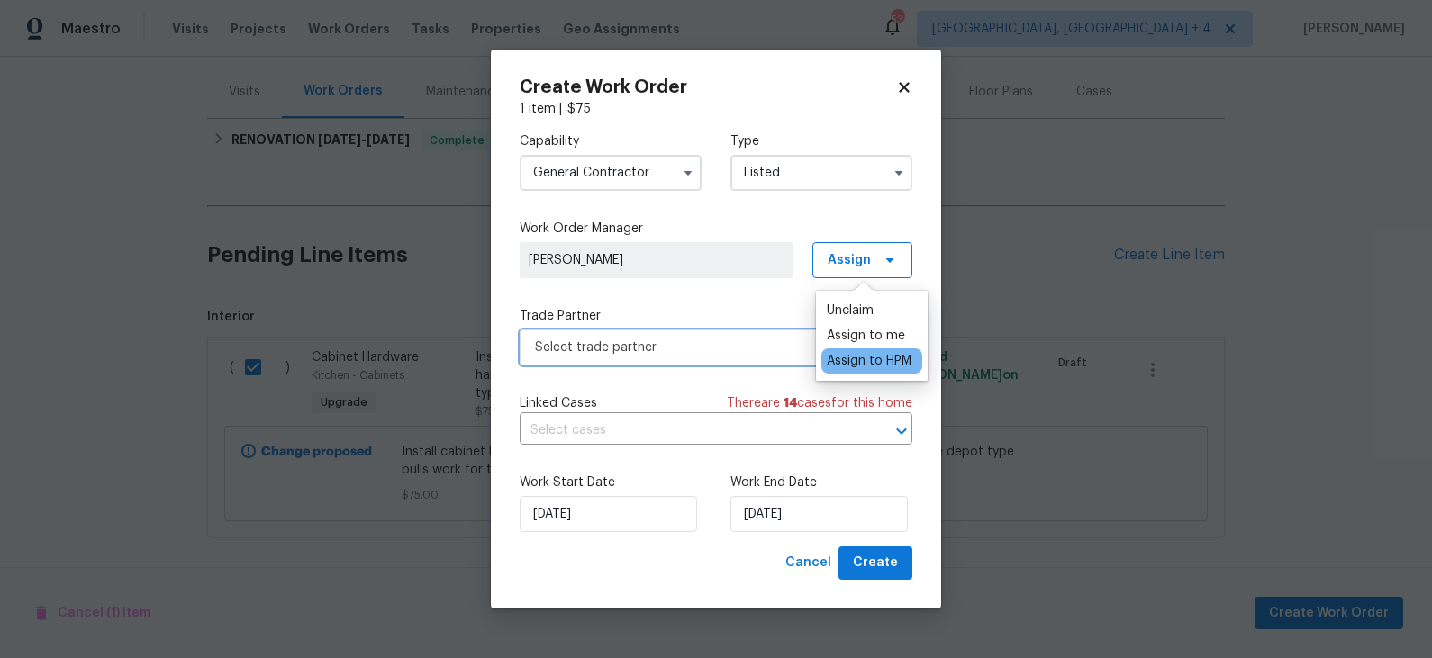
click at [685, 351] on span "Select trade partner" at bounding box center [703, 348] width 336 height 18
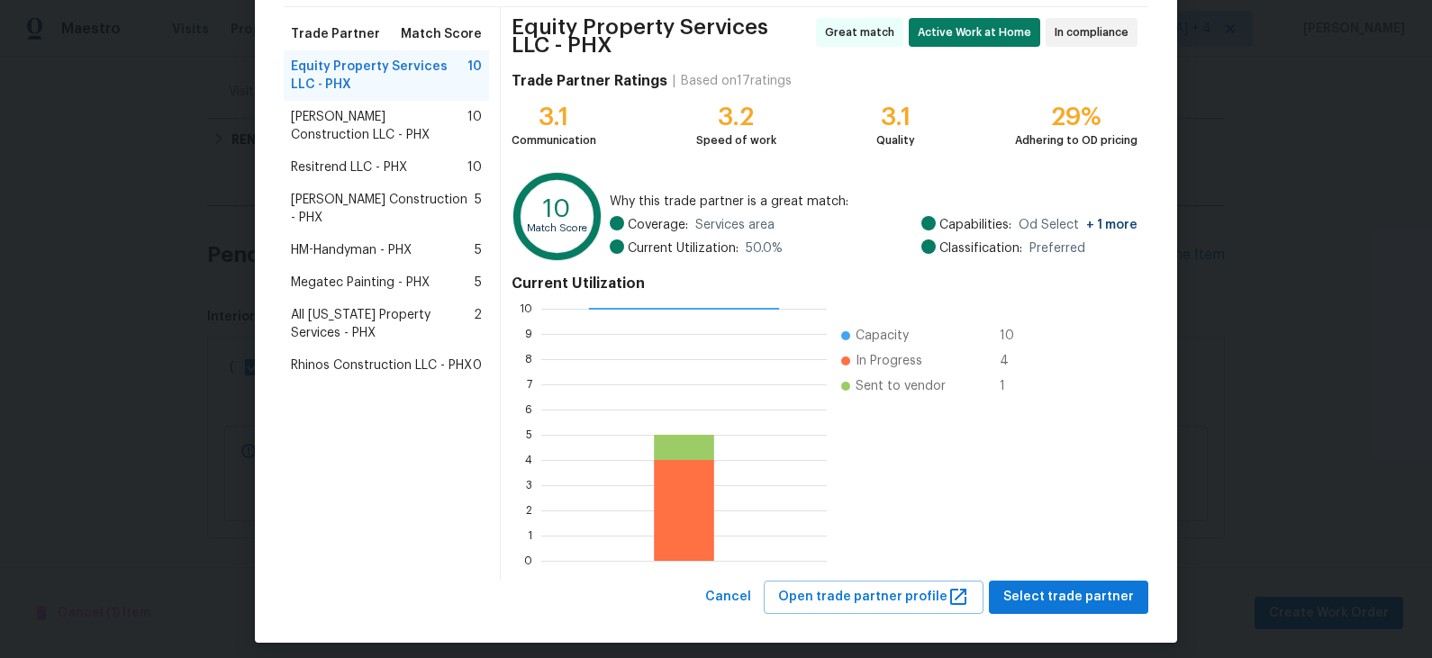
scroll to position [142, 0]
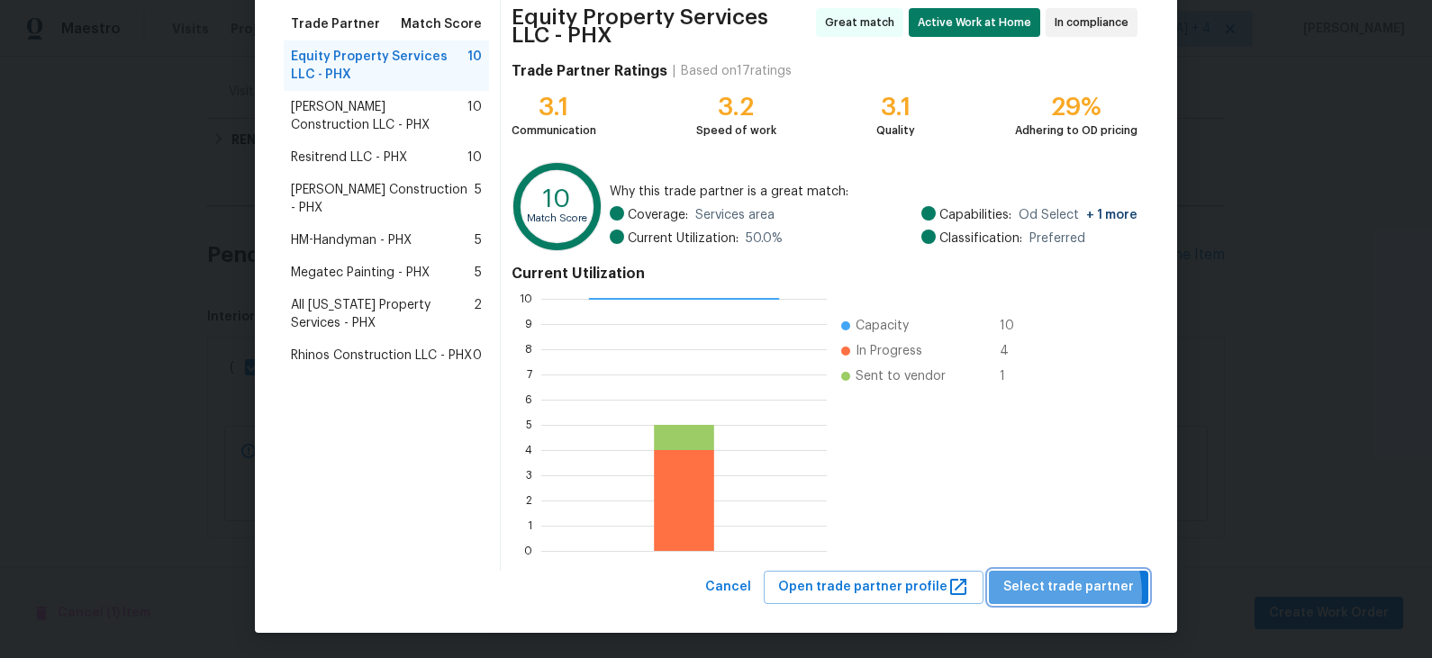
click at [1047, 593] on span "Select trade partner" at bounding box center [1068, 587] width 131 height 23
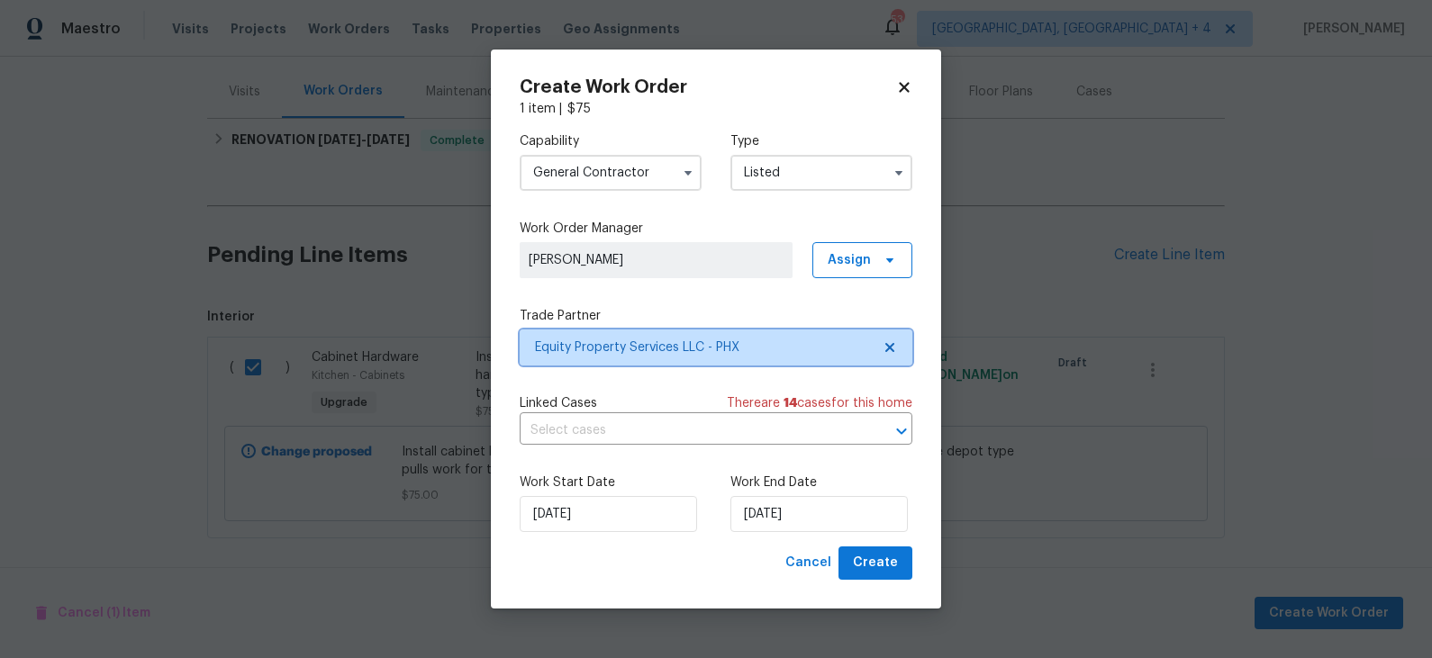
scroll to position [0, 0]
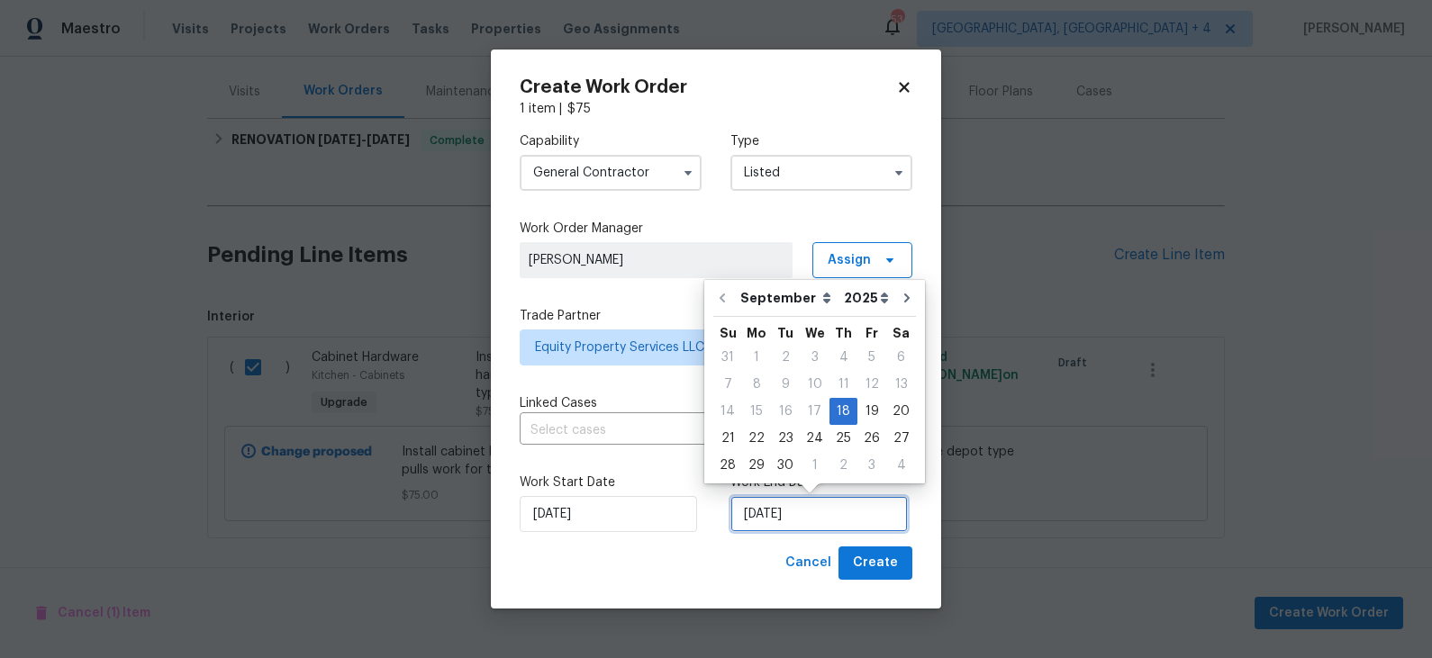
click at [766, 517] on input "[DATE]" at bounding box center [818, 514] width 177 height 36
click at [756, 436] on div "22" at bounding box center [756, 438] width 29 height 25
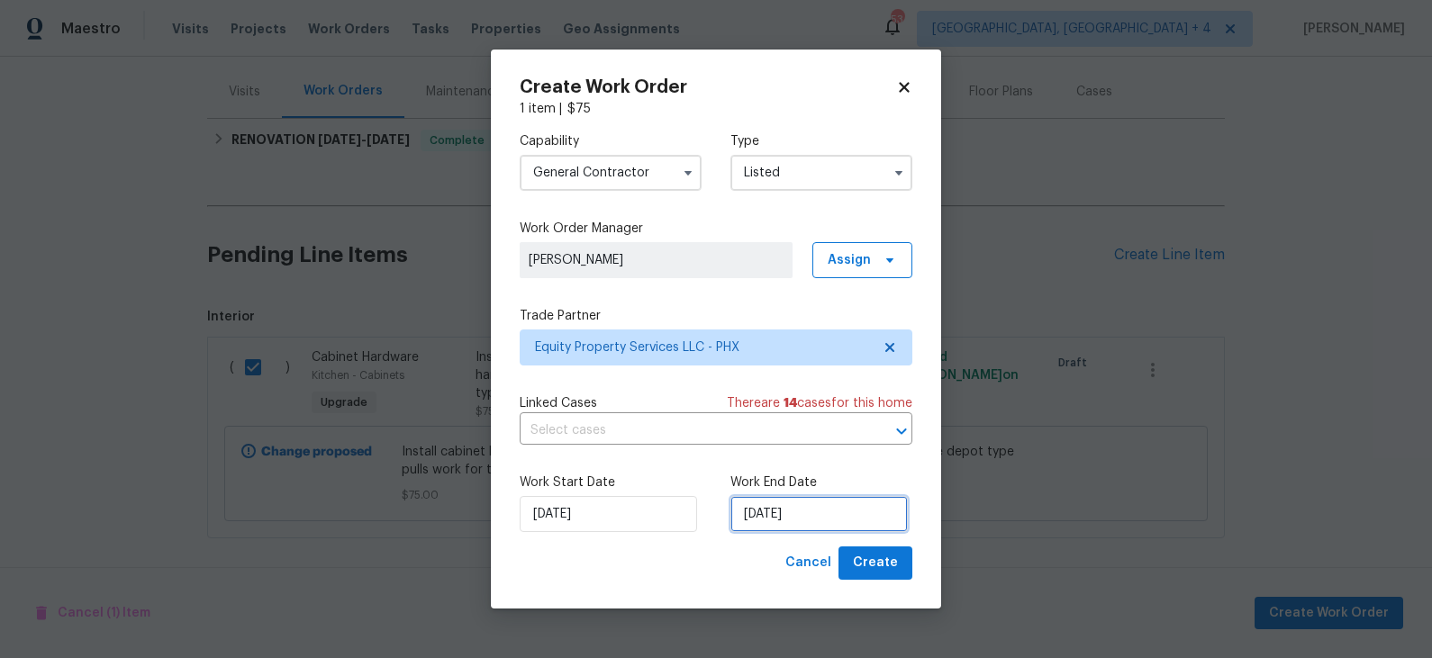
click at [789, 511] on input "[DATE]" at bounding box center [818, 514] width 177 height 36
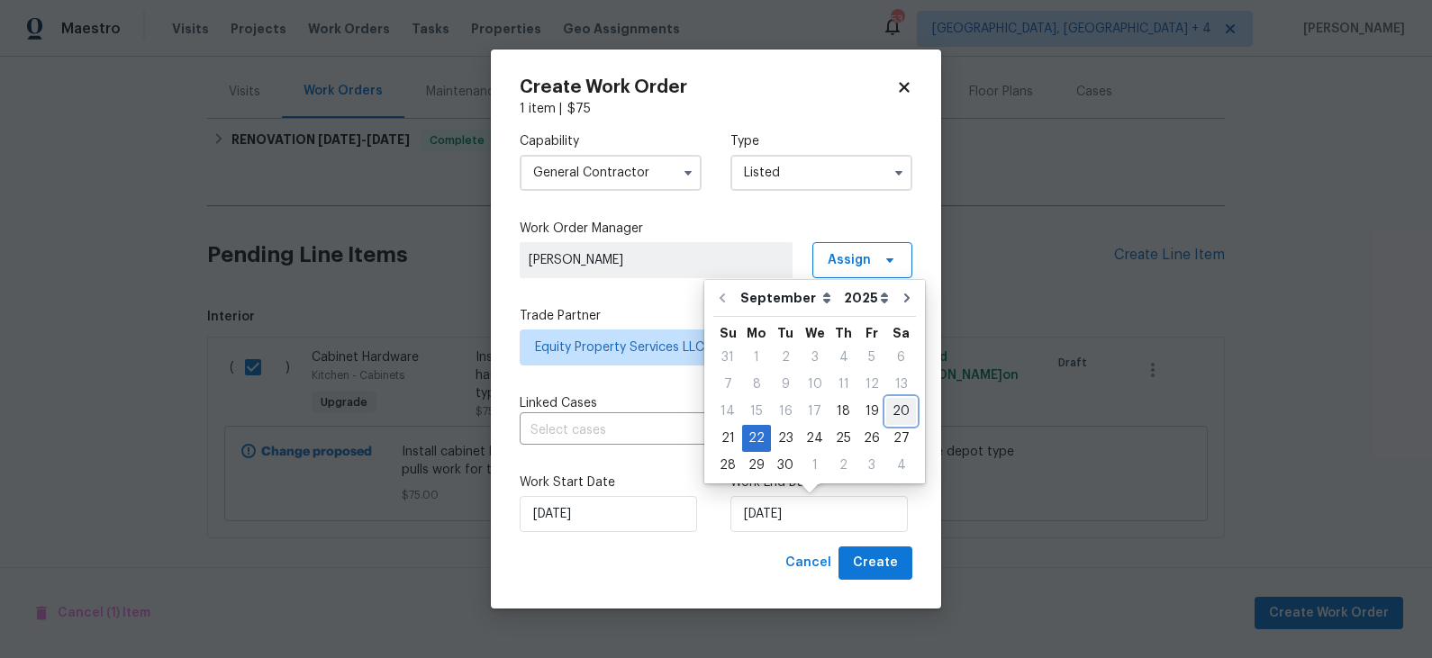
click at [892, 411] on div "20" at bounding box center [901, 411] width 30 height 25
type input "9/20/2025"
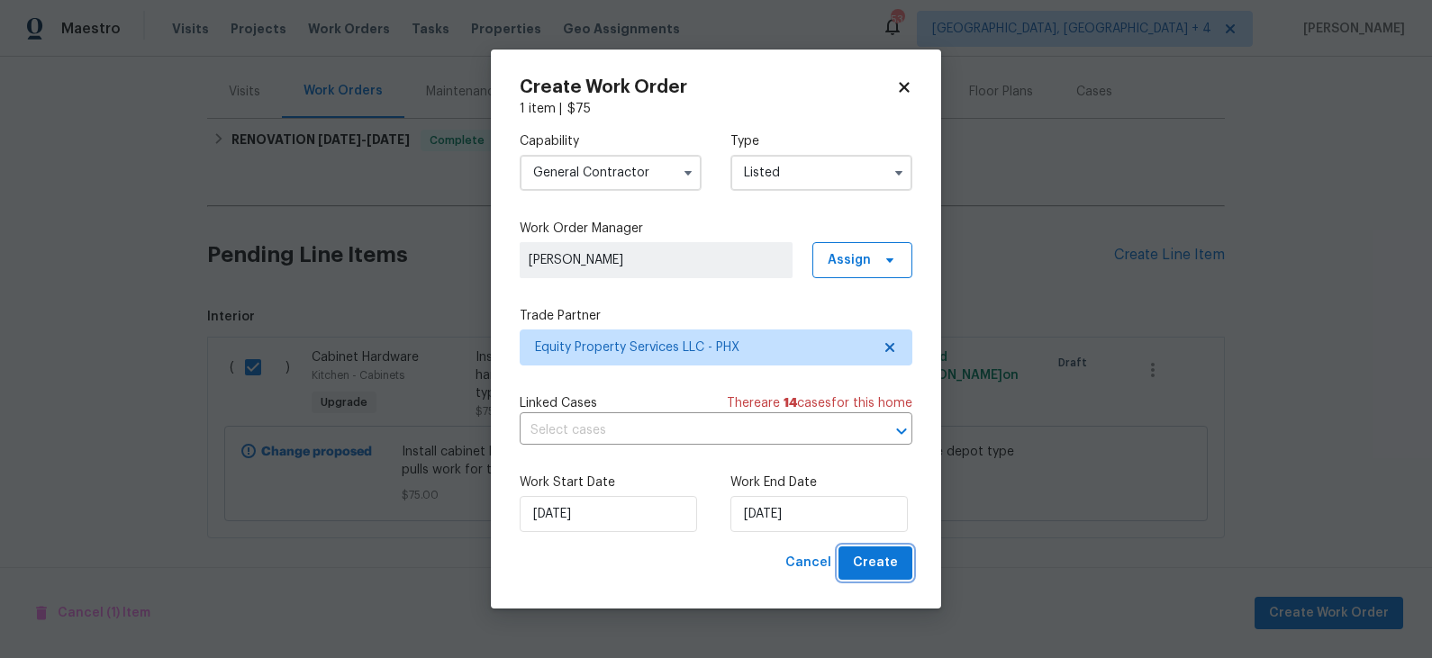
click at [879, 563] on span "Create" at bounding box center [875, 563] width 45 height 23
checkbox input "false"
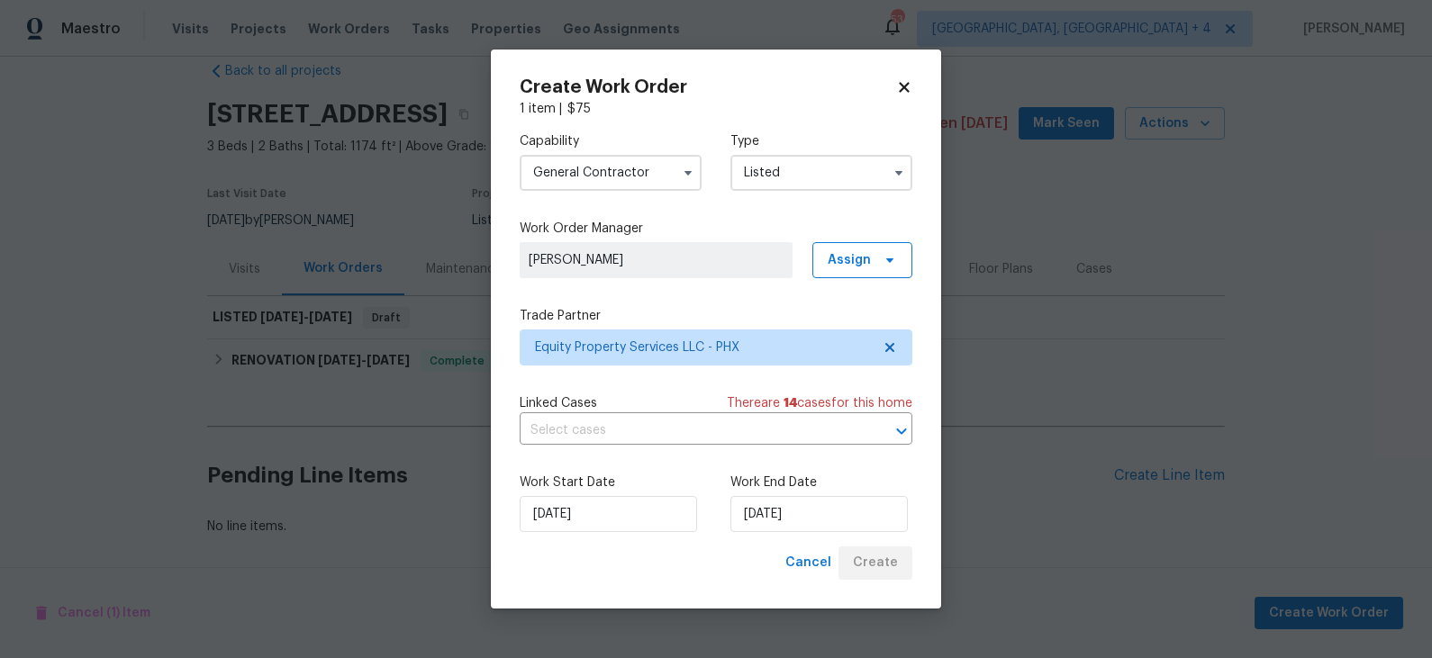
scroll to position [29, 0]
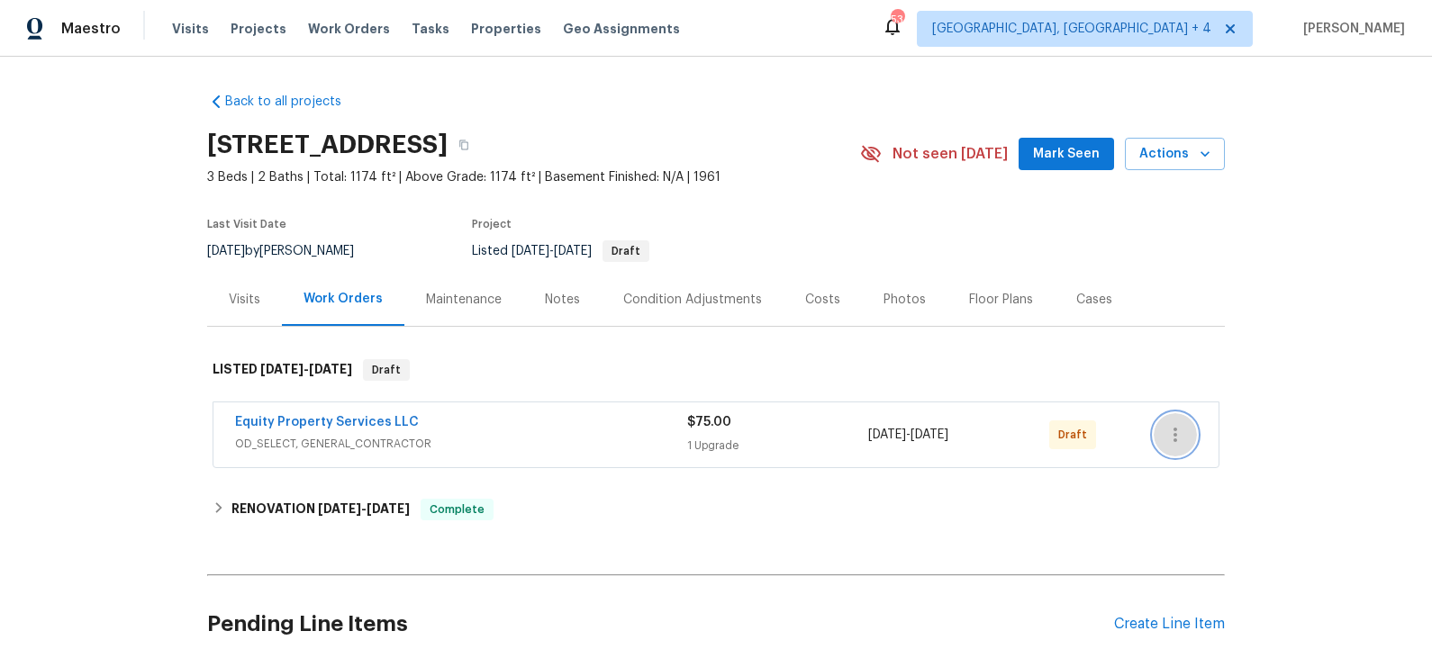
click at [1180, 438] on icon "button" at bounding box center [1175, 435] width 22 height 22
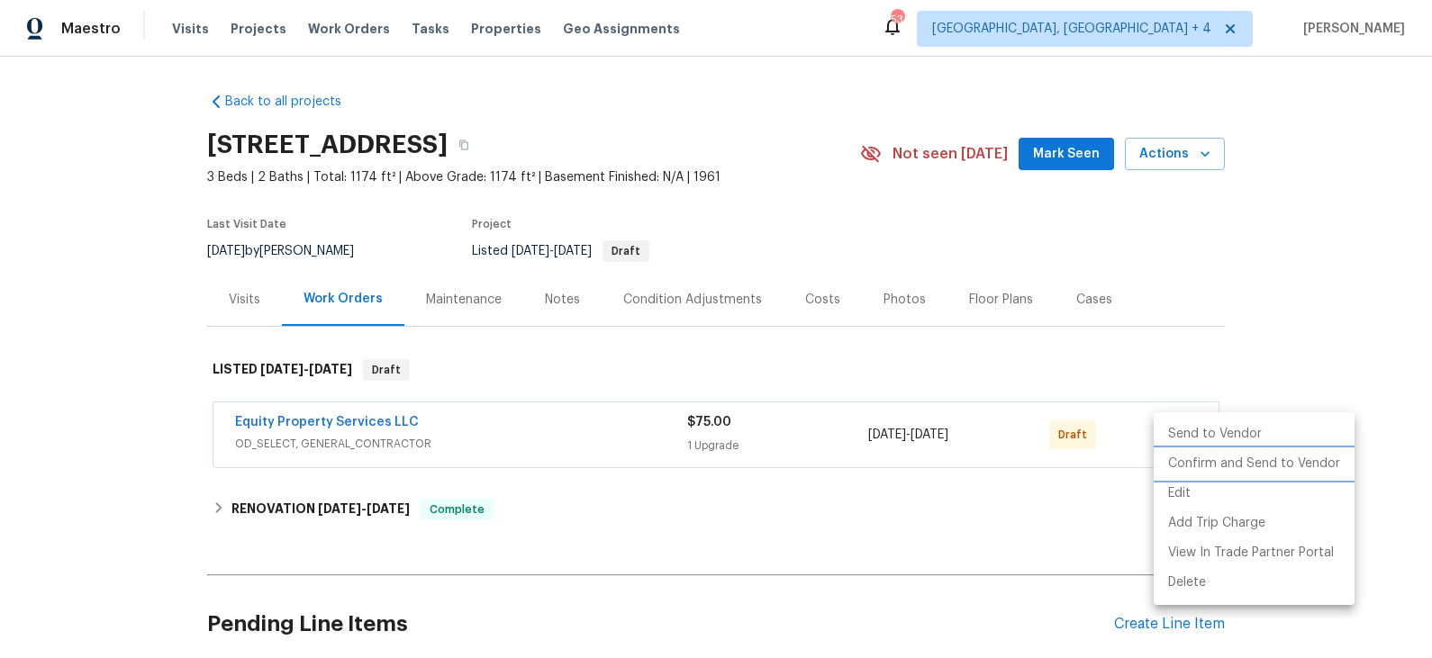
click at [1194, 458] on li "Confirm and Send to Vendor" at bounding box center [1254, 464] width 201 height 30
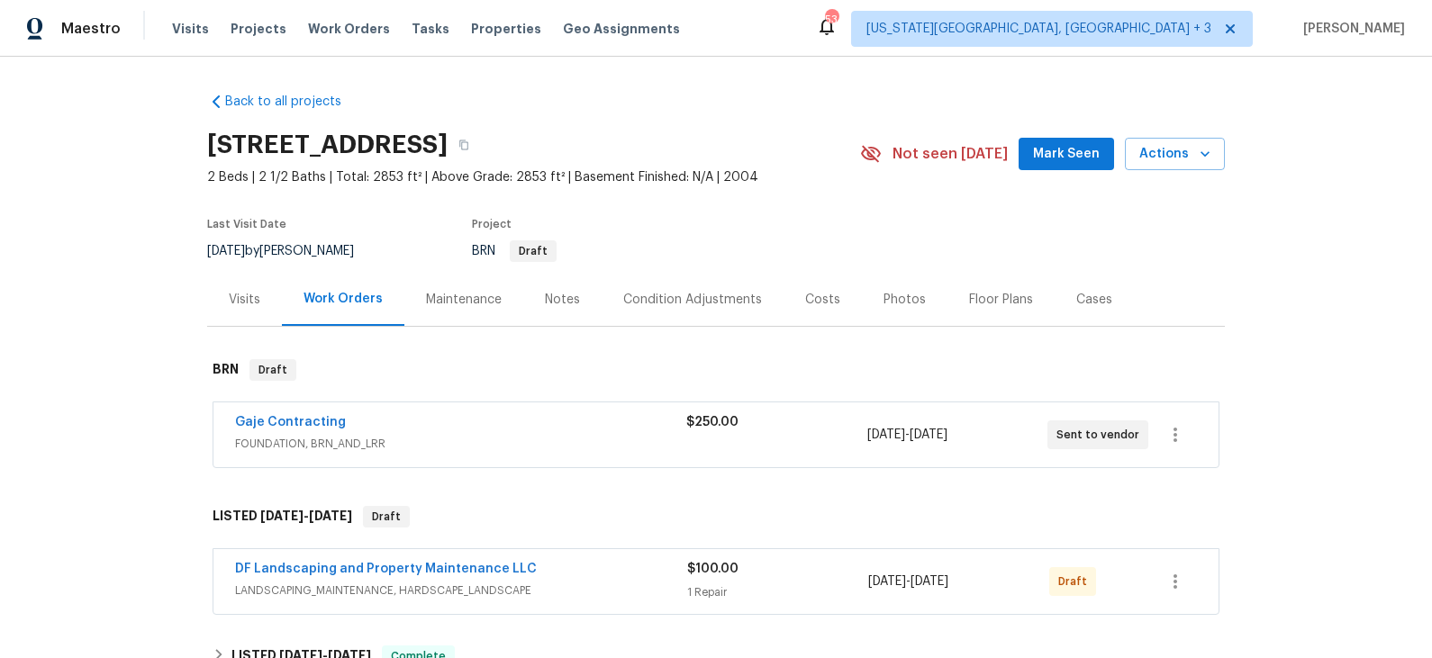
scroll to position [63, 0]
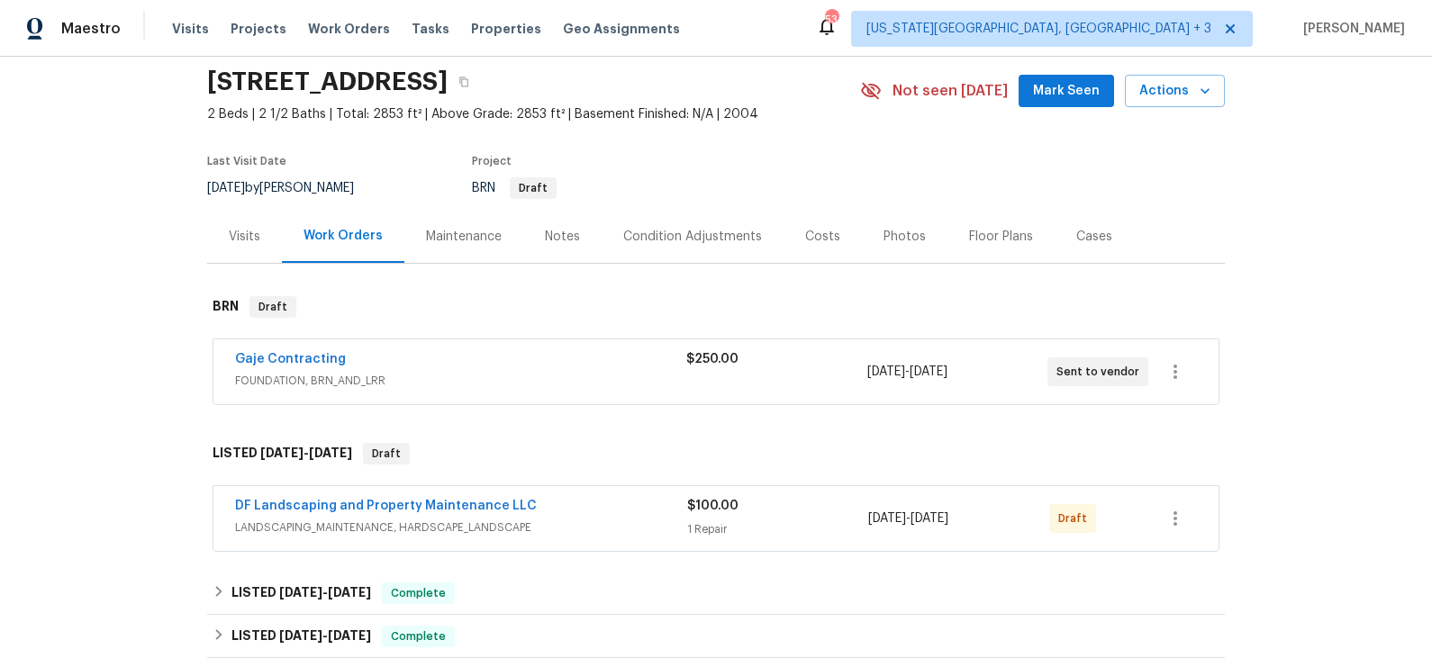
click at [481, 376] on span "FOUNDATION, BRN_AND_LRR" at bounding box center [460, 381] width 451 height 18
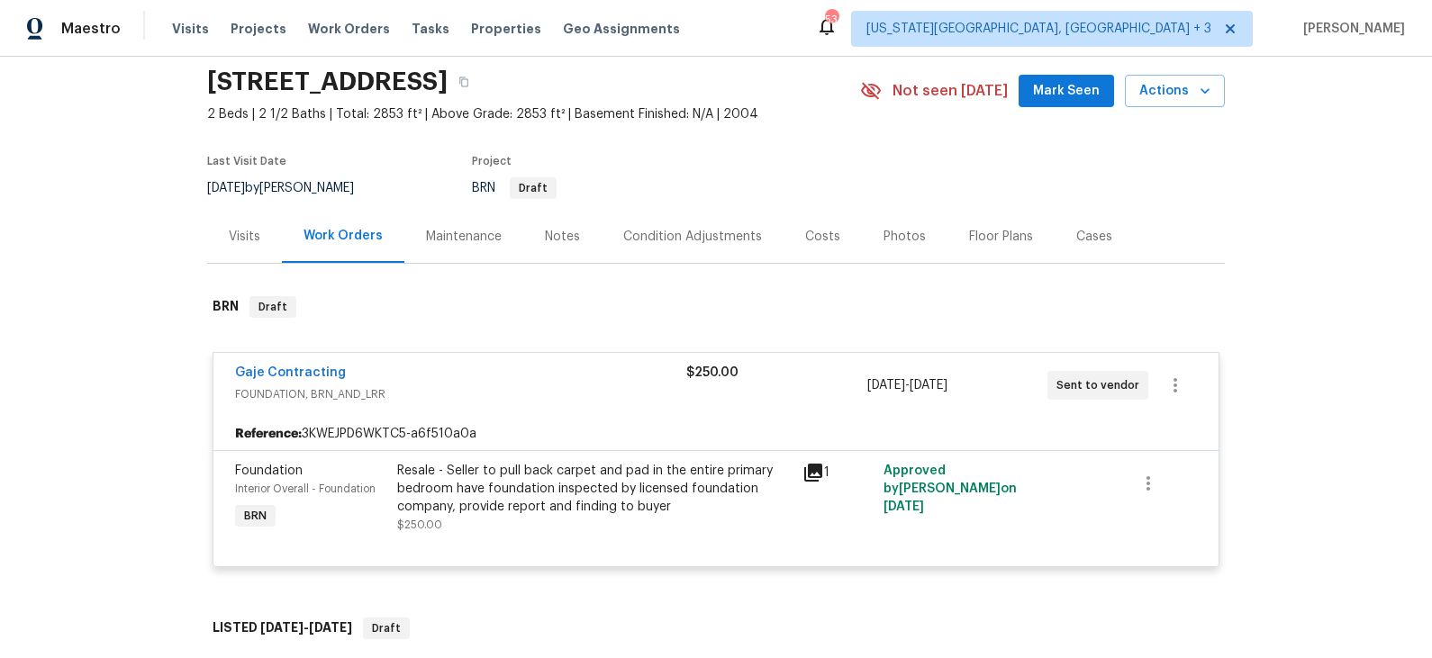
click at [817, 474] on icon at bounding box center [813, 473] width 22 height 22
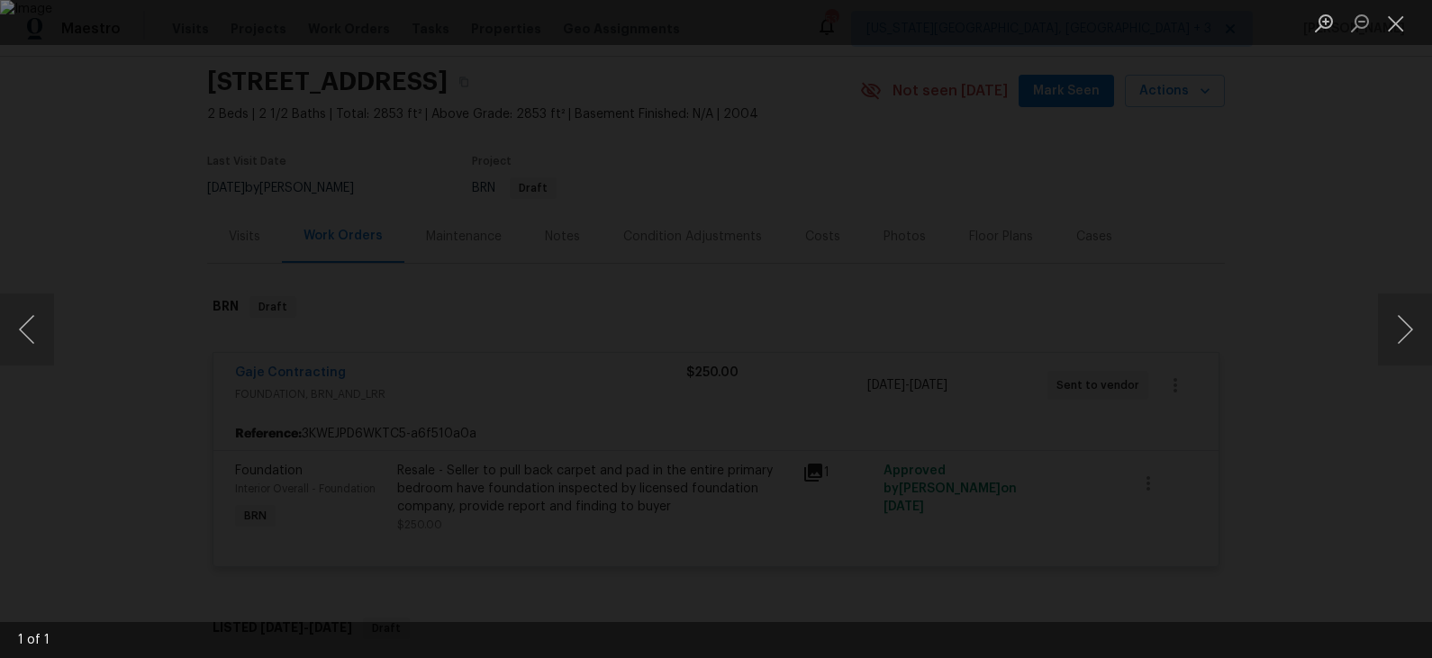
click at [1219, 369] on div "Lightbox" at bounding box center [716, 329] width 1432 height 658
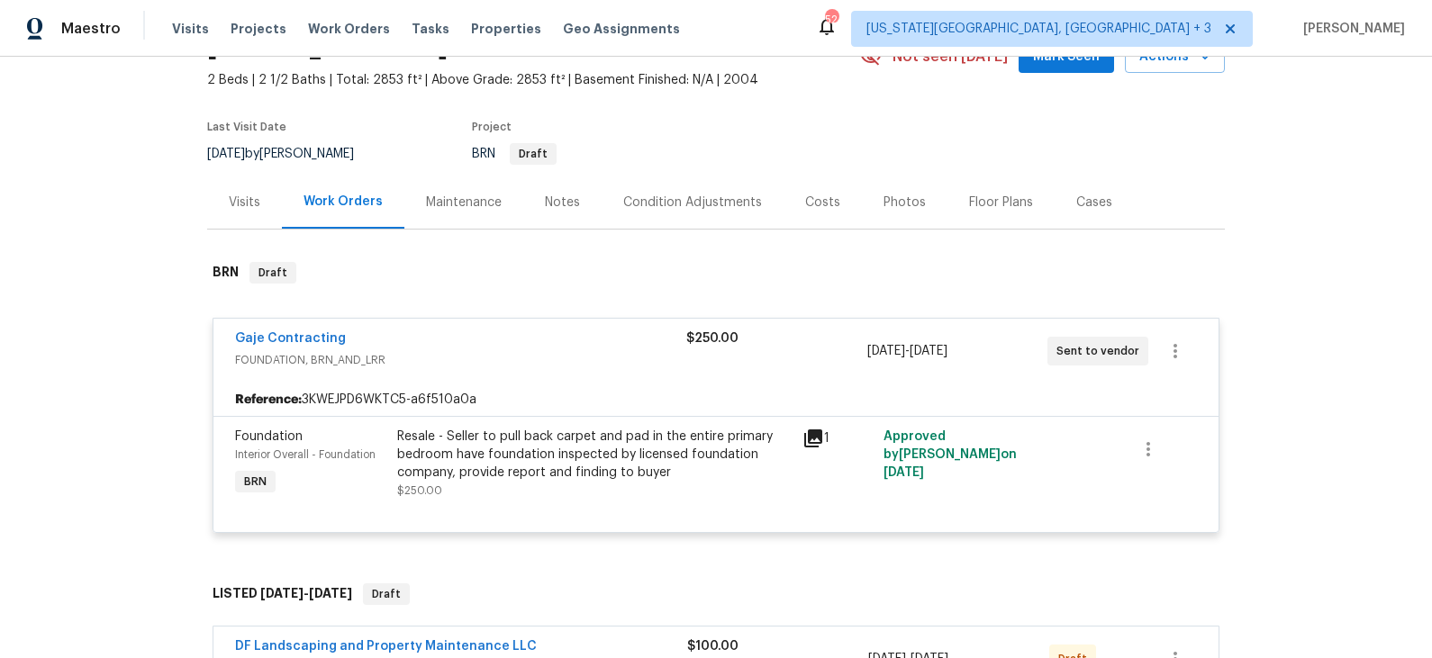
scroll to position [0, 0]
